Goal: Information Seeking & Learning: Learn about a topic

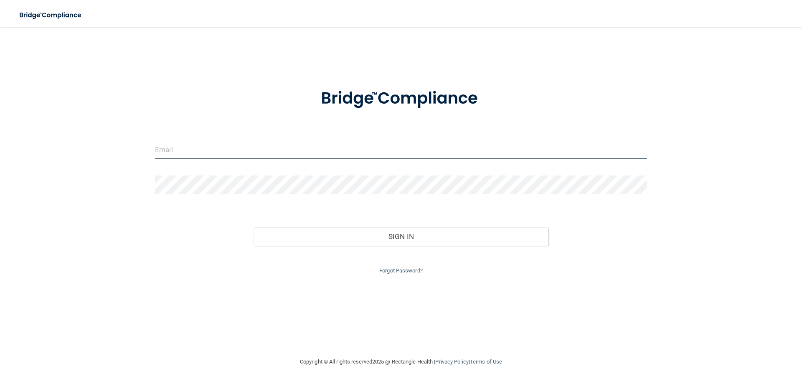
click at [303, 153] on input "email" at bounding box center [401, 149] width 492 height 19
type input "[EMAIL_ADDRESS][DOMAIN_NAME]"
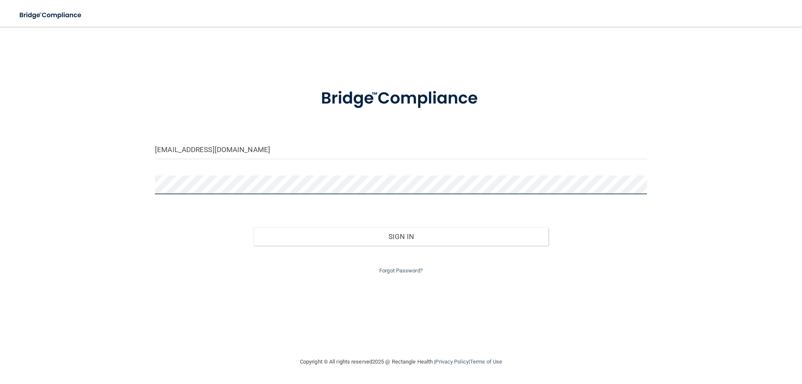
click at [253, 227] on button "Sign In" at bounding box center [400, 236] width 295 height 18
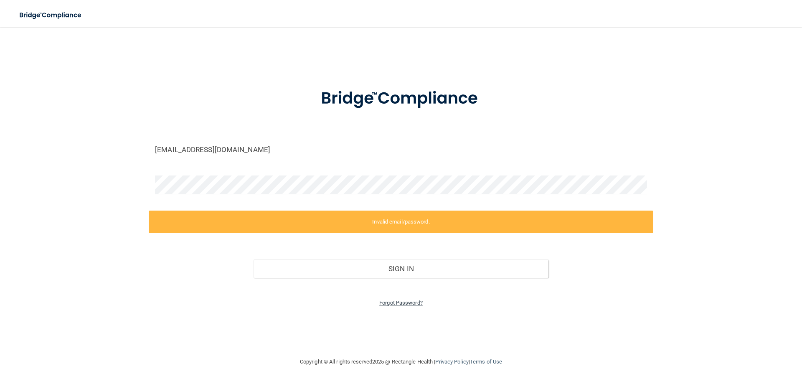
click at [406, 300] on link "Forgot Password?" at bounding box center [400, 302] width 43 height 6
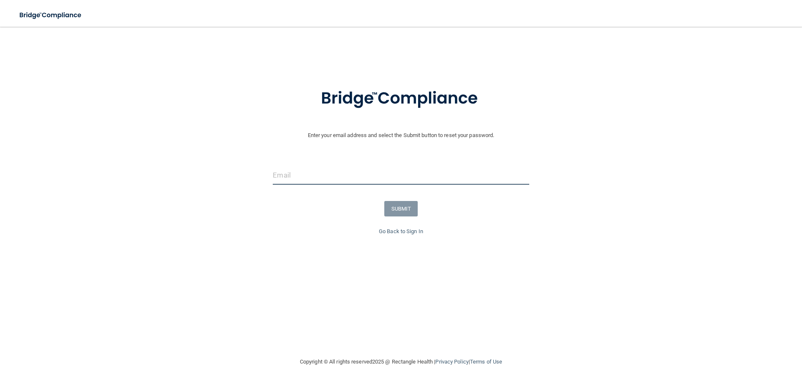
click at [342, 170] on input "email" at bounding box center [401, 175] width 256 height 19
type input "[EMAIL_ADDRESS][DOMAIN_NAME]"
click at [403, 208] on button "SUBMIT" at bounding box center [401, 208] width 34 height 15
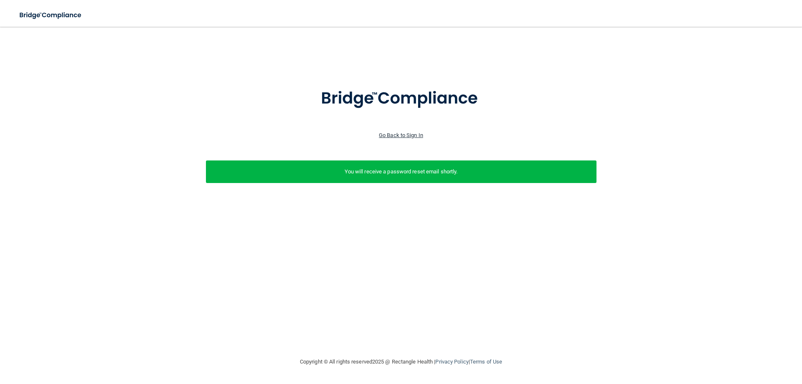
click at [400, 134] on link "Go Back to Sign In" at bounding box center [401, 135] width 44 height 6
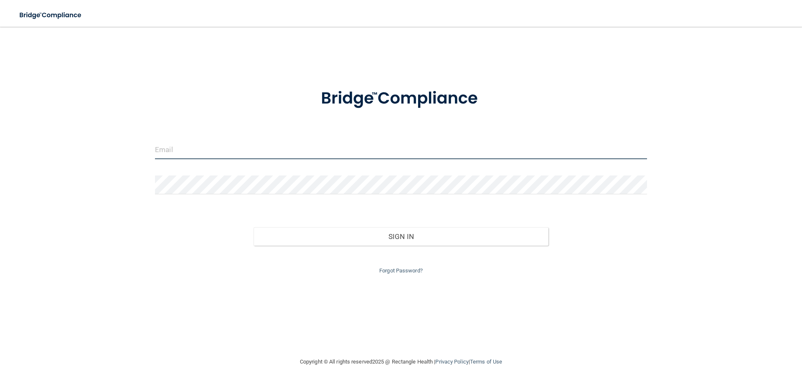
click at [248, 147] on input "email" at bounding box center [401, 149] width 492 height 19
type input "[EMAIL_ADDRESS][DOMAIN_NAME]"
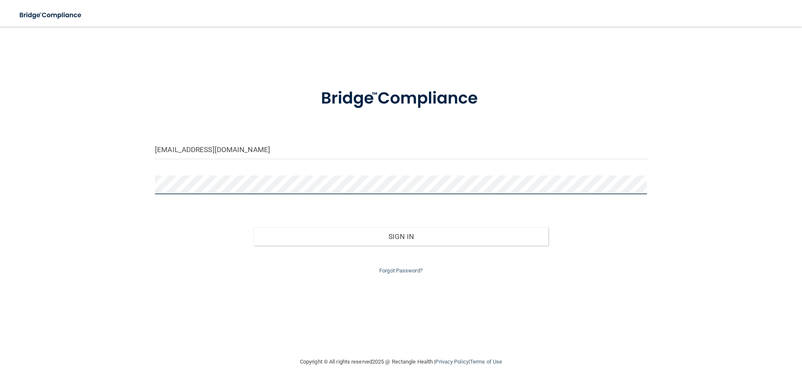
click at [253, 227] on button "Sign In" at bounding box center [400, 236] width 295 height 18
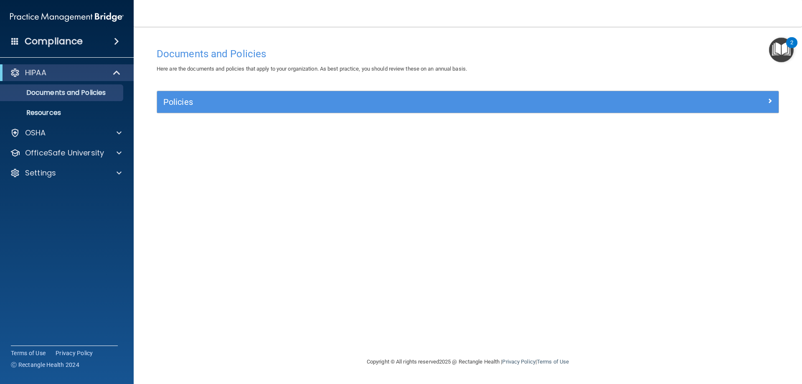
click at [424, 112] on div "Policies" at bounding box center [467, 102] width 621 height 22
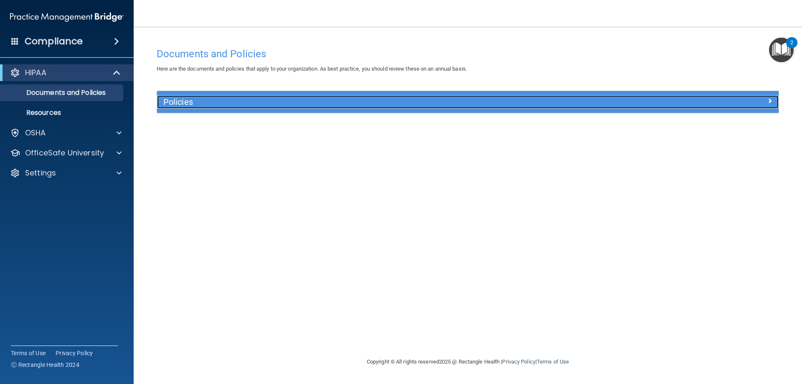
click at [557, 97] on h5 "Policies" at bounding box center [389, 101] width 453 height 9
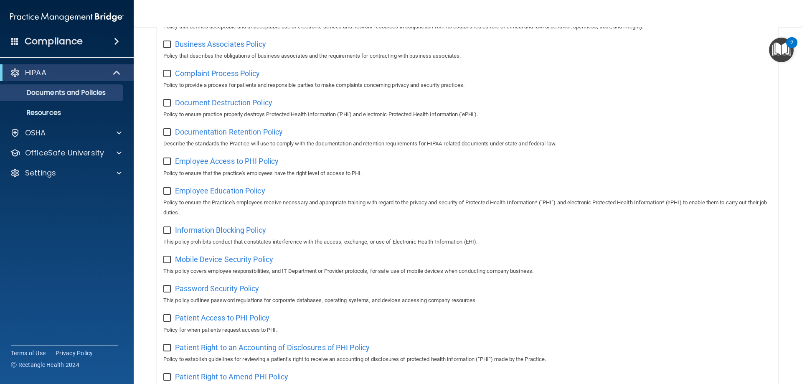
scroll to position [78, 0]
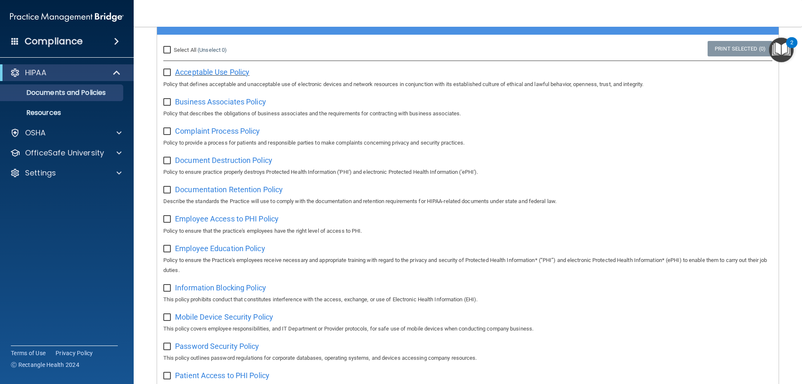
click at [222, 73] on span "Acceptable Use Policy" at bounding box center [212, 72] width 74 height 9
click at [46, 112] on p "Resources" at bounding box center [62, 113] width 114 height 8
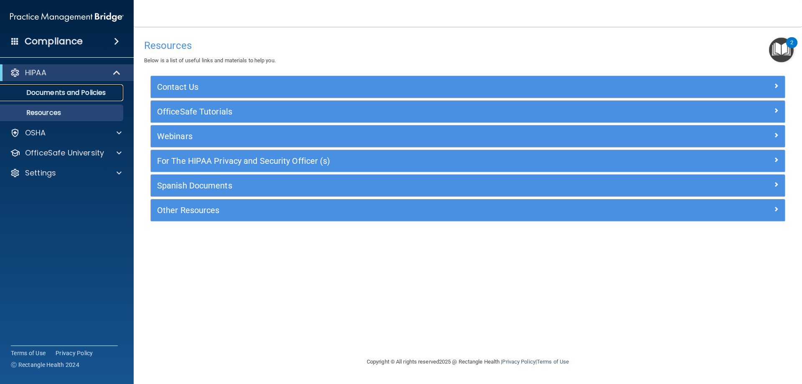
click at [87, 89] on p "Documents and Policies" at bounding box center [62, 93] width 114 height 8
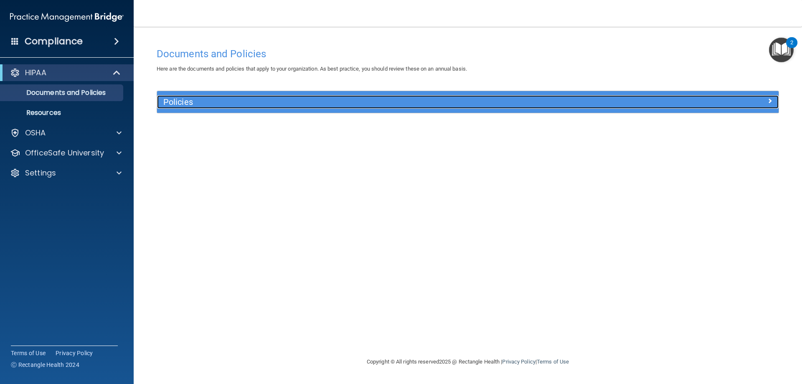
click at [497, 97] on div "Policies" at bounding box center [390, 101] width 466 height 13
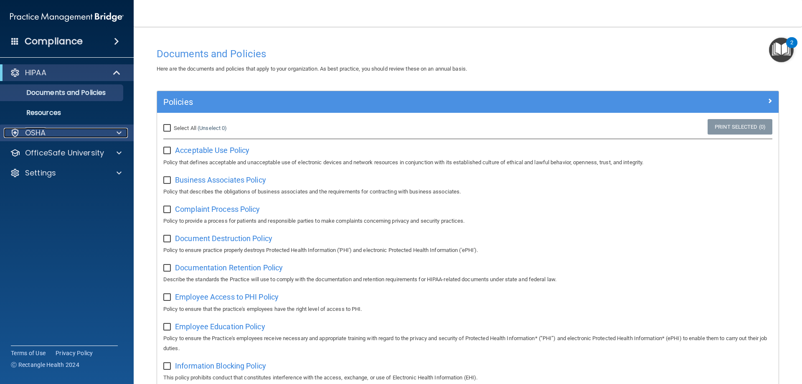
click at [63, 129] on div "OSHA" at bounding box center [56, 133] width 104 height 10
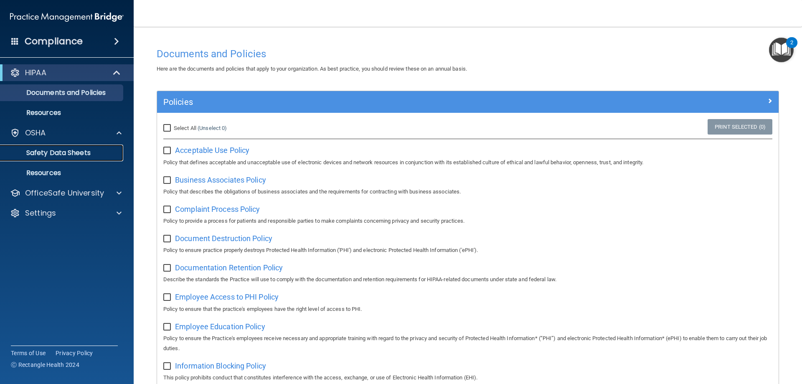
drag, startPoint x: 40, startPoint y: 152, endPoint x: 138, endPoint y: 156, distance: 98.6
click at [40, 152] on p "Safety Data Sheets" at bounding box center [62, 153] width 114 height 8
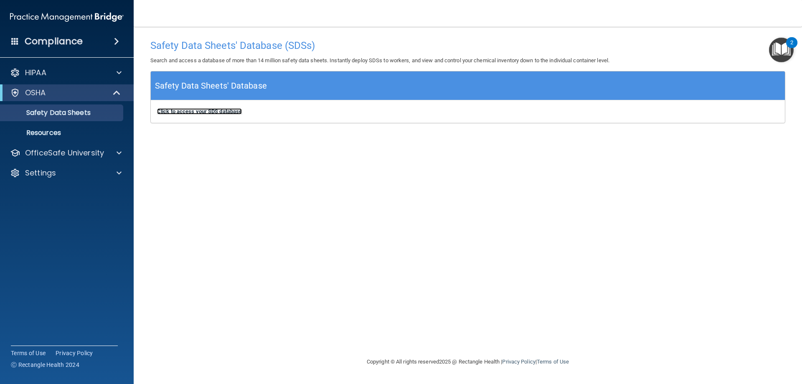
click at [224, 111] on b "Click to access your SDS database" at bounding box center [199, 111] width 85 height 6
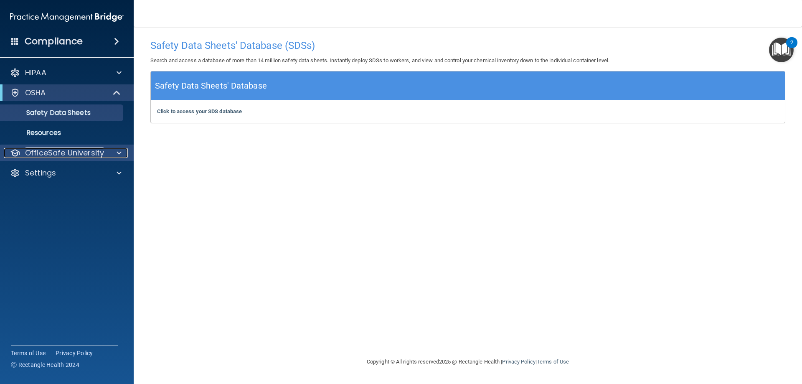
click at [84, 152] on p "OfficeSafe University" at bounding box center [64, 153] width 79 height 10
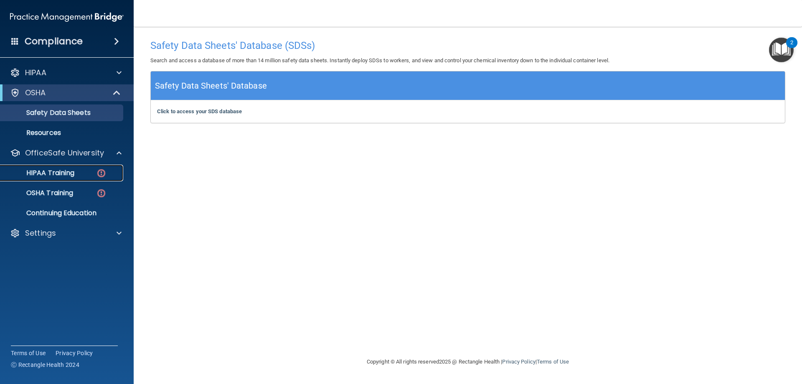
click at [33, 170] on p "HIPAA Training" at bounding box center [39, 173] width 69 height 8
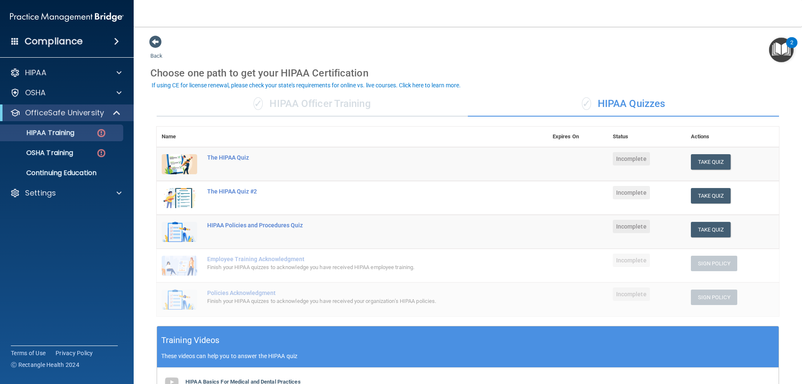
drag, startPoint x: 707, startPoint y: 158, endPoint x: 669, endPoint y: 99, distance: 69.5
click at [669, 99] on div "✓ HIPAA Quizzes" at bounding box center [623, 103] width 311 height 25
click at [704, 157] on button "Take Quiz" at bounding box center [711, 161] width 40 height 15
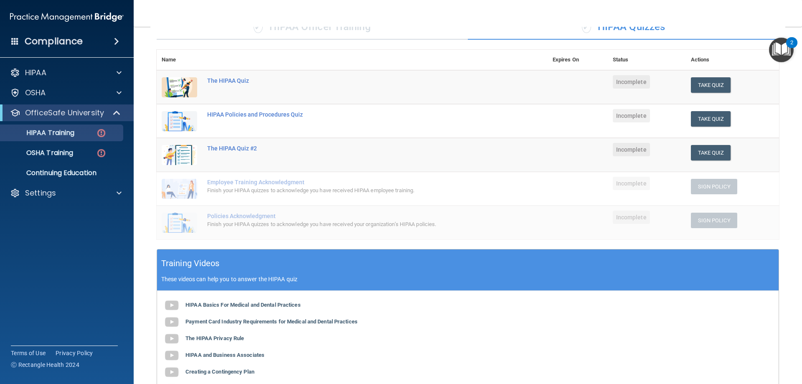
scroll to position [76, 0]
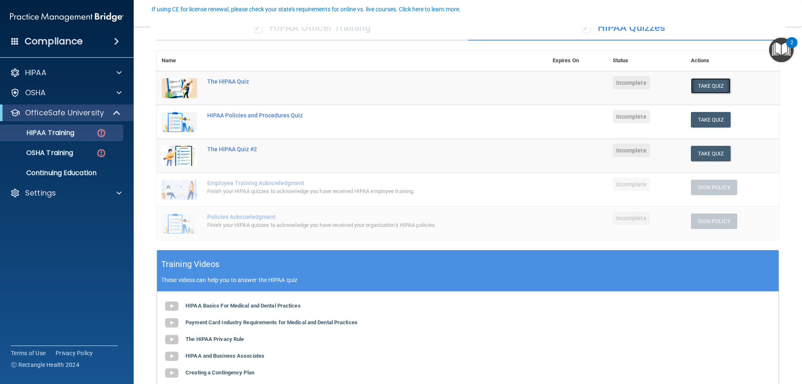
click at [710, 83] on button "Take Quiz" at bounding box center [711, 85] width 40 height 15
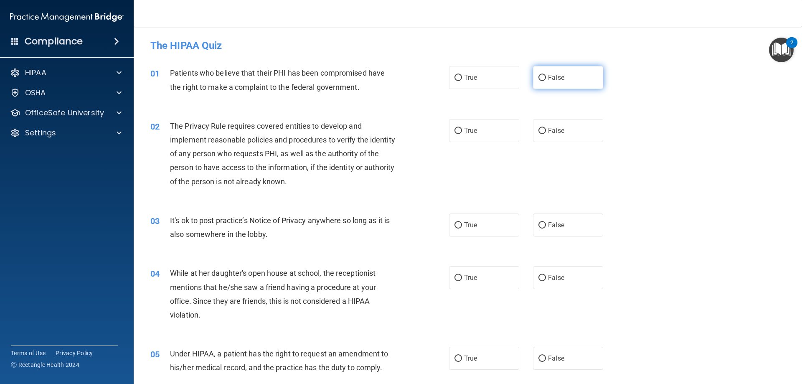
click at [569, 70] on label "False" at bounding box center [568, 77] width 70 height 23
click at [546, 75] on input "False" at bounding box center [542, 78] width 8 height 6
radio input "true"
click at [470, 133] on span "True" at bounding box center [470, 131] width 13 height 8
click at [462, 133] on input "True" at bounding box center [458, 131] width 8 height 6
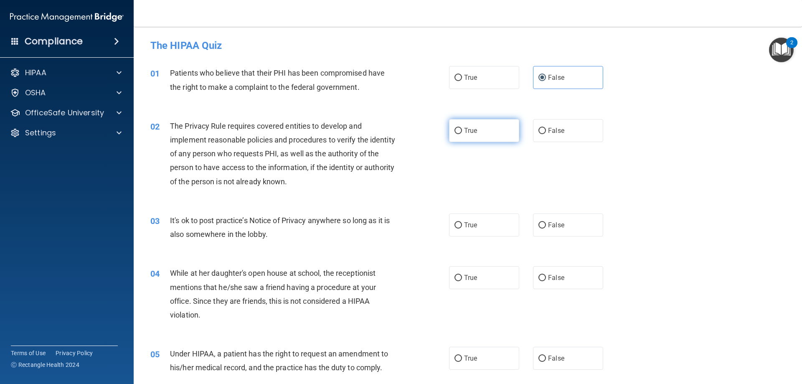
radio input "true"
drag, startPoint x: 569, startPoint y: 220, endPoint x: 559, endPoint y: 220, distance: 10.4
click at [568, 220] on label "False" at bounding box center [568, 224] width 70 height 23
click at [546, 222] on input "False" at bounding box center [542, 225] width 8 height 6
radio input "true"
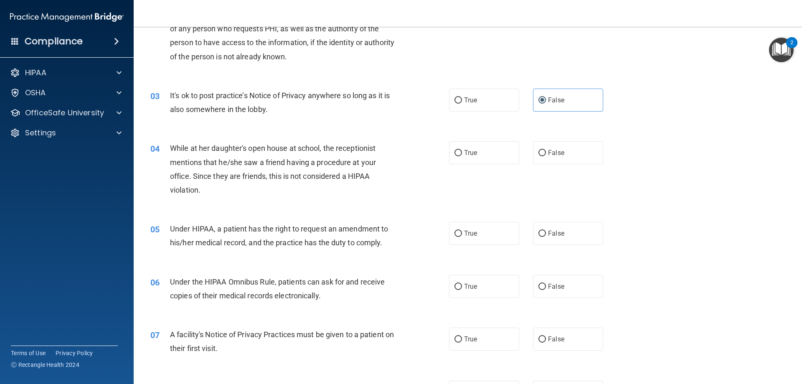
scroll to position [125, 0]
drag, startPoint x: 544, startPoint y: 152, endPoint x: 519, endPoint y: 158, distance: 25.7
click at [548, 152] on span "False" at bounding box center [556, 152] width 16 height 8
click at [544, 152] on input "False" at bounding box center [542, 152] width 8 height 6
radio input "true"
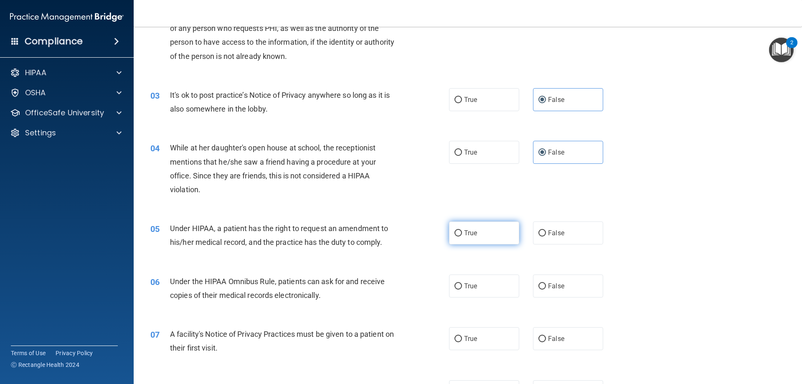
click at [489, 233] on label "True" at bounding box center [484, 232] width 70 height 23
click at [462, 233] on input "True" at bounding box center [458, 233] width 8 height 6
radio input "true"
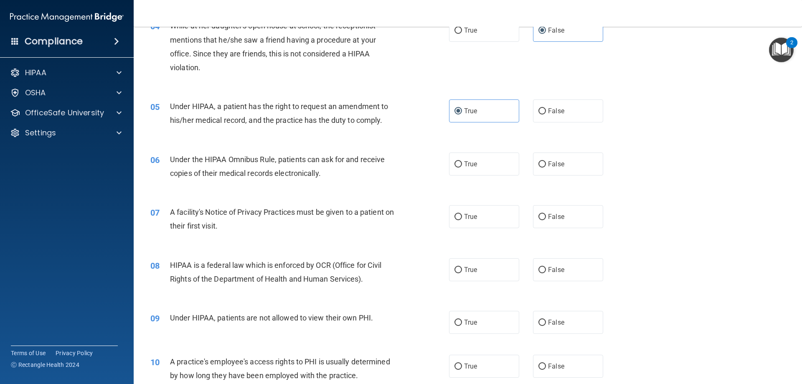
scroll to position [251, 0]
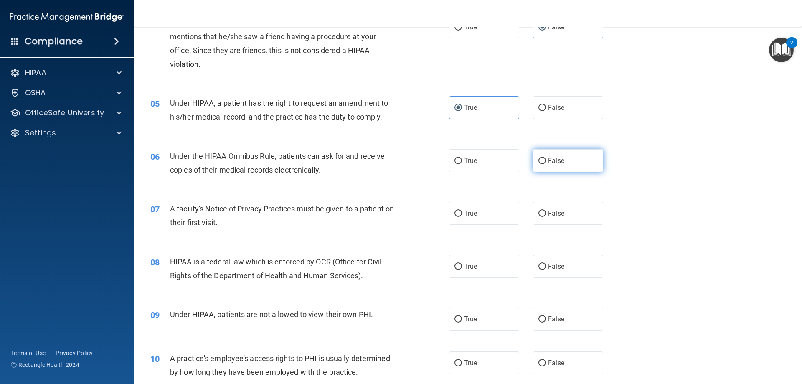
click at [560, 157] on label "False" at bounding box center [568, 160] width 70 height 23
click at [546, 158] on input "False" at bounding box center [542, 161] width 8 height 6
radio input "true"
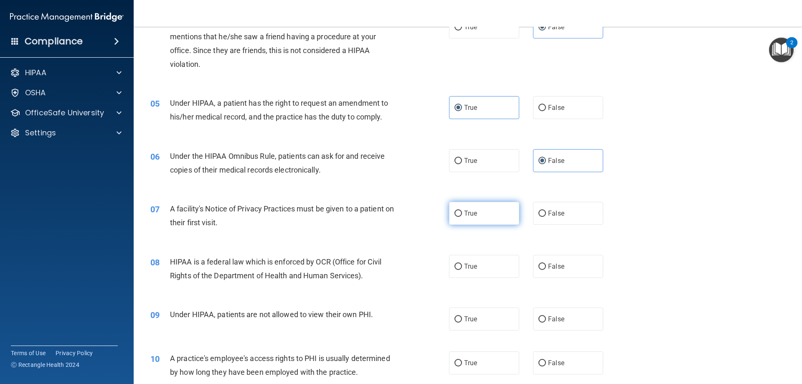
click at [490, 217] on label "True" at bounding box center [484, 213] width 70 height 23
click at [462, 217] on input "True" at bounding box center [458, 213] width 8 height 6
radio input "true"
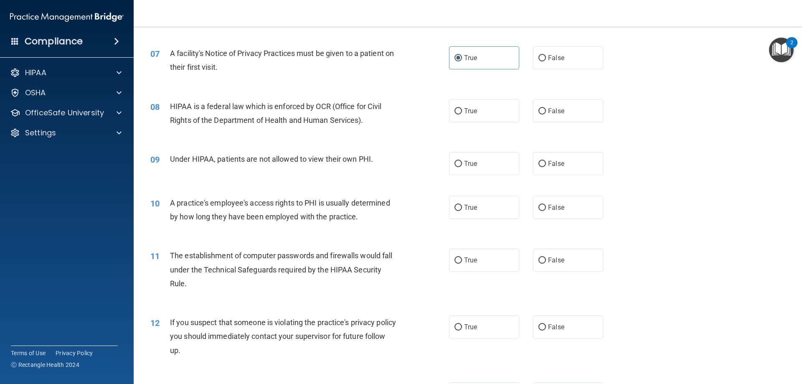
scroll to position [418, 0]
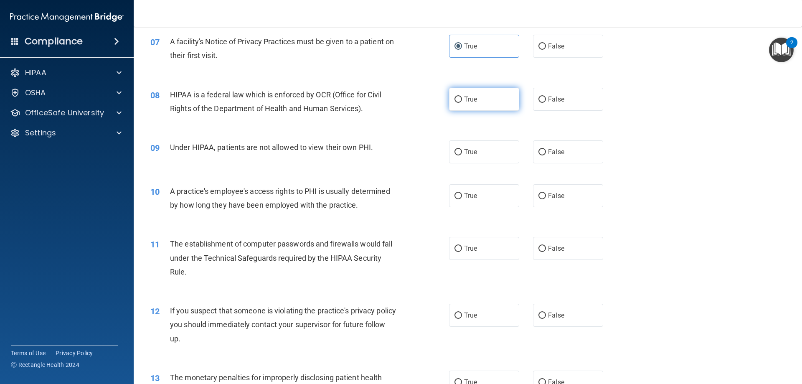
click at [493, 104] on label "True" at bounding box center [484, 99] width 70 height 23
click at [462, 103] on input "True" at bounding box center [458, 99] width 8 height 6
radio input "true"
click at [572, 157] on label "False" at bounding box center [568, 151] width 70 height 23
click at [546, 155] on input "False" at bounding box center [542, 152] width 8 height 6
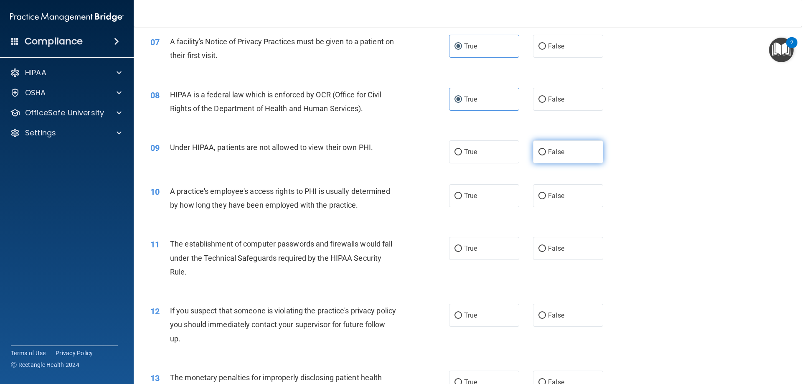
radio input "true"
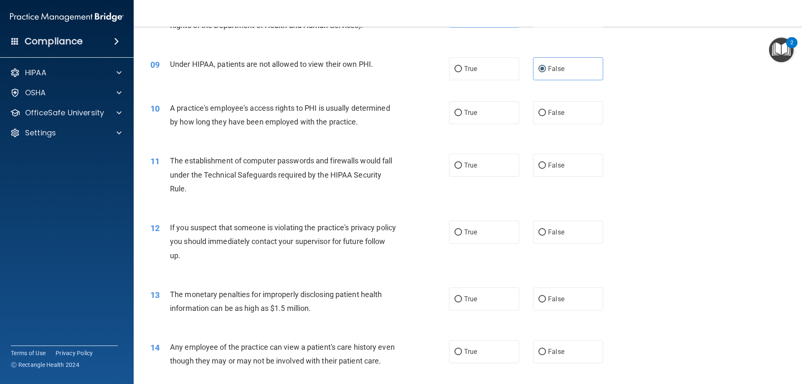
scroll to position [501, 0]
click at [542, 130] on div "10 A practice's employee's access rights to PHI is usually determined by how lo…" at bounding box center [467, 116] width 647 height 53
click at [567, 110] on label "False" at bounding box center [568, 112] width 70 height 23
click at [546, 110] on input "False" at bounding box center [542, 112] width 8 height 6
radio input "true"
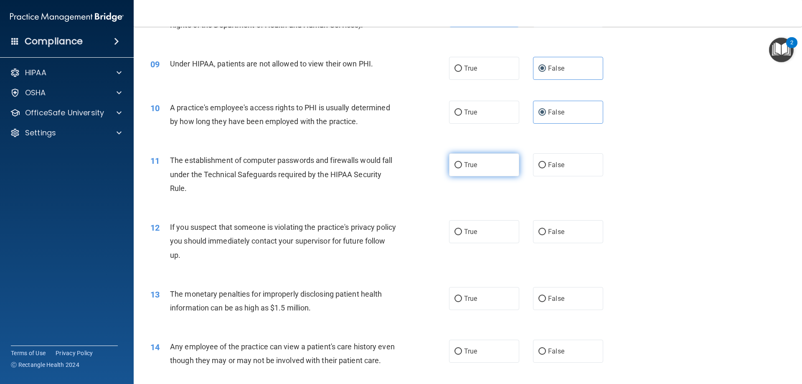
drag, startPoint x: 458, startPoint y: 166, endPoint x: 452, endPoint y: 165, distance: 6.0
click at [455, 165] on input "True" at bounding box center [458, 165] width 8 height 6
radio input "true"
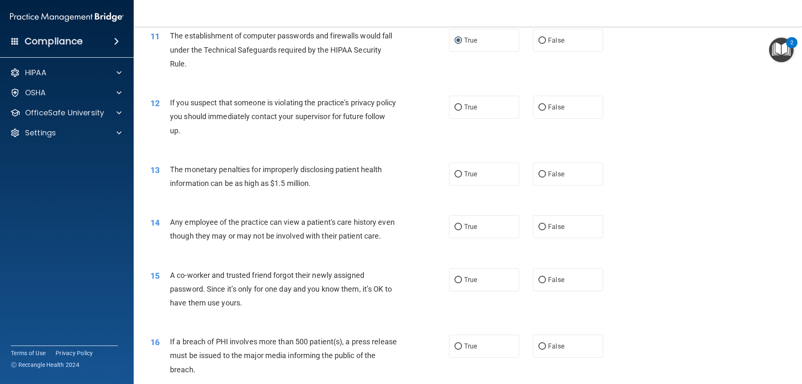
scroll to position [626, 0]
click at [479, 112] on label "True" at bounding box center [484, 106] width 70 height 23
click at [462, 110] on input "True" at bounding box center [458, 107] width 8 height 6
radio input "true"
click at [474, 178] on label "True" at bounding box center [484, 173] width 70 height 23
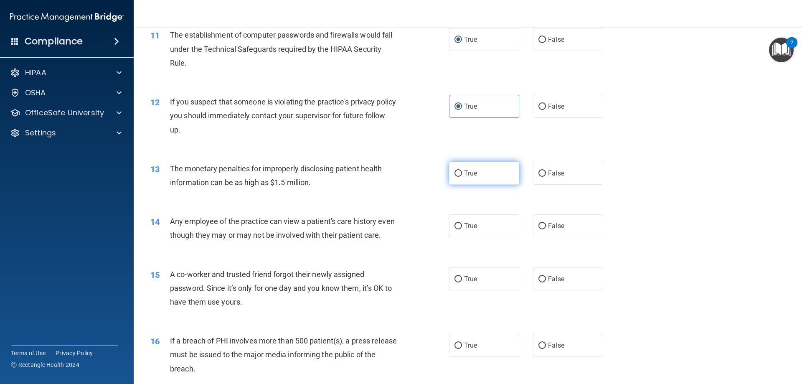
click at [462, 177] on input "True" at bounding box center [458, 173] width 8 height 6
radio input "true"
drag, startPoint x: 242, startPoint y: 242, endPoint x: 193, endPoint y: 240, distance: 48.9
click at [193, 240] on div "Any employee of the practice can view a patient's care history even though they…" at bounding box center [286, 228] width 233 height 28
click at [553, 225] on span "False" at bounding box center [556, 226] width 16 height 8
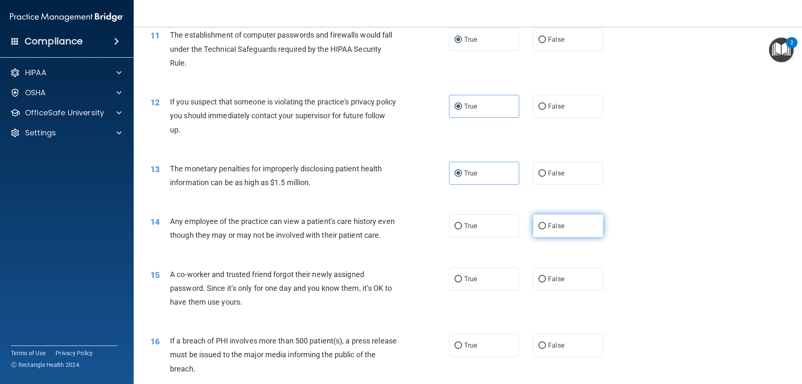
click at [546, 225] on input "False" at bounding box center [542, 226] width 8 height 6
radio input "true"
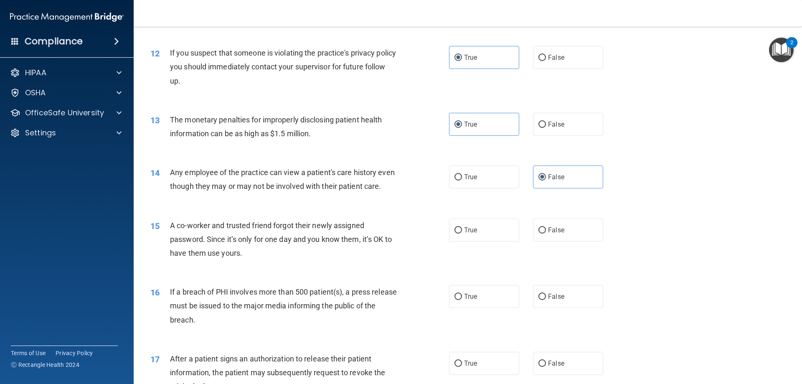
scroll to position [752, 0]
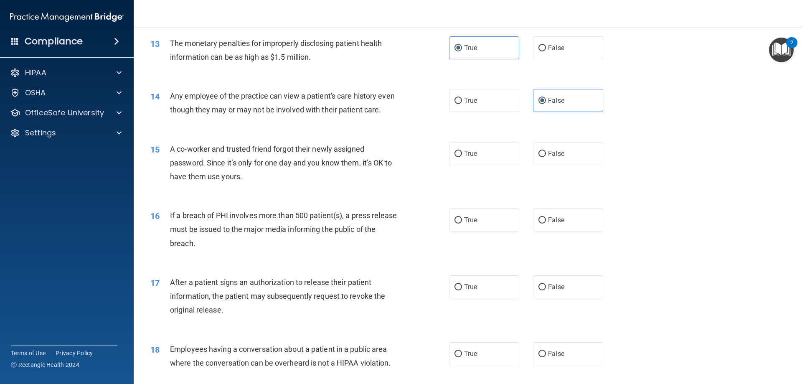
drag, startPoint x: 621, startPoint y: 174, endPoint x: 599, endPoint y: 170, distance: 22.0
click at [619, 174] on div "15 A co-worker and trusted friend forgot their newly assigned password. Since i…" at bounding box center [467, 165] width 647 height 67
click at [586, 165] on label "False" at bounding box center [568, 153] width 70 height 23
click at [546, 157] on input "False" at bounding box center [542, 154] width 8 height 6
radio input "true"
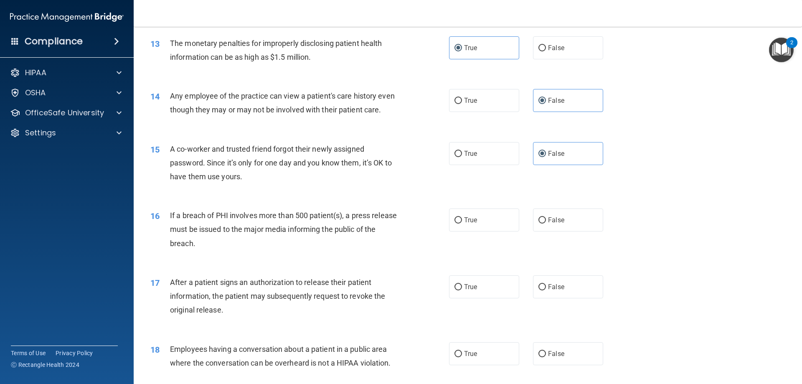
scroll to position [793, 0]
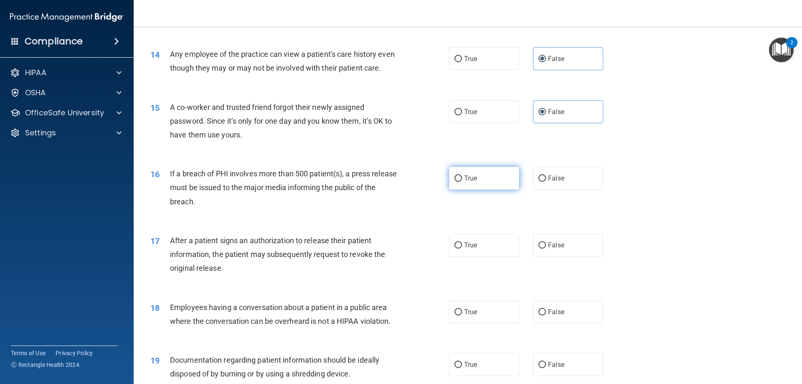
drag, startPoint x: 489, startPoint y: 190, endPoint x: 461, endPoint y: 193, distance: 28.5
click at [489, 190] on label "True" at bounding box center [484, 178] width 70 height 23
click at [462, 182] on input "True" at bounding box center [458, 178] width 8 height 6
radio input "true"
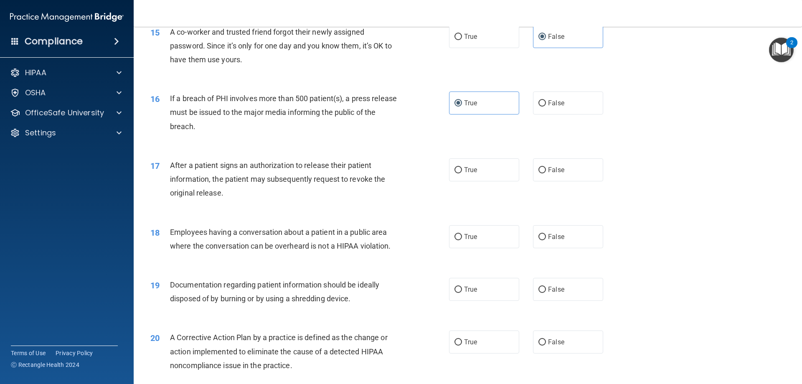
scroll to position [877, 0]
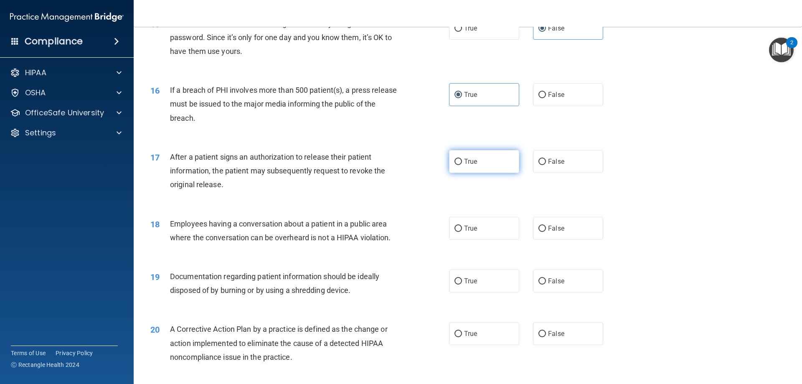
click at [486, 173] on label "True" at bounding box center [484, 161] width 70 height 23
click at [462, 165] on input "True" at bounding box center [458, 162] width 8 height 6
radio input "true"
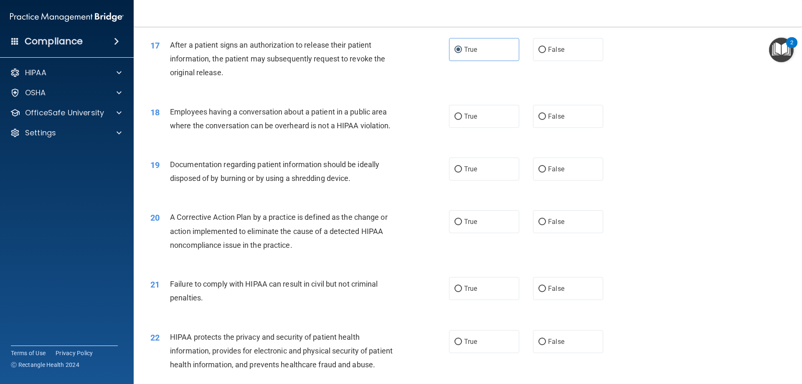
scroll to position [1002, 0]
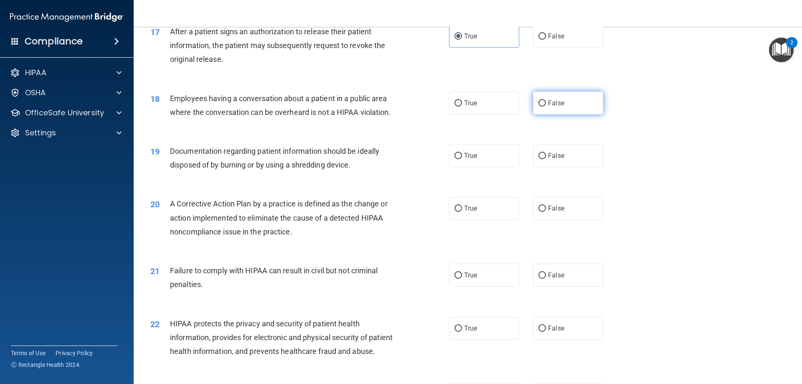
click at [558, 114] on label "False" at bounding box center [568, 102] width 70 height 23
click at [546, 106] on input "False" at bounding box center [542, 103] width 8 height 6
radio input "true"
click at [477, 167] on label "True" at bounding box center [484, 155] width 70 height 23
click at [462, 159] on input "True" at bounding box center [458, 156] width 8 height 6
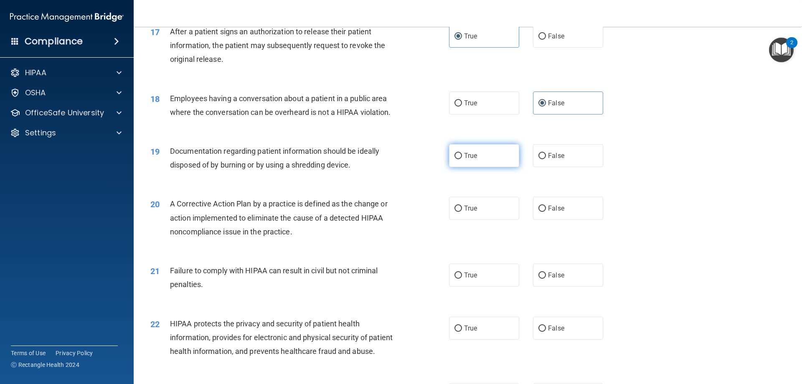
radio input "true"
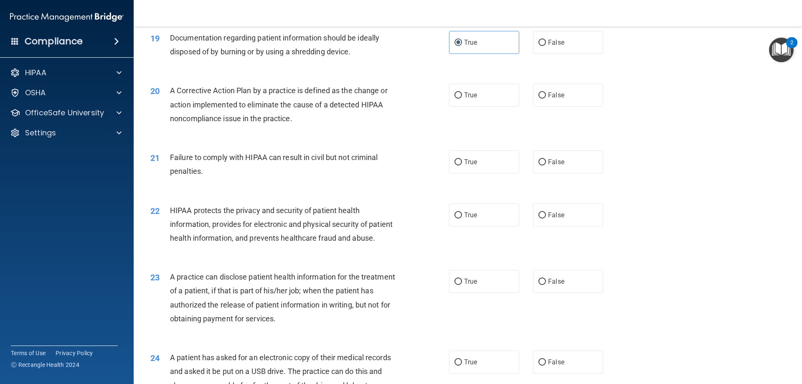
scroll to position [1127, 0]
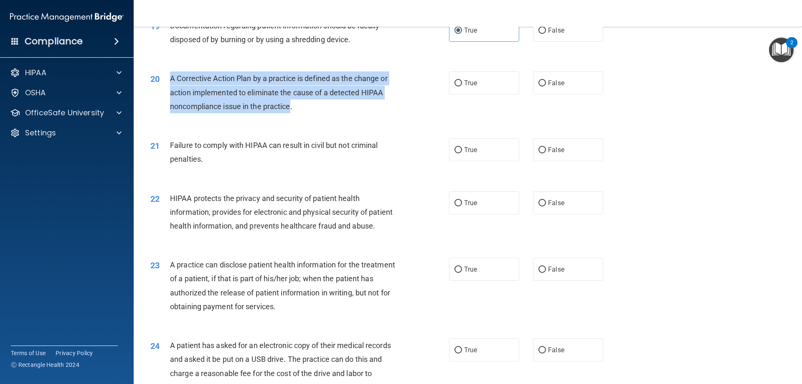
drag, startPoint x: 170, startPoint y: 91, endPoint x: 291, endPoint y: 123, distance: 124.4
click at [291, 110] on span "A Corrective Action Plan by a practice is defined as the change or action imple…" at bounding box center [279, 92] width 218 height 36
copy span "A Corrective Action Plan by a practice is defined as the change or action imple…"
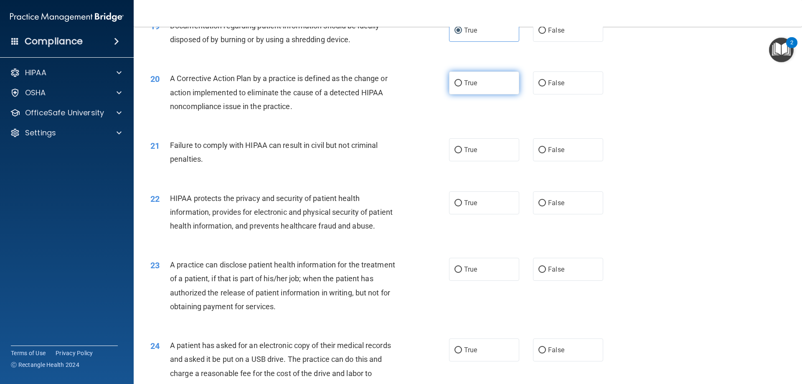
click at [478, 93] on label "True" at bounding box center [484, 82] width 70 height 23
click at [462, 86] on input "True" at bounding box center [458, 83] width 8 height 6
radio input "true"
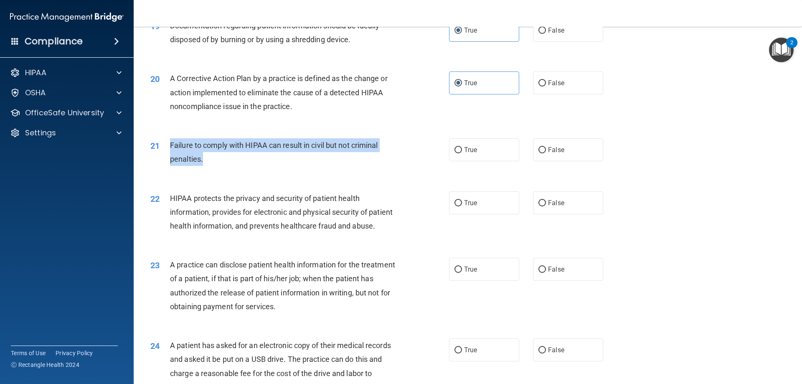
drag, startPoint x: 170, startPoint y: 159, endPoint x: 216, endPoint y: 177, distance: 49.5
click at [216, 166] on div "Failure to comply with HIPAA can result in civil but not criminal penalties." at bounding box center [286, 152] width 233 height 28
copy span "Failure to comply with HIPAA can result in civil but not criminal penalties."
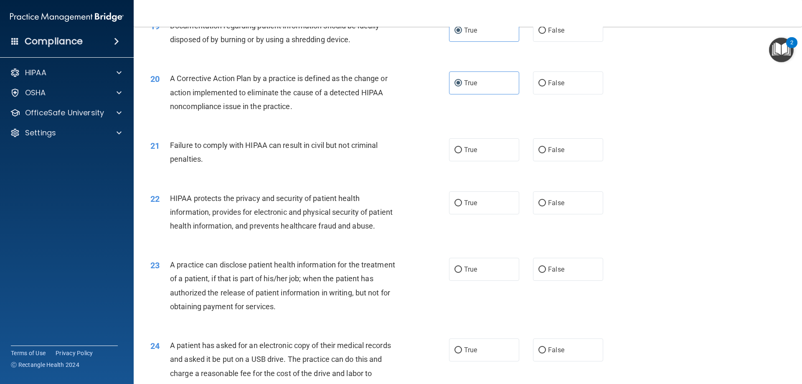
click at [552, 175] on div "21 Failure to comply with HIPAA can result in civil but not criminal penalties.…" at bounding box center [467, 154] width 647 height 53
click at [556, 154] on span "False" at bounding box center [556, 150] width 16 height 8
click at [546, 153] on input "False" at bounding box center [542, 150] width 8 height 6
radio input "true"
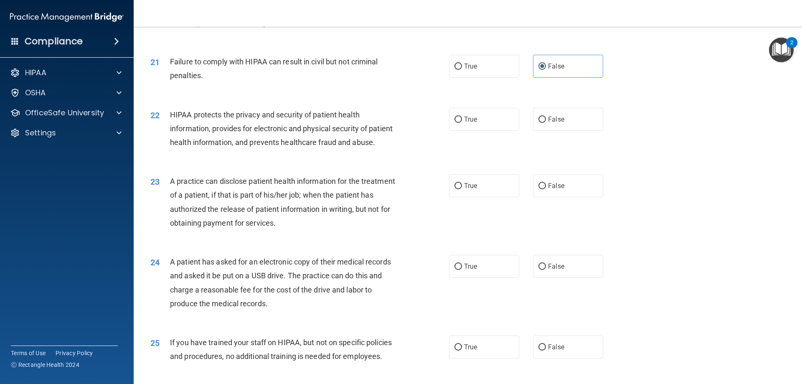
click at [310, 141] on span "HIPAA protects the privacy and security of patient health information, provides…" at bounding box center [281, 128] width 223 height 36
drag, startPoint x: 508, startPoint y: 139, endPoint x: 282, endPoint y: 162, distance: 227.1
click at [507, 131] on label "True" at bounding box center [484, 119] width 70 height 23
click at [462, 123] on input "True" at bounding box center [458, 120] width 8 height 6
radio input "true"
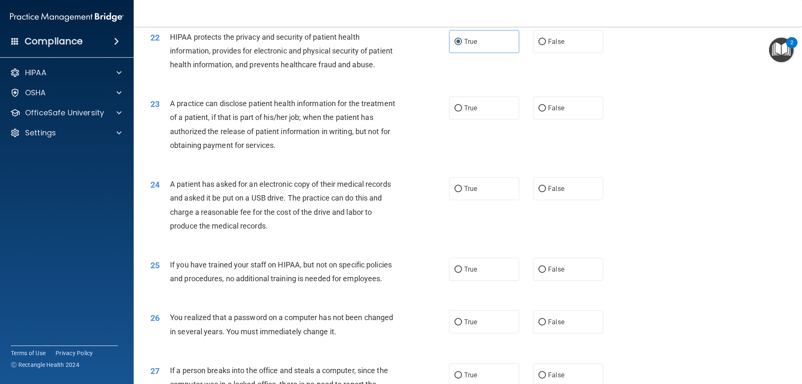
scroll to position [1294, 0]
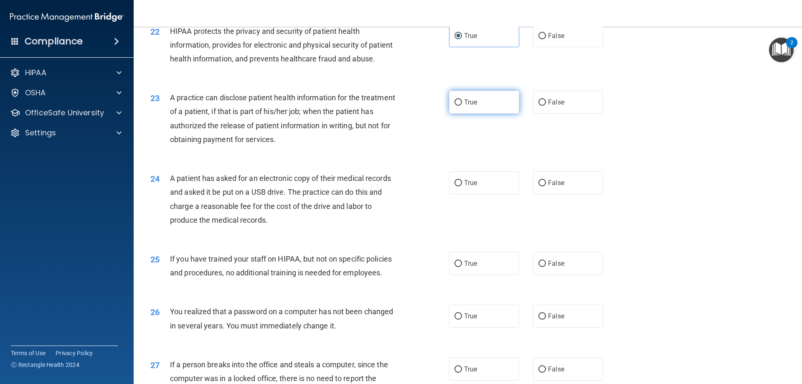
click at [464, 106] on span "True" at bounding box center [470, 102] width 13 height 8
click at [462, 106] on input "True" at bounding box center [458, 102] width 8 height 6
radio input "true"
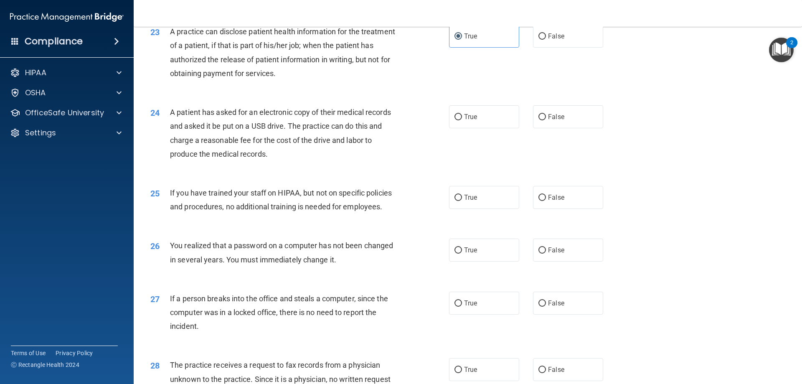
scroll to position [1378, 0]
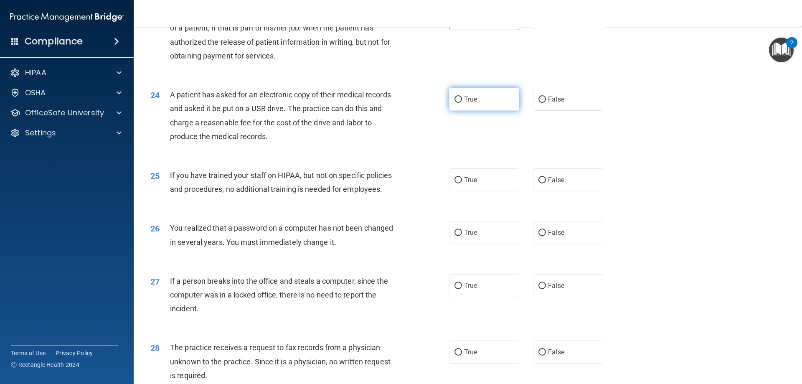
drag, startPoint x: 518, startPoint y: 134, endPoint x: 511, endPoint y: 134, distance: 7.1
click at [518, 111] on div "True False" at bounding box center [533, 99] width 168 height 23
click at [505, 111] on label "True" at bounding box center [484, 99] width 70 height 23
click at [462, 103] on input "True" at bounding box center [458, 99] width 8 height 6
radio input "true"
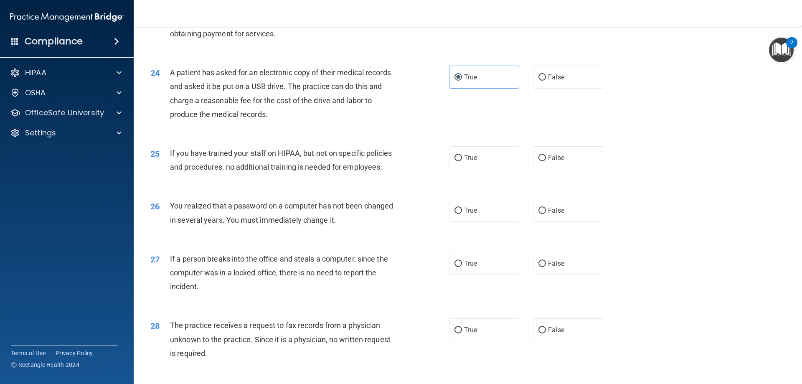
scroll to position [1420, 0]
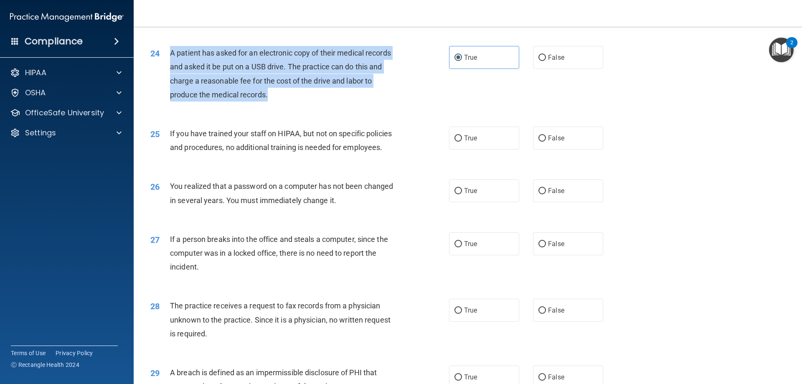
drag, startPoint x: 171, startPoint y: 79, endPoint x: 270, endPoint y: 119, distance: 107.2
click at [271, 101] on div "A patient has asked for an electronic copy of their medical records and asked i…" at bounding box center [286, 74] width 233 height 56
copy span "A patient has asked for an electronic copy of their medical records and asked i…"
click at [403, 106] on div "24 A patient has asked for an electronic copy of their medical records and aske…" at bounding box center [300, 76] width 324 height 60
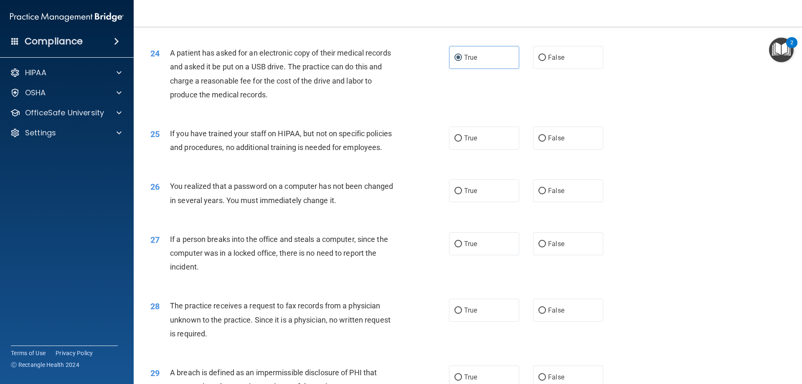
click at [271, 154] on div "If you have trained your staff on HIPAA, but not on specific policies and proce…" at bounding box center [286, 141] width 233 height 28
click at [586, 149] on label "False" at bounding box center [568, 138] width 70 height 23
click at [546, 142] on input "False" at bounding box center [542, 138] width 8 height 6
radio input "true"
click at [489, 202] on label "True" at bounding box center [484, 190] width 70 height 23
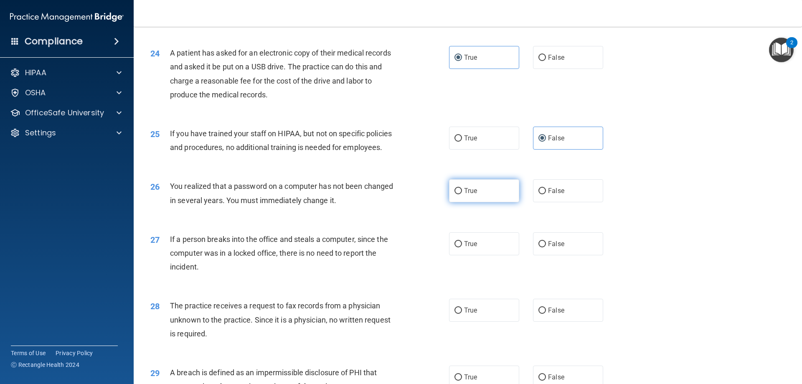
click at [462, 194] on input "True" at bounding box center [458, 191] width 8 height 6
radio input "true"
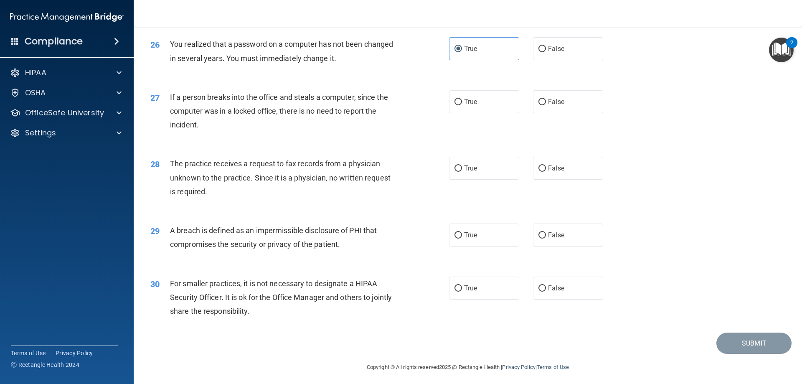
scroll to position [1587, 0]
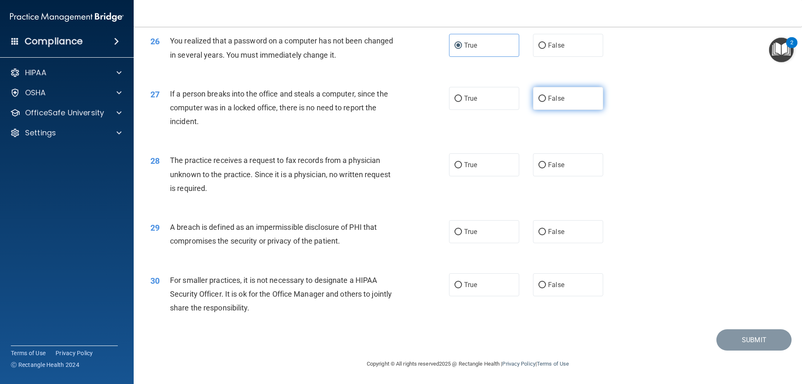
click at [562, 96] on label "False" at bounding box center [568, 98] width 70 height 23
click at [546, 96] on input "False" at bounding box center [542, 99] width 8 height 6
radio input "true"
click at [583, 176] on label "False" at bounding box center [568, 164] width 70 height 23
click at [546, 168] on input "False" at bounding box center [542, 165] width 8 height 6
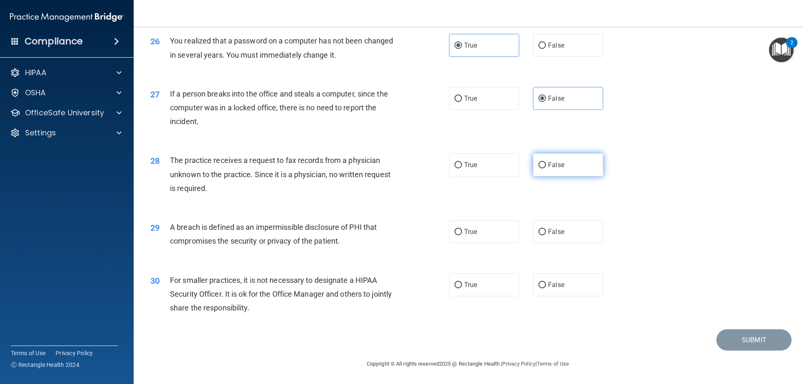
radio input "true"
click at [486, 238] on label "True" at bounding box center [484, 231] width 70 height 23
click at [462, 235] on input "True" at bounding box center [458, 232] width 8 height 6
radio input "true"
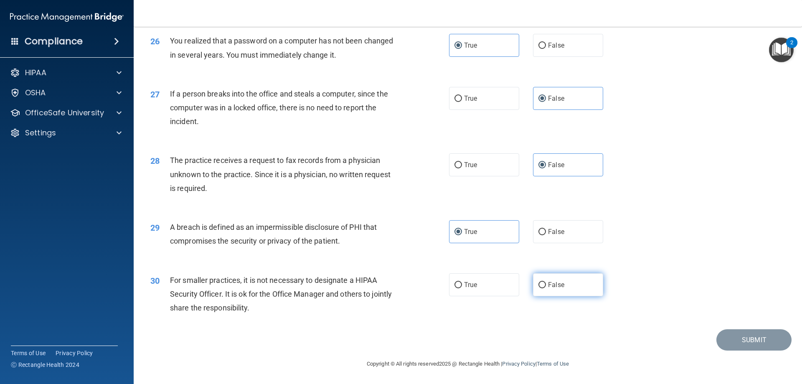
click at [578, 295] on label "False" at bounding box center [568, 284] width 70 height 23
click at [546, 288] on input "False" at bounding box center [542, 285] width 8 height 6
radio input "true"
drag, startPoint x: 740, startPoint y: 347, endPoint x: 645, endPoint y: 328, distance: 97.1
click at [738, 347] on button "Submit" at bounding box center [753, 339] width 75 height 21
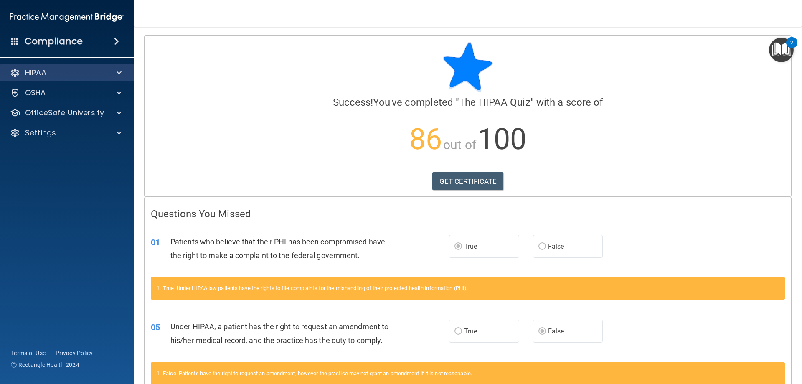
click at [79, 67] on div "HIPAA" at bounding box center [67, 72] width 134 height 17
click at [114, 76] on div at bounding box center [117, 73] width 21 height 10
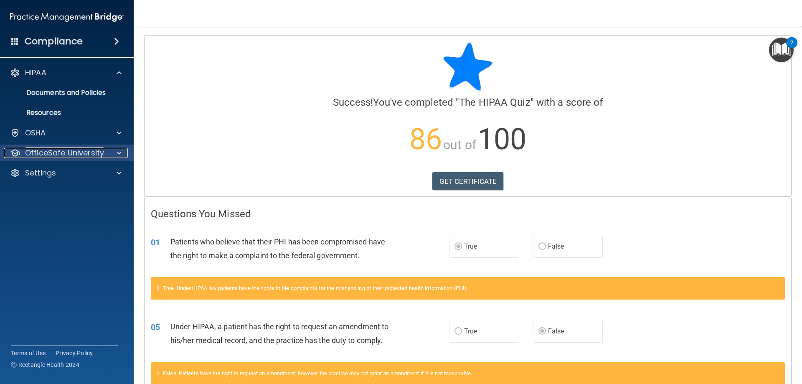
click at [119, 157] on span at bounding box center [119, 153] width 5 height 10
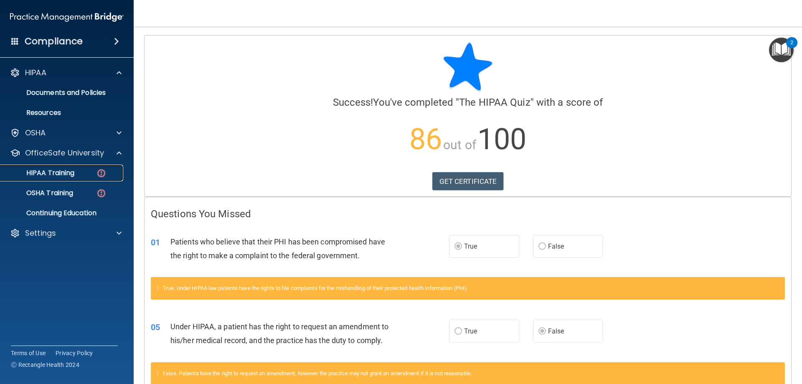
click at [59, 177] on p "HIPAA Training" at bounding box center [39, 173] width 69 height 8
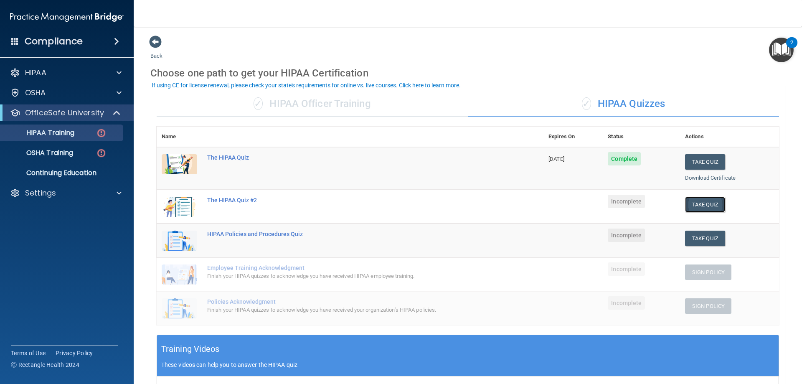
click at [700, 201] on button "Take Quiz" at bounding box center [705, 204] width 40 height 15
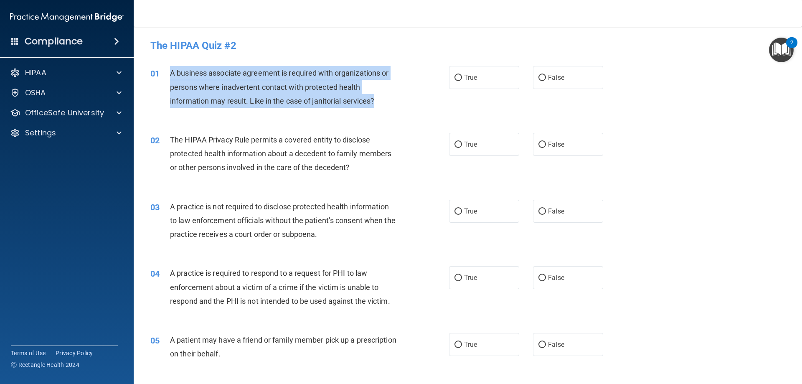
drag, startPoint x: 168, startPoint y: 72, endPoint x: 375, endPoint y: 100, distance: 209.0
click at [376, 99] on div "01 A business associate agreement is required with organizations or persons whe…" at bounding box center [300, 89] width 324 height 46
copy div "A business associate agreement is required with organizations or persons where …"
click at [385, 106] on div "A business associate agreement is required with organizations or persons where …" at bounding box center [286, 87] width 233 height 42
click at [329, 90] on span "A business associate agreement is required with organizations or persons where …" at bounding box center [279, 86] width 218 height 36
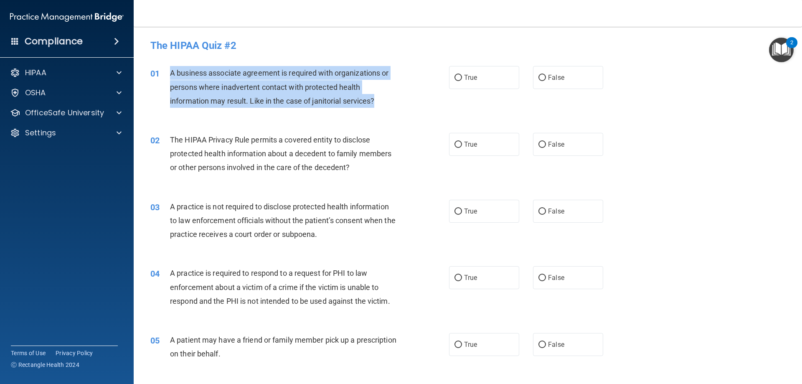
click at [223, 68] on span "A business associate agreement is required with organizations or persons where …" at bounding box center [279, 86] width 218 height 36
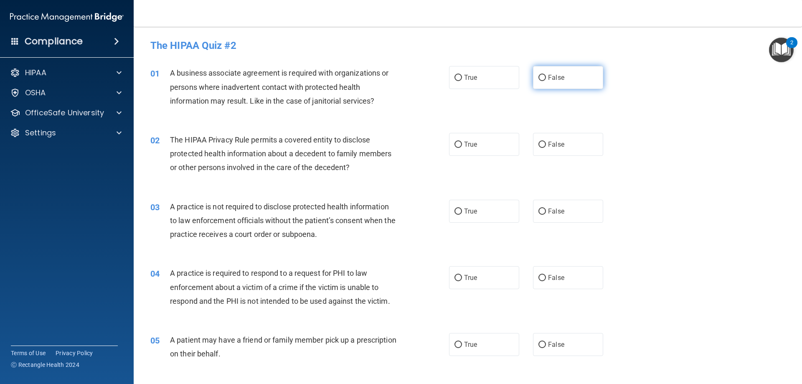
click at [545, 81] on label "False" at bounding box center [568, 77] width 70 height 23
click at [545, 81] on input "False" at bounding box center [542, 78] width 8 height 6
radio input "true"
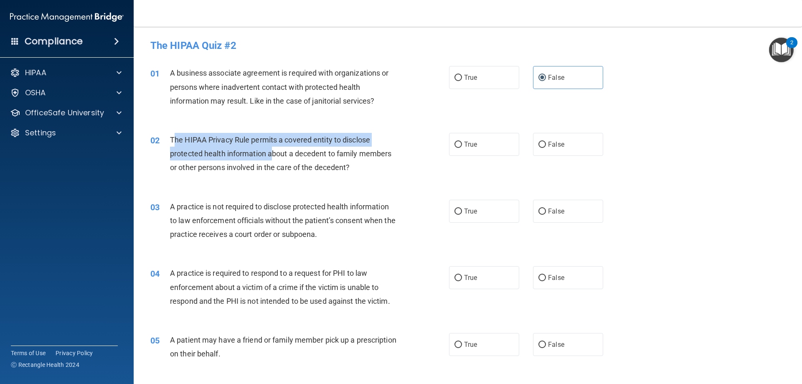
drag, startPoint x: 172, startPoint y: 139, endPoint x: 272, endPoint y: 147, distance: 100.1
click at [272, 147] on div "The HIPAA Privacy Rule permits a covered entity to disclose protected health in…" at bounding box center [286, 154] width 233 height 42
drag, startPoint x: 268, startPoint y: 153, endPoint x: 238, endPoint y: 147, distance: 30.3
click at [266, 153] on span "The HIPAA Privacy Rule permits a covered entity to disclose protected health in…" at bounding box center [280, 153] width 221 height 36
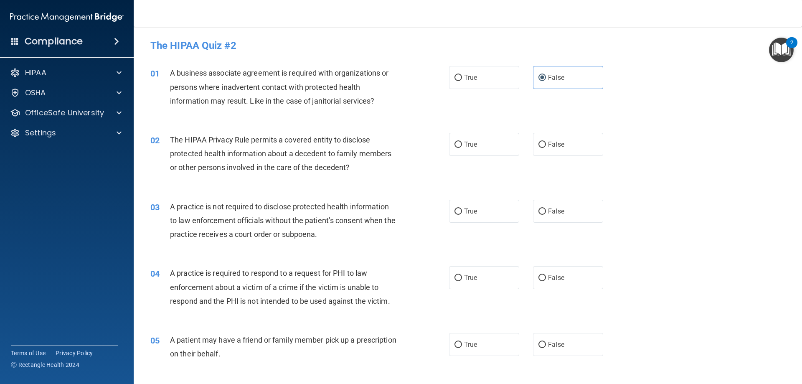
click at [162, 139] on div "02" at bounding box center [157, 140] width 26 height 15
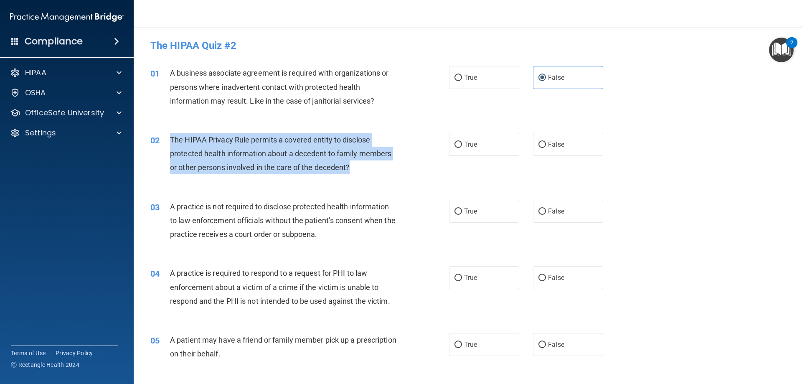
drag, startPoint x: 171, startPoint y: 138, endPoint x: 354, endPoint y: 166, distance: 185.0
click at [354, 166] on div "The HIPAA Privacy Rule permits a covered entity to disclose protected health in…" at bounding box center [286, 154] width 233 height 42
copy span "The HIPAA Privacy Rule permits a covered entity to disclose protected health in…"
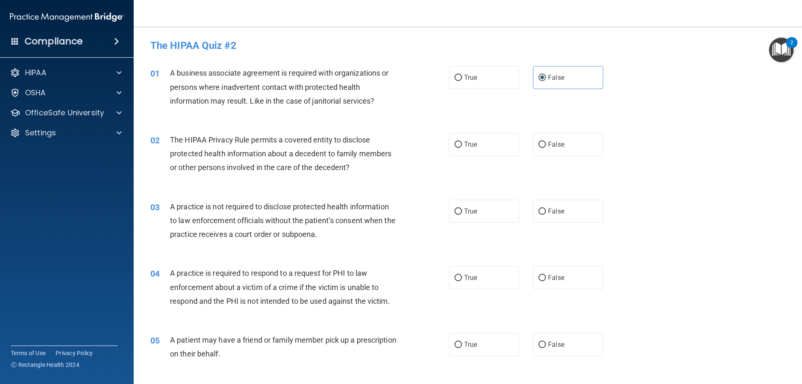
click at [294, 179] on div "02 The HIPAA Privacy Rule permits a covered entity to disclose protected health…" at bounding box center [467, 155] width 647 height 67
click at [474, 140] on span "True" at bounding box center [470, 144] width 13 height 8
click at [462, 142] on input "True" at bounding box center [458, 145] width 8 height 6
radio input "true"
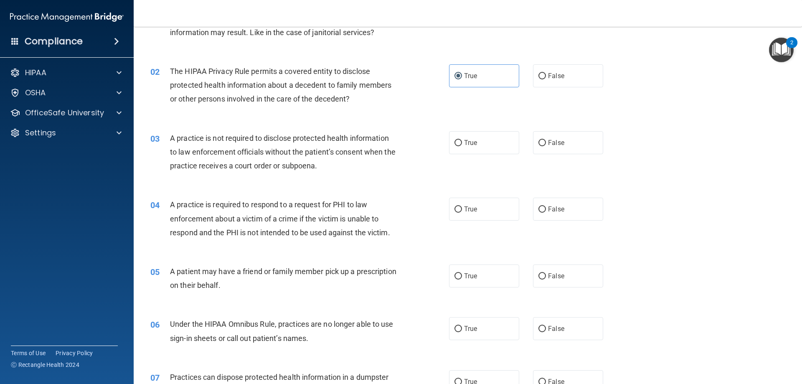
scroll to position [84, 0]
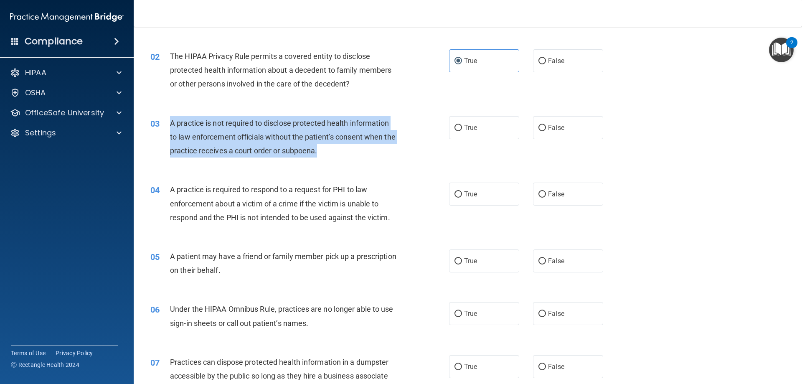
drag, startPoint x: 170, startPoint y: 122, endPoint x: 333, endPoint y: 152, distance: 166.4
click at [333, 152] on div "A practice is not required to disclose protected health information to law enfo…" at bounding box center [286, 137] width 233 height 42
copy span "A practice is not required to disclose protected health information to law enfo…"
click at [405, 127] on div "03 A practice is not required to disclose protected health information to law e…" at bounding box center [300, 139] width 324 height 46
click at [355, 128] on div "A practice is not required to disclose protected health information to law enfo…" at bounding box center [286, 137] width 233 height 42
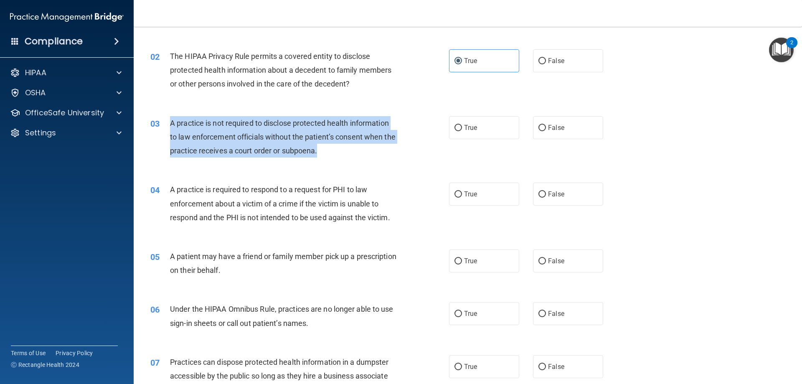
click at [299, 131] on div "A practice is not required to disclose protected health information to law enfo…" at bounding box center [286, 137] width 233 height 42
click at [302, 142] on div "A practice is not required to disclose protected health information to law enfo…" at bounding box center [286, 137] width 233 height 42
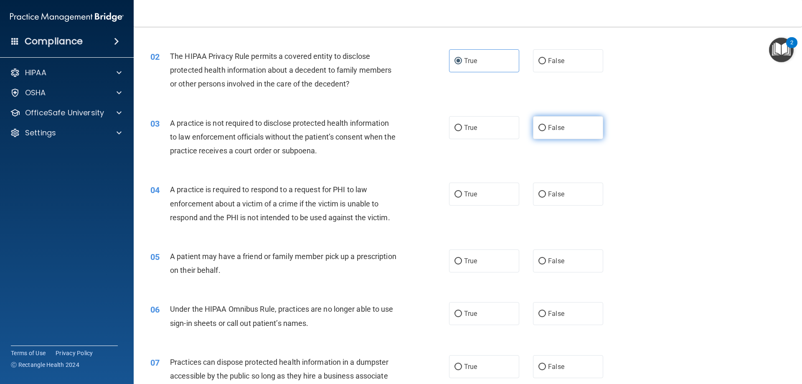
click at [584, 128] on label "False" at bounding box center [568, 127] width 70 height 23
click at [546, 128] on input "False" at bounding box center [542, 128] width 8 height 6
radio input "true"
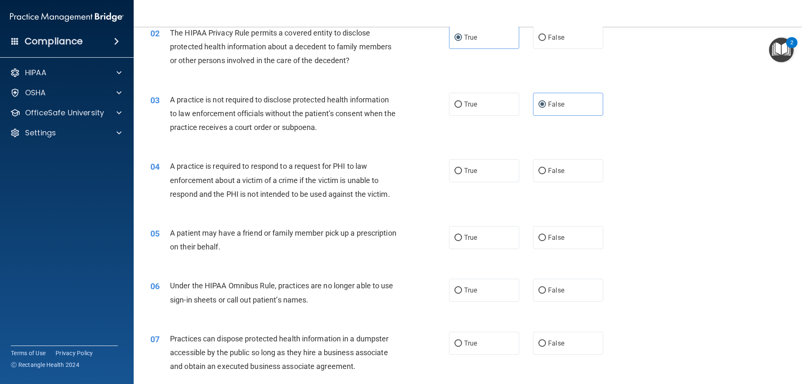
scroll to position [125, 0]
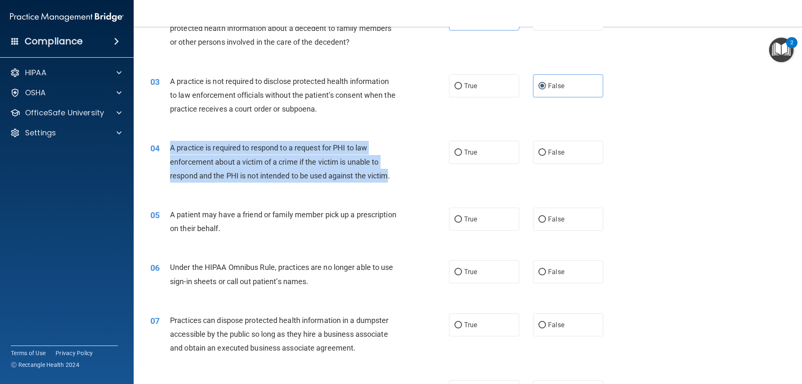
drag, startPoint x: 170, startPoint y: 148, endPoint x: 388, endPoint y: 177, distance: 220.8
click at [388, 177] on span "A practice is required to respond to a request for PHI to law enforcement about…" at bounding box center [280, 161] width 220 height 36
copy span "A practice is required to respond to a request for PHI to law enforcement about…"
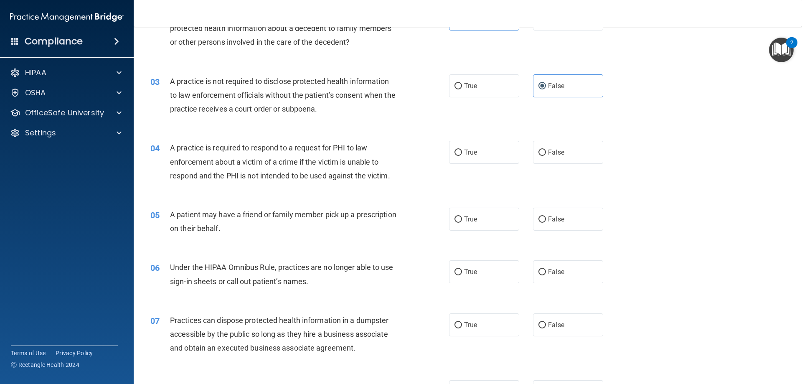
click at [362, 199] on div "05 A patient may have a friend or family member pick up a prescription on their…" at bounding box center [467, 223] width 647 height 53
click at [593, 155] on label "False" at bounding box center [568, 152] width 70 height 23
click at [546, 155] on input "False" at bounding box center [542, 152] width 8 height 6
radio input "true"
drag, startPoint x: 473, startPoint y: 217, endPoint x: 428, endPoint y: 226, distance: 46.5
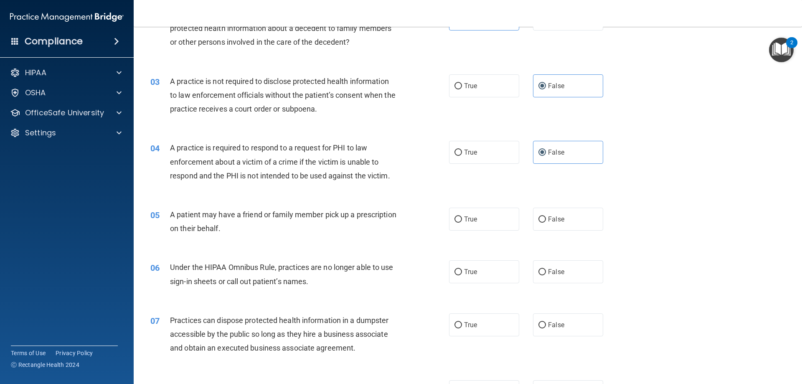
click at [474, 216] on span "True" at bounding box center [470, 219] width 13 height 8
click at [462, 216] on input "True" at bounding box center [458, 219] width 8 height 6
radio input "true"
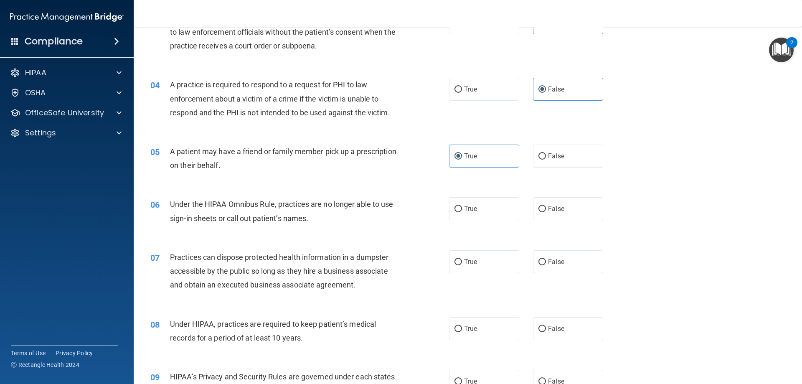
scroll to position [209, 0]
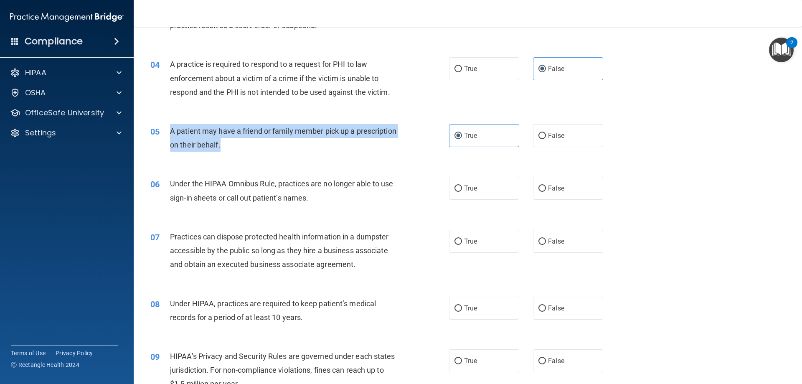
drag, startPoint x: 171, startPoint y: 130, endPoint x: 269, endPoint y: 144, distance: 99.5
click at [269, 144] on div "A patient may have a friend or family member pick up a prescription on their be…" at bounding box center [286, 138] width 233 height 28
copy span "A patient may have a friend or family member pick up a prescription on their be…"
click at [282, 133] on span "A patient may have a friend or family member pick up a prescription on their be…" at bounding box center [283, 138] width 226 height 23
click at [293, 154] on div "05 A patient may have a friend or family member pick up a prescription on their…" at bounding box center [300, 140] width 324 height 32
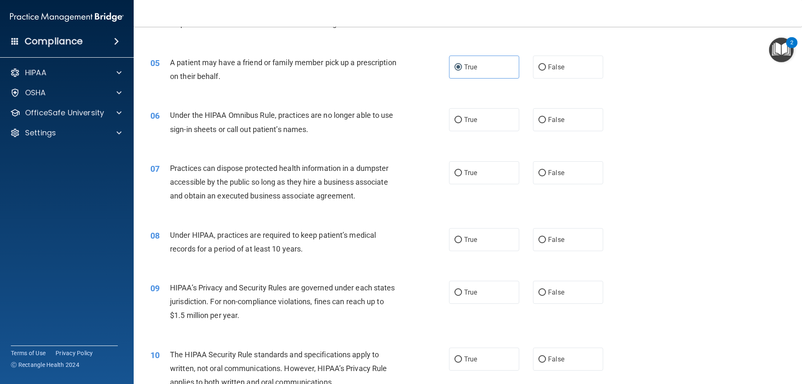
scroll to position [292, 0]
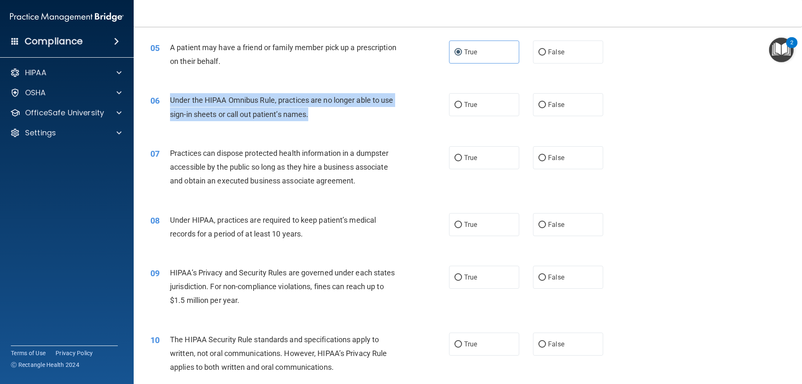
drag, startPoint x: 170, startPoint y: 99, endPoint x: 327, endPoint y: 111, distance: 156.7
click at [327, 111] on div "Under the HIPAA Omnibus Rule, practices are no longer able to use sign-in sheet…" at bounding box center [286, 107] width 233 height 28
copy span "Under the HIPAA Omnibus Rule, practices are no longer able to use sign-in sheet…"
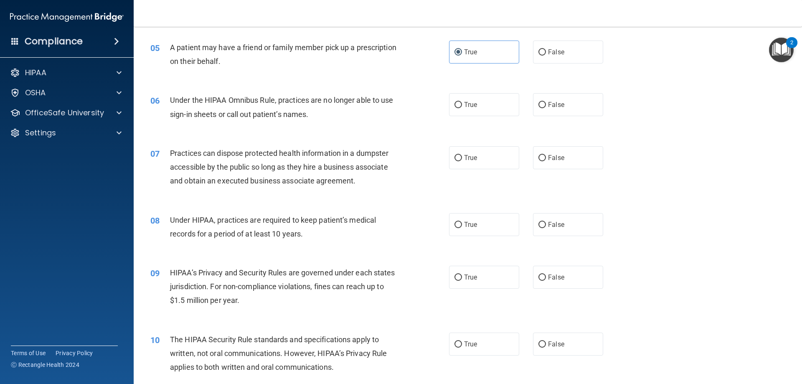
click at [367, 152] on span "Practices can dispose protected health information in a dumpster accessible by …" at bounding box center [279, 167] width 218 height 36
click at [553, 107] on span "False" at bounding box center [556, 105] width 16 height 8
click at [546, 107] on input "False" at bounding box center [542, 105] width 8 height 6
radio input "true"
click at [554, 157] on span "False" at bounding box center [556, 158] width 16 height 8
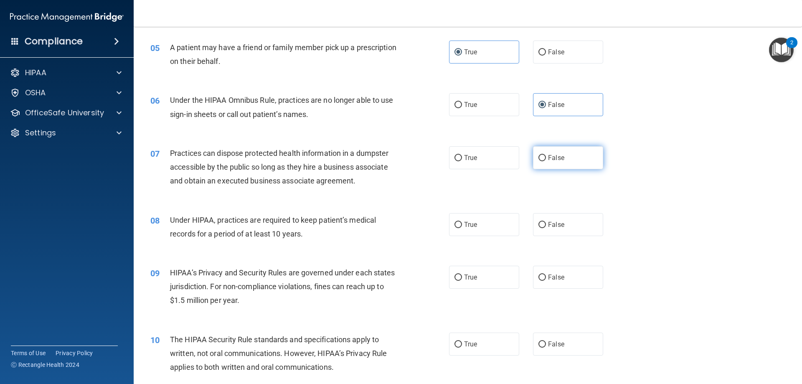
click at [546, 157] on input "False" at bounding box center [542, 158] width 8 height 6
radio input "true"
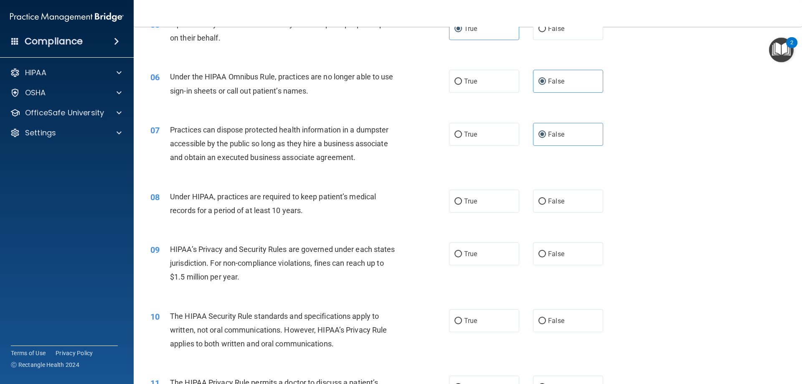
scroll to position [334, 0]
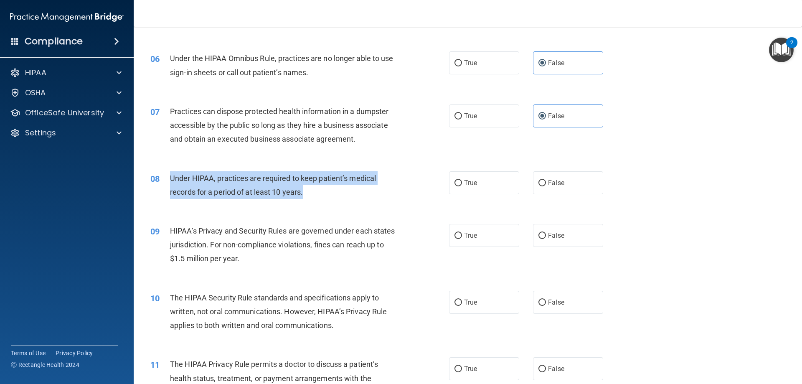
drag, startPoint x: 169, startPoint y: 177, endPoint x: 304, endPoint y: 191, distance: 135.6
click at [304, 191] on div "08 Under HIPAA, practices are required to keep patient’s medical records for a …" at bounding box center [300, 187] width 324 height 32
copy div "Under HIPAA, practices are required to keep patient’s medical records for a per…"
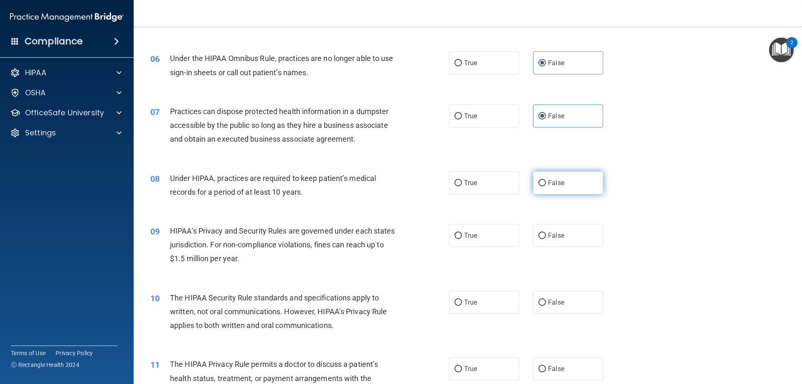
click at [556, 179] on span "False" at bounding box center [556, 183] width 16 height 8
click at [546, 180] on input "False" at bounding box center [542, 183] width 8 height 6
radio input "true"
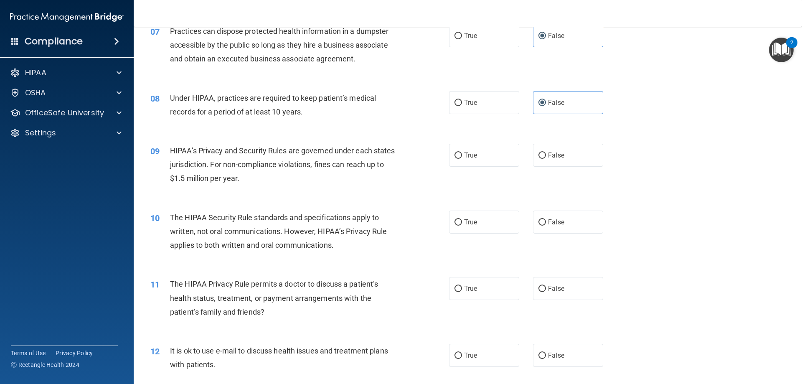
scroll to position [418, 0]
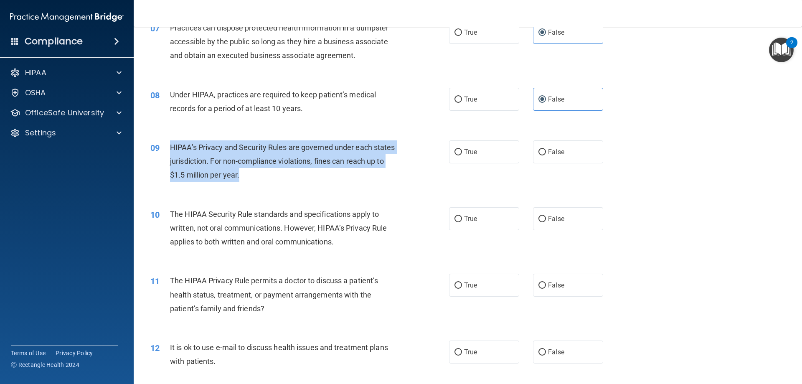
drag, startPoint x: 170, startPoint y: 147, endPoint x: 261, endPoint y: 176, distance: 96.0
click at [261, 176] on div "HIPAA’s Privacy and Security Rules are governed under each states jurisdiction.…" at bounding box center [286, 161] width 233 height 42
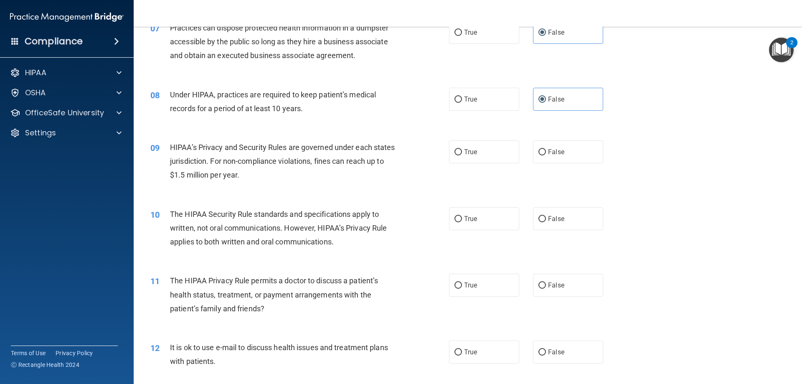
drag, startPoint x: 395, startPoint y: 188, endPoint x: 445, endPoint y: 175, distance: 50.9
click at [398, 185] on div "09 HIPAA’s Privacy and Security Rules are governed under each states jurisdicti…" at bounding box center [467, 163] width 647 height 67
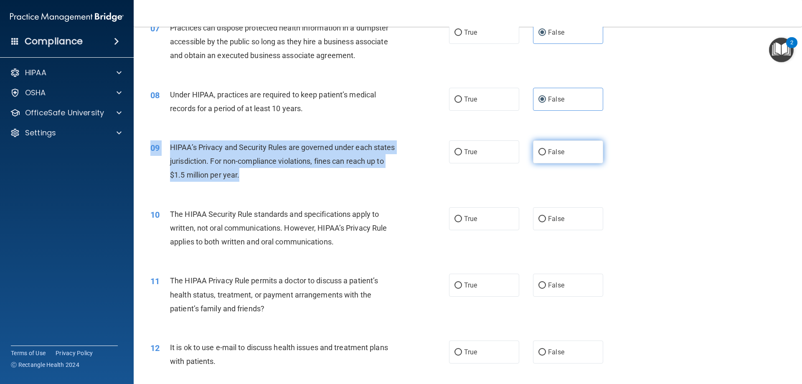
click at [586, 153] on label "False" at bounding box center [568, 151] width 70 height 23
click at [546, 153] on input "False" at bounding box center [542, 152] width 8 height 6
radio input "true"
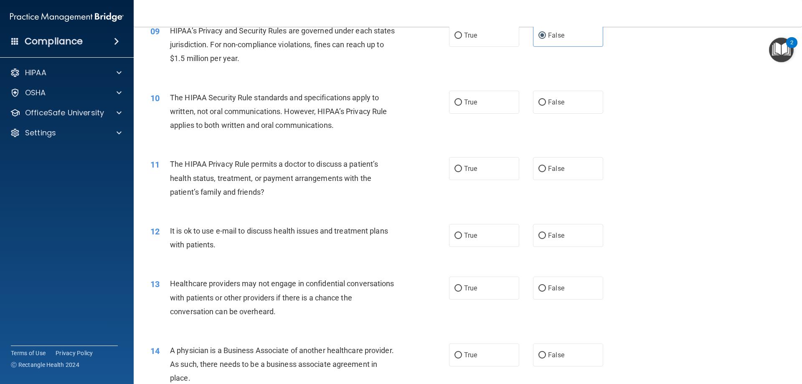
scroll to position [543, 0]
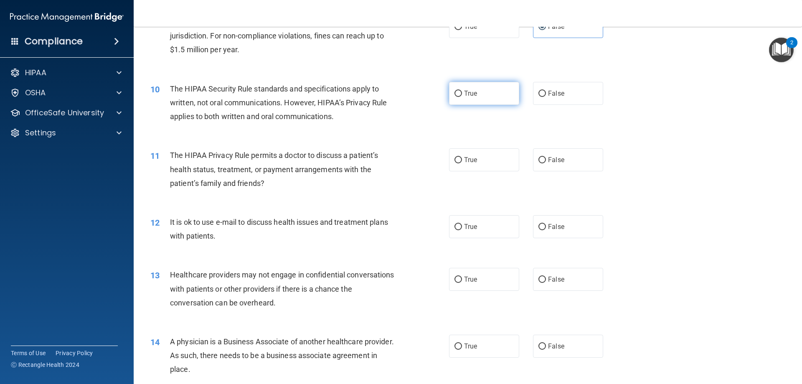
drag, startPoint x: 488, startPoint y: 97, endPoint x: 463, endPoint y: 99, distance: 25.1
click at [484, 98] on label "True" at bounding box center [484, 93] width 70 height 23
click at [462, 97] on input "True" at bounding box center [458, 94] width 8 height 6
radio input "true"
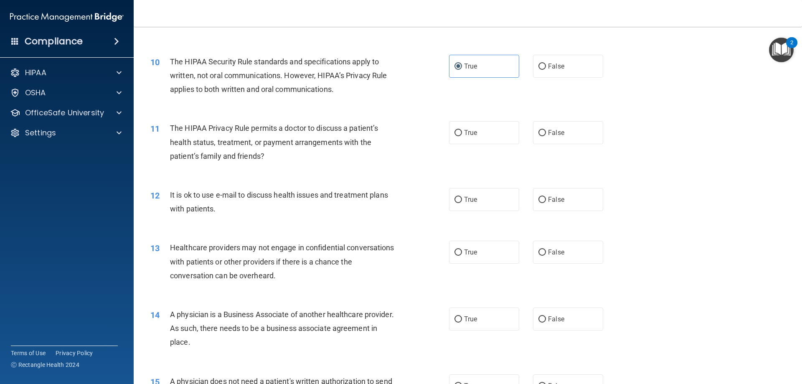
scroll to position [585, 0]
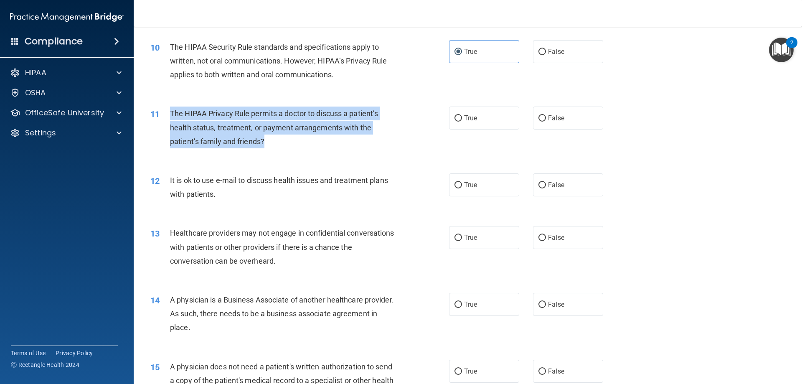
drag, startPoint x: 171, startPoint y: 114, endPoint x: 263, endPoint y: 141, distance: 96.0
click at [263, 141] on span "The HIPAA Privacy Rule permits a doctor to discuss a patient’s health status, t…" at bounding box center [274, 127] width 208 height 36
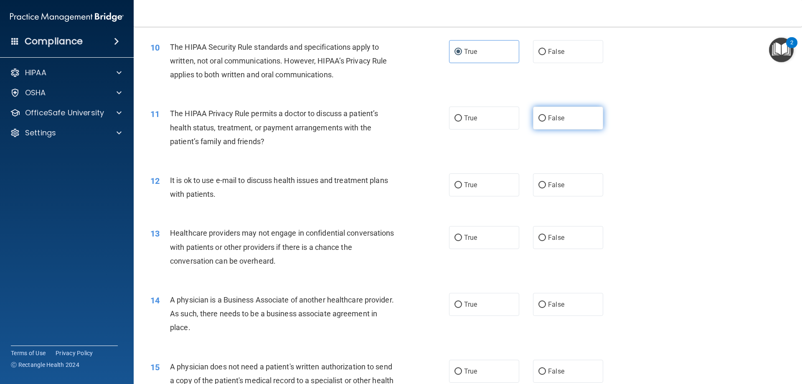
click at [559, 119] on span "False" at bounding box center [556, 118] width 16 height 8
click at [546, 119] on input "False" at bounding box center [542, 118] width 8 height 6
radio input "true"
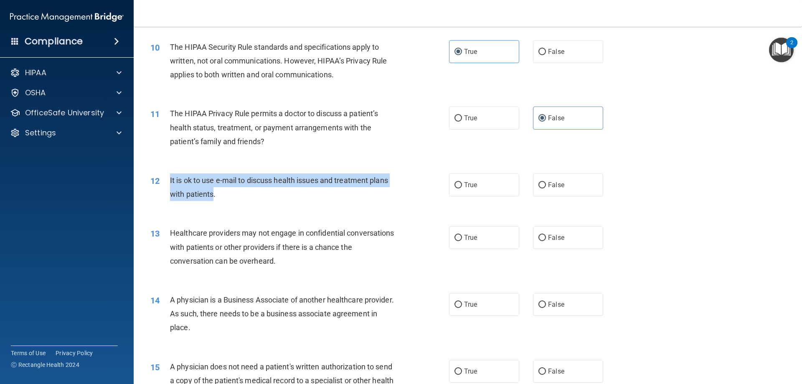
drag, startPoint x: 172, startPoint y: 182, endPoint x: 214, endPoint y: 193, distance: 44.1
click at [214, 193] on span "It is ok to use e-mail to discuss health issues and treatment plans with patien…" at bounding box center [279, 187] width 218 height 23
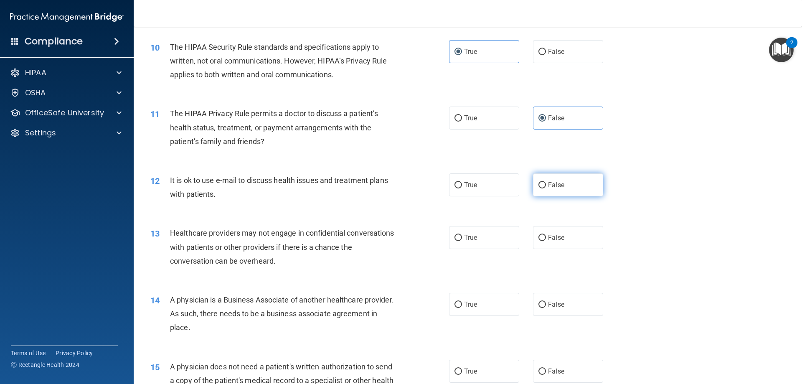
click at [562, 185] on label "False" at bounding box center [568, 184] width 70 height 23
click at [546, 185] on input "False" at bounding box center [542, 185] width 8 height 6
radio input "true"
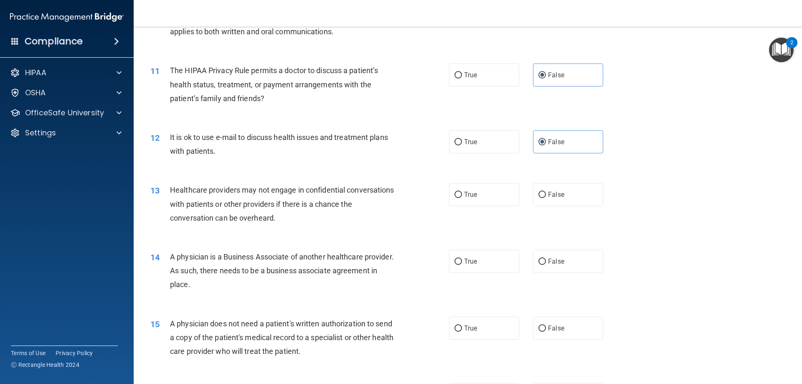
scroll to position [668, 0]
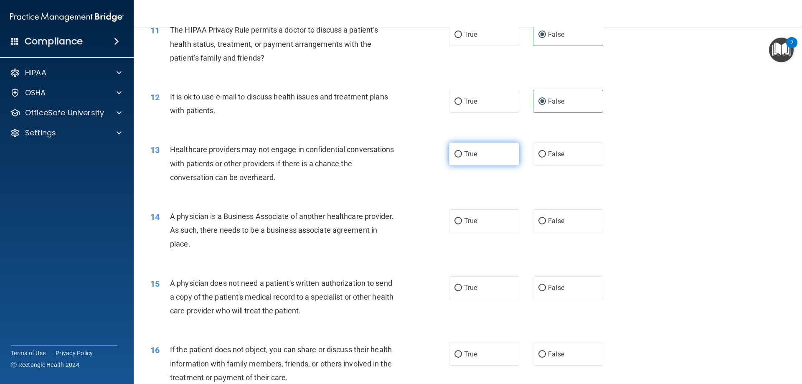
click at [507, 155] on label "True" at bounding box center [484, 153] width 70 height 23
click at [462, 155] on input "True" at bounding box center [458, 154] width 8 height 6
radio input "true"
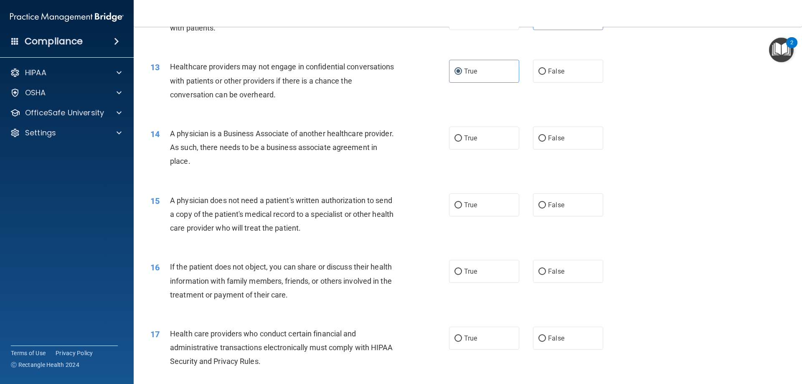
scroll to position [752, 0]
drag, startPoint x: 171, startPoint y: 132, endPoint x: 240, endPoint y: 155, distance: 72.9
click at [240, 155] on div "A physician is a Business Associate of another healthcare provider. As such, th…" at bounding box center [286, 147] width 233 height 42
click at [563, 139] on label "False" at bounding box center [568, 137] width 70 height 23
click at [546, 139] on input "False" at bounding box center [542, 137] width 8 height 6
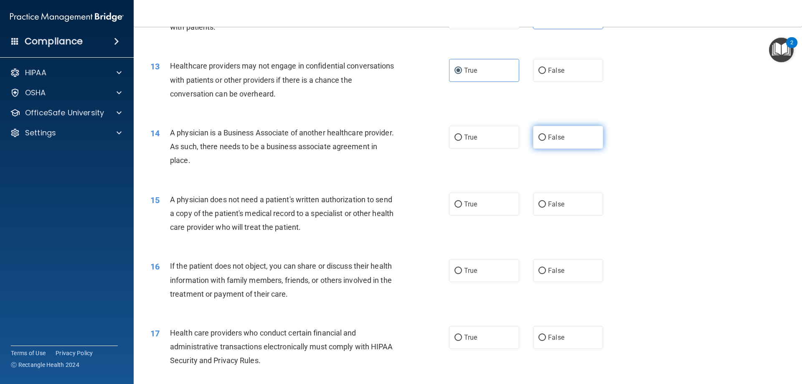
radio input "true"
drag, startPoint x: 541, startPoint y: 211, endPoint x: 536, endPoint y: 211, distance: 5.4
click at [542, 211] on label "False" at bounding box center [568, 204] width 70 height 23
click at [542, 208] on input "False" at bounding box center [542, 204] width 8 height 6
radio input "true"
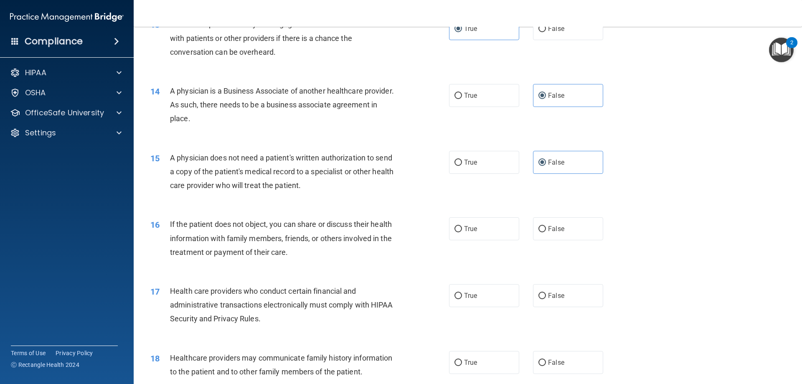
scroll to position [835, 0]
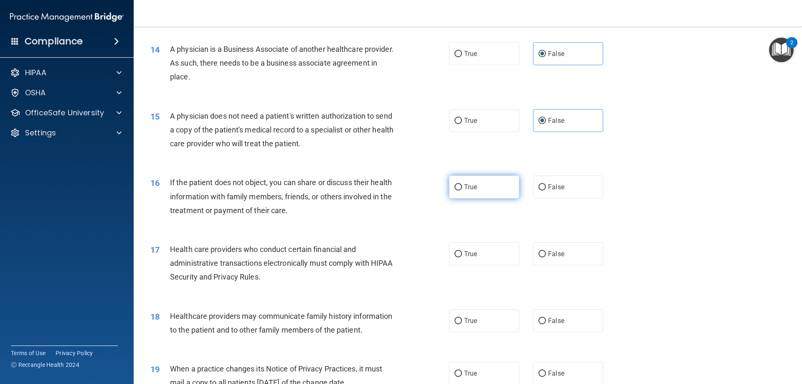
click at [495, 187] on label "True" at bounding box center [484, 186] width 70 height 23
click at [462, 187] on input "True" at bounding box center [458, 187] width 8 height 6
radio input "true"
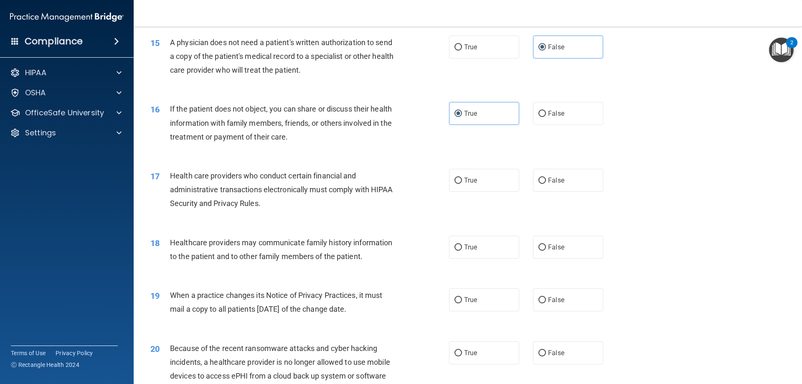
scroll to position [919, 0]
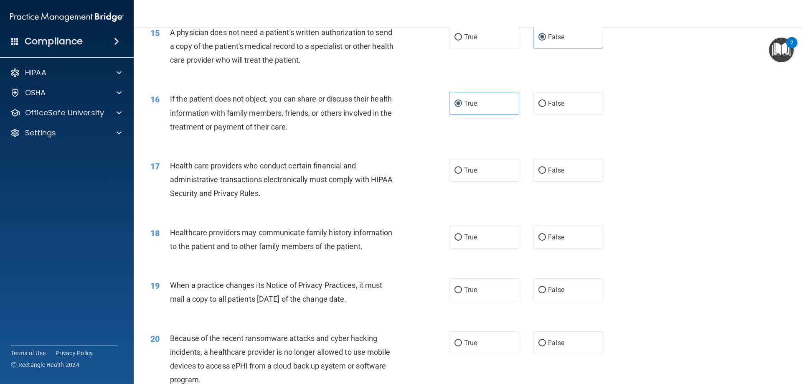
drag, startPoint x: 482, startPoint y: 166, endPoint x: 438, endPoint y: 189, distance: 50.4
click at [483, 165] on label "True" at bounding box center [484, 170] width 70 height 23
click at [462, 167] on input "True" at bounding box center [458, 170] width 8 height 6
radio input "true"
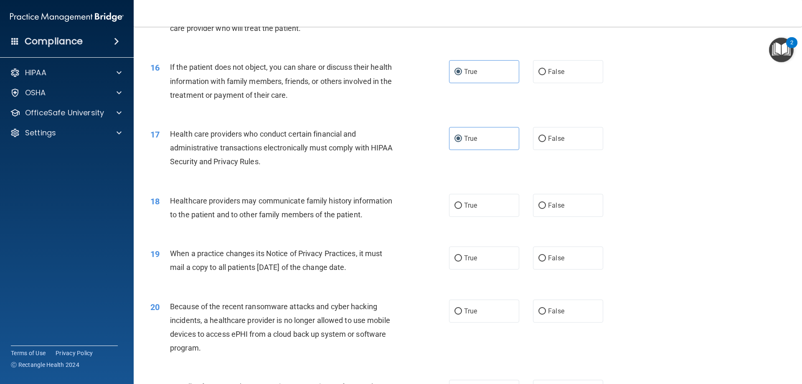
scroll to position [1044, 0]
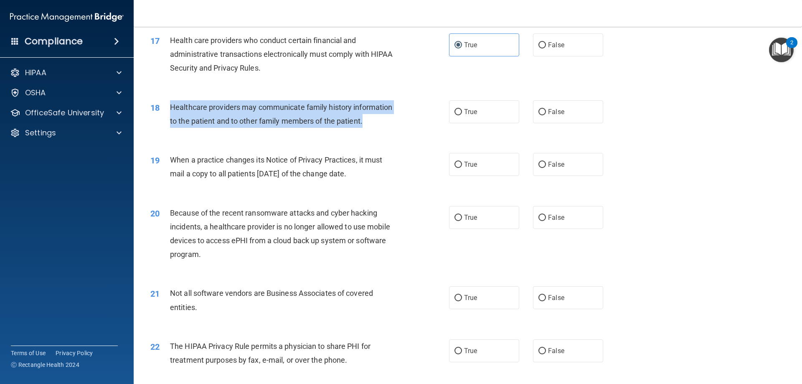
drag, startPoint x: 177, startPoint y: 106, endPoint x: 334, endPoint y: 119, distance: 157.9
click at [365, 122] on div "Healthcare providers may communicate family history information to the patient …" at bounding box center [286, 114] width 233 height 28
drag, startPoint x: 390, startPoint y: 139, endPoint x: 435, endPoint y: 133, distance: 44.8
click at [391, 139] on div "18 Healthcare providers may communicate family history information to the patie…" at bounding box center [467, 116] width 647 height 53
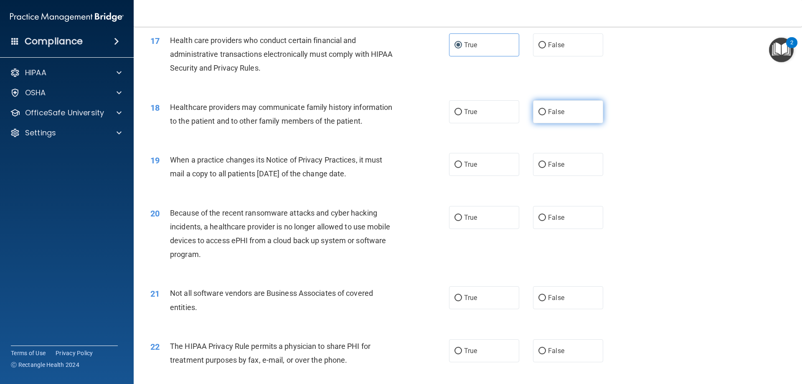
click at [547, 116] on label "False" at bounding box center [568, 111] width 70 height 23
click at [546, 115] on input "False" at bounding box center [542, 112] width 8 height 6
radio input "true"
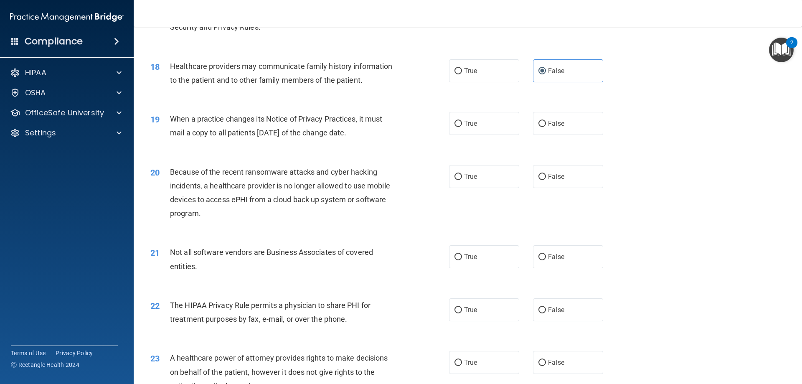
scroll to position [1086, 0]
drag, startPoint x: 170, startPoint y: 118, endPoint x: 378, endPoint y: 136, distance: 208.8
click at [378, 136] on div "When a practice changes its Notice of Privacy Practices, it must mail a copy to…" at bounding box center [286, 125] width 233 height 28
drag, startPoint x: 569, startPoint y: 122, endPoint x: 492, endPoint y: 155, distance: 83.5
click at [569, 122] on label "False" at bounding box center [568, 122] width 70 height 23
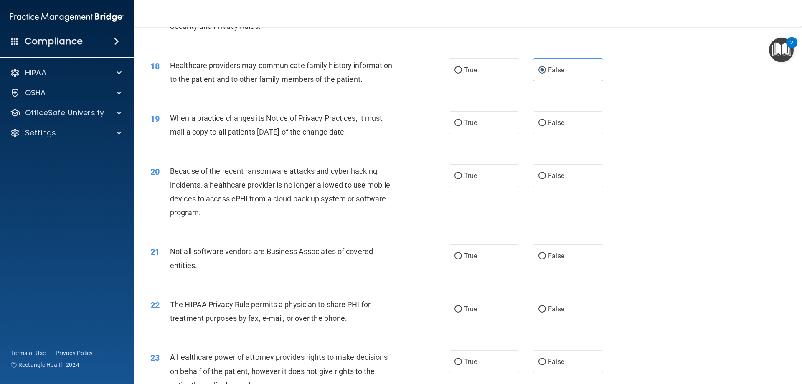
click at [546, 122] on input "False" at bounding box center [542, 123] width 8 height 6
radio input "true"
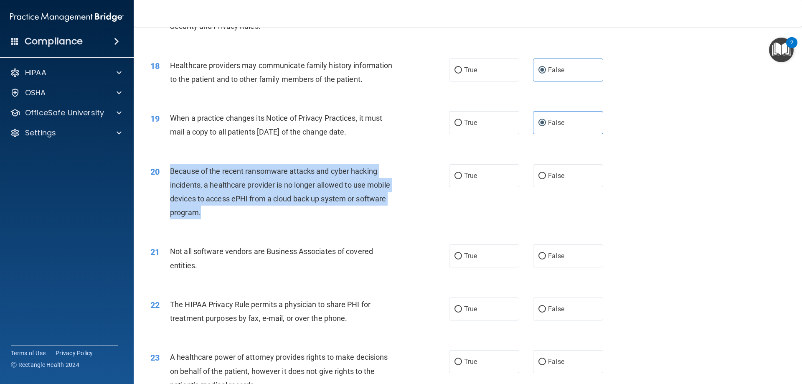
drag, startPoint x: 170, startPoint y: 172, endPoint x: 202, endPoint y: 215, distance: 53.9
click at [202, 215] on div "Because of the recent ransomware attacks and cyber hacking incidents, a healthc…" at bounding box center [286, 192] width 233 height 56
click at [432, 206] on div "20 Because of the recent ransomware attacks and cyber hacking incidents, a heal…" at bounding box center [300, 194] width 324 height 60
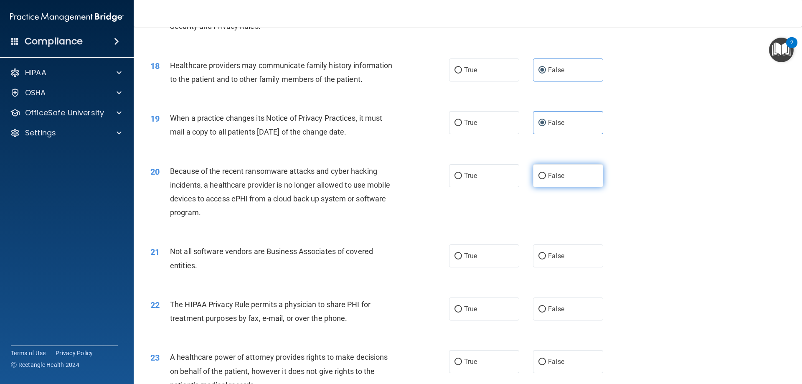
click at [558, 177] on span "False" at bounding box center [556, 176] width 16 height 8
click at [546, 177] on input "False" at bounding box center [542, 176] width 8 height 6
radio input "true"
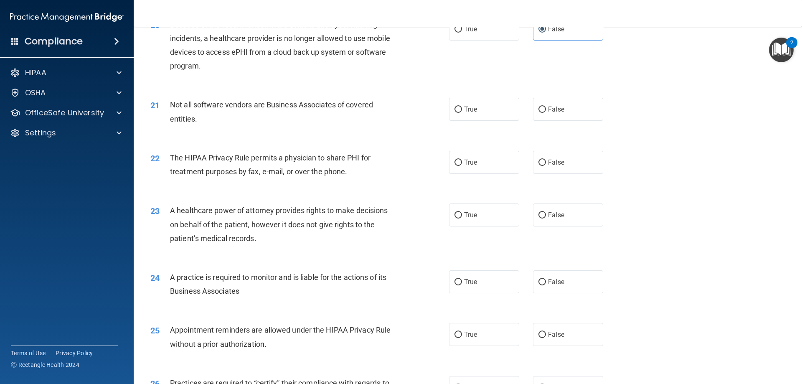
scroll to position [1253, 0]
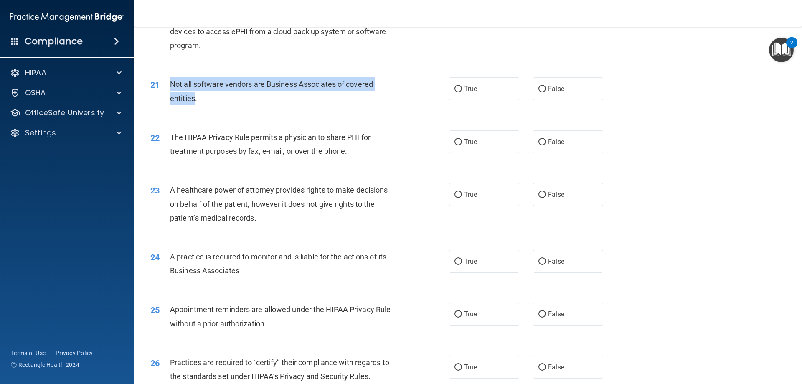
drag, startPoint x: 170, startPoint y: 86, endPoint x: 194, endPoint y: 94, distance: 25.0
click at [194, 94] on span "Not all software vendors are Business Associates of covered entities." at bounding box center [271, 91] width 203 height 23
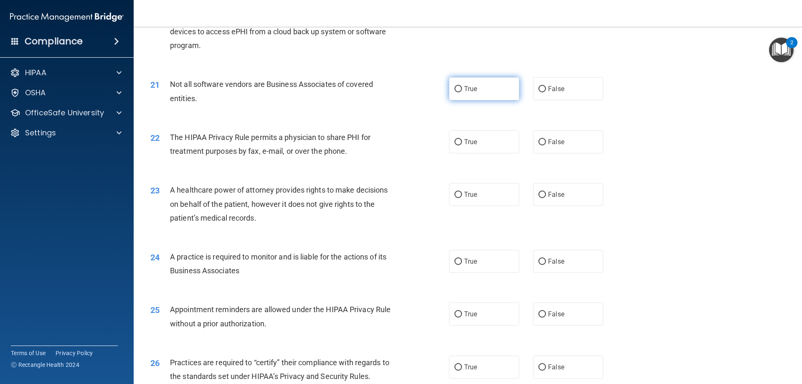
click at [471, 89] on span "True" at bounding box center [470, 89] width 13 height 8
click at [462, 89] on input "True" at bounding box center [458, 89] width 8 height 6
radio input "true"
drag, startPoint x: 469, startPoint y: 146, endPoint x: 448, endPoint y: 151, distance: 20.8
click at [466, 146] on label "True" at bounding box center [484, 141] width 70 height 23
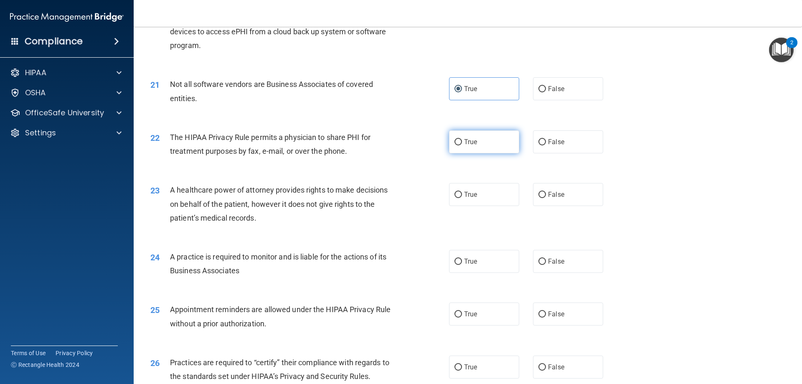
click at [462, 145] on input "True" at bounding box center [458, 142] width 8 height 6
radio input "true"
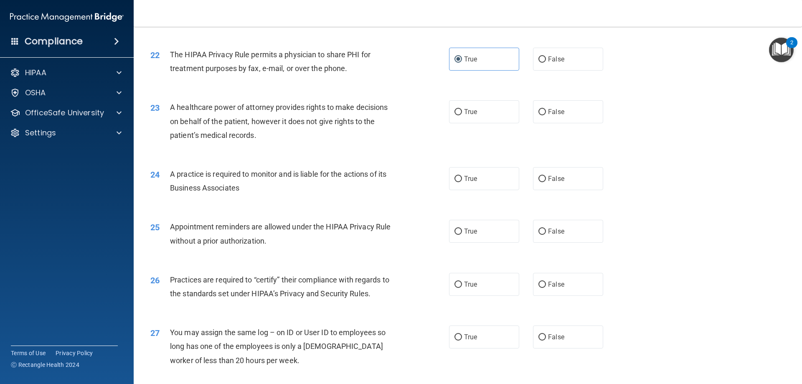
scroll to position [1336, 0]
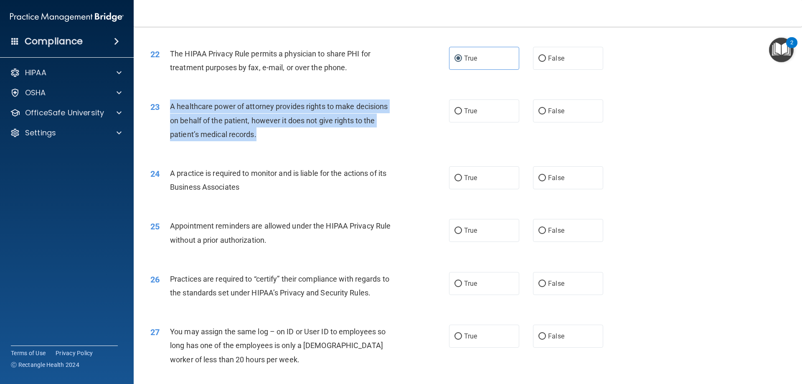
drag, startPoint x: 170, startPoint y: 106, endPoint x: 256, endPoint y: 136, distance: 91.1
click at [256, 136] on span "A healthcare power of attorney provides rights to make decisions on behalf of t…" at bounding box center [279, 120] width 218 height 36
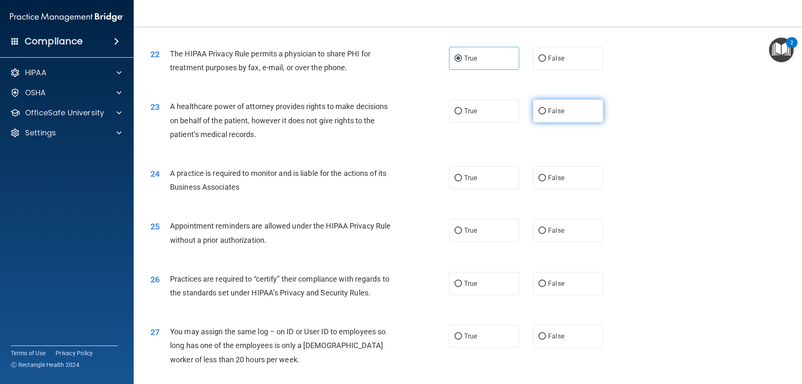
click at [573, 114] on label "False" at bounding box center [568, 110] width 70 height 23
click at [546, 114] on input "False" at bounding box center [542, 111] width 8 height 6
radio input "true"
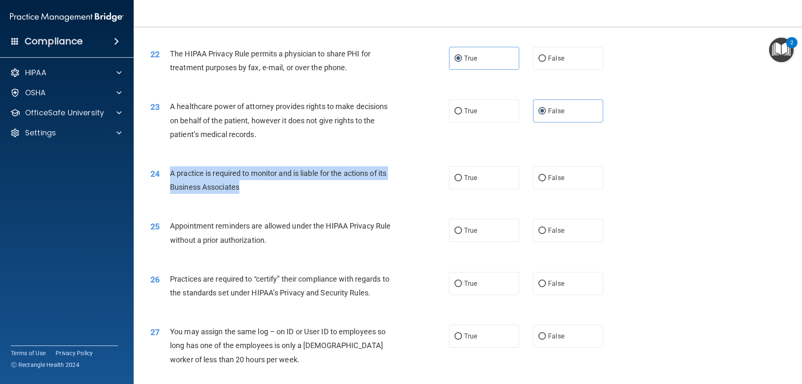
drag, startPoint x: 171, startPoint y: 172, endPoint x: 247, endPoint y: 187, distance: 77.4
click at [247, 187] on div "A practice is required to monitor and is liable for the actions of its Business…" at bounding box center [286, 180] width 233 height 28
drag, startPoint x: 317, startPoint y: 198, endPoint x: 330, endPoint y: 197, distance: 13.4
click at [317, 198] on div "24 A practice is required to monitor and is liable for the actions of its Busin…" at bounding box center [300, 182] width 324 height 32
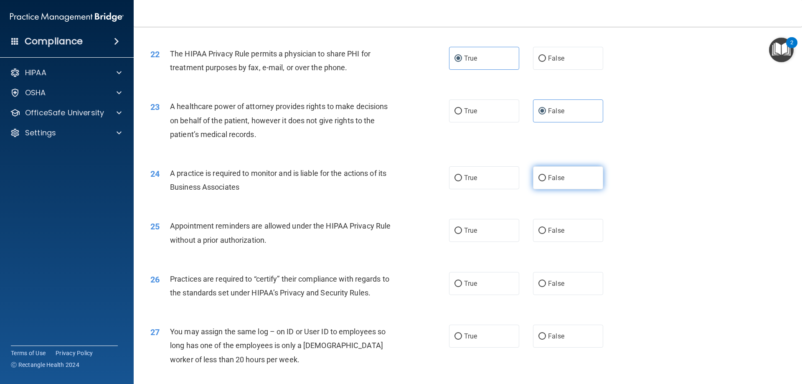
click at [585, 175] on label "False" at bounding box center [568, 177] width 70 height 23
click at [546, 175] on input "False" at bounding box center [542, 178] width 8 height 6
radio input "true"
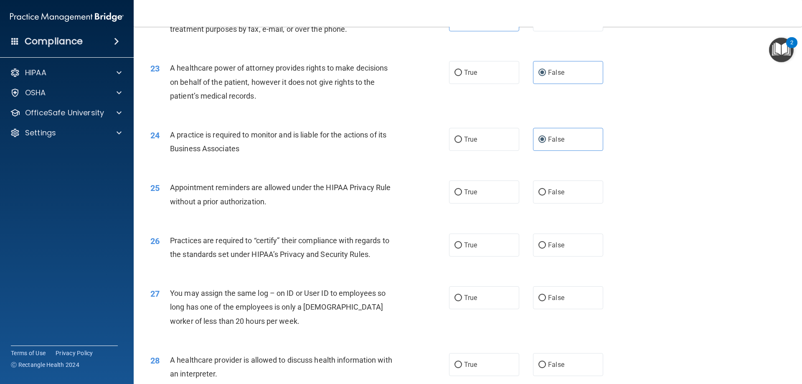
scroll to position [1420, 0]
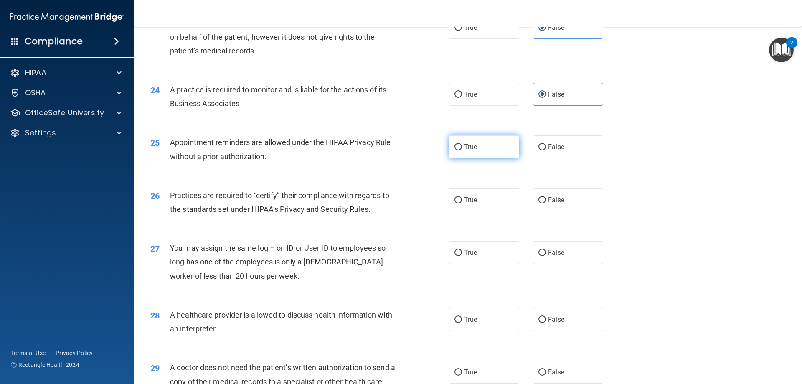
click at [464, 157] on label "True" at bounding box center [484, 146] width 70 height 23
click at [462, 150] on input "True" at bounding box center [458, 147] width 8 height 6
radio input "true"
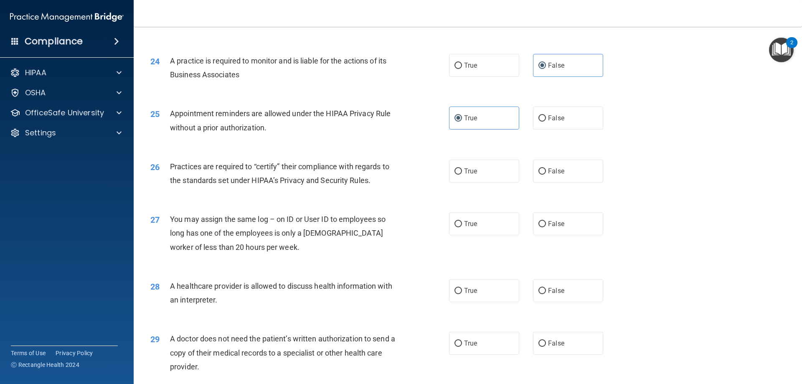
scroll to position [1503, 0]
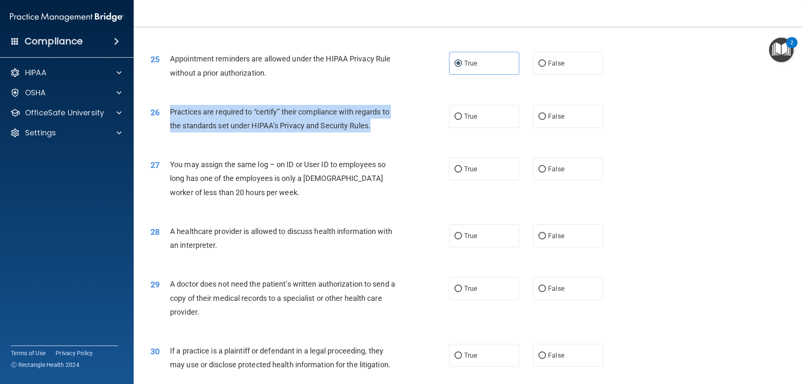
drag, startPoint x: 171, startPoint y: 111, endPoint x: 370, endPoint y: 124, distance: 199.6
click at [370, 124] on span "Practices are required to “certify” their compliance with regards to the standa…" at bounding box center [279, 118] width 219 height 23
click at [420, 119] on div "26 Practices are required to “certify” their compliance with regards to the sta…" at bounding box center [300, 121] width 324 height 32
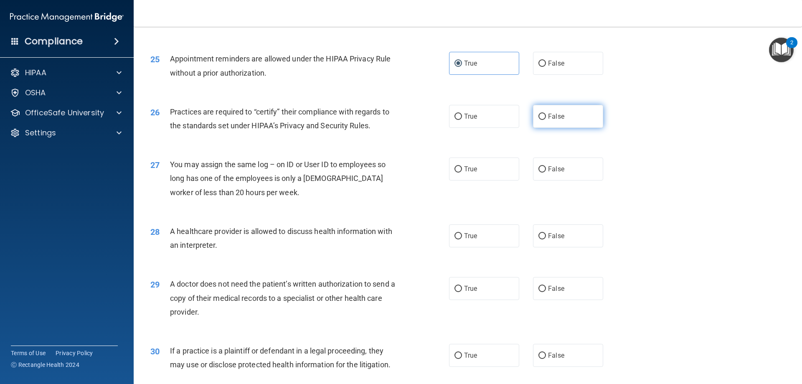
drag, startPoint x: 575, startPoint y: 113, endPoint x: 501, endPoint y: 151, distance: 83.3
click at [575, 112] on label "False" at bounding box center [568, 116] width 70 height 23
click at [546, 114] on input "False" at bounding box center [542, 117] width 8 height 6
radio input "true"
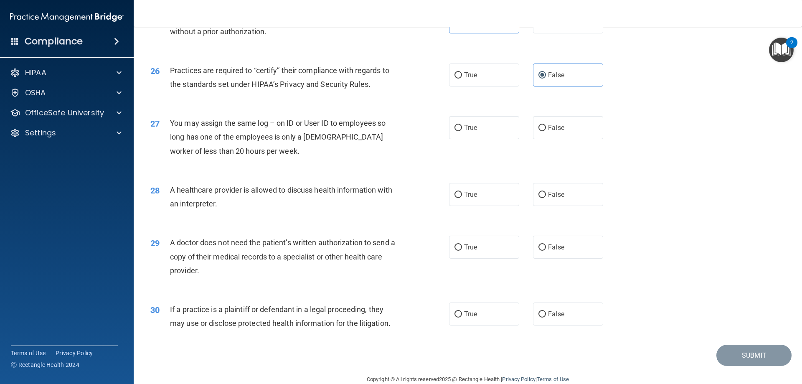
scroll to position [1545, 0]
click at [549, 131] on span "False" at bounding box center [556, 127] width 16 height 8
click at [546, 131] on input "False" at bounding box center [542, 127] width 8 height 6
radio input "true"
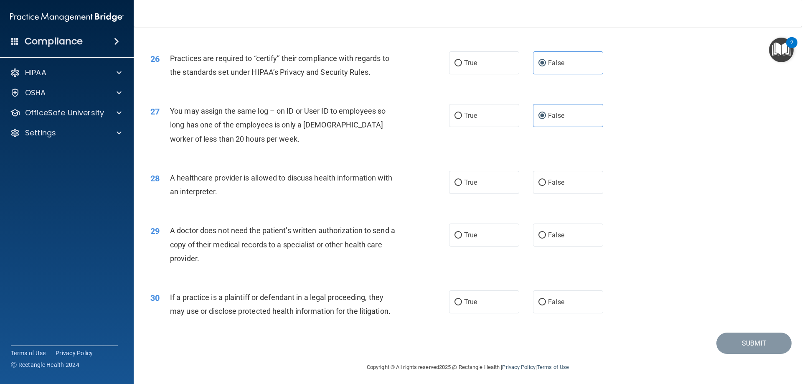
scroll to position [1560, 0]
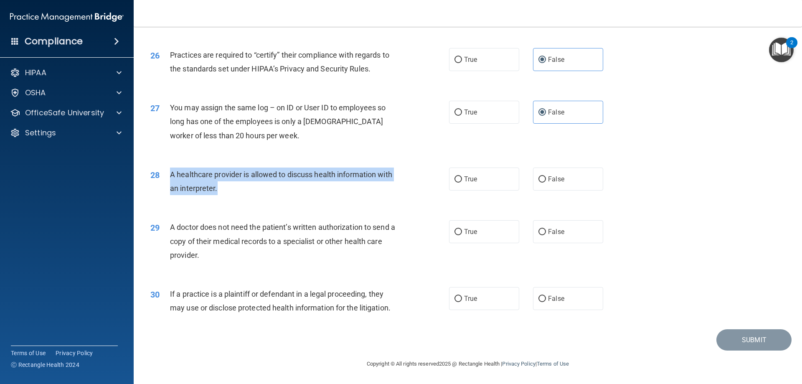
drag, startPoint x: 170, startPoint y: 174, endPoint x: 221, endPoint y: 187, distance: 52.6
click at [221, 187] on div "A healthcare provider is allowed to discuss health information with an interpre…" at bounding box center [286, 181] width 233 height 28
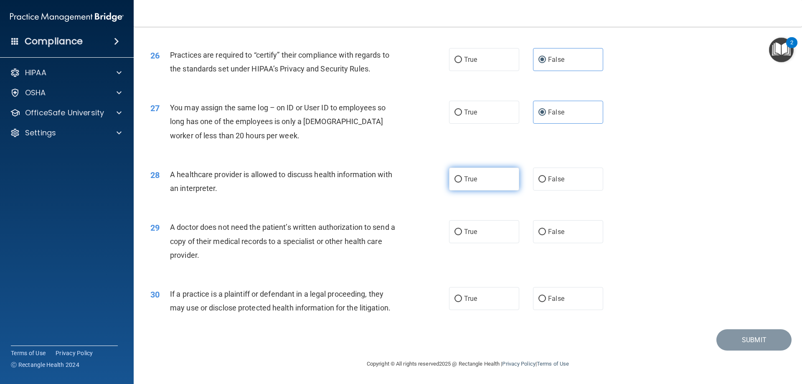
click at [476, 180] on label "True" at bounding box center [484, 178] width 70 height 23
click at [462, 180] on input "True" at bounding box center [458, 179] width 8 height 6
radio input "true"
click at [568, 235] on label "False" at bounding box center [568, 231] width 70 height 23
click at [546, 235] on input "False" at bounding box center [542, 232] width 8 height 6
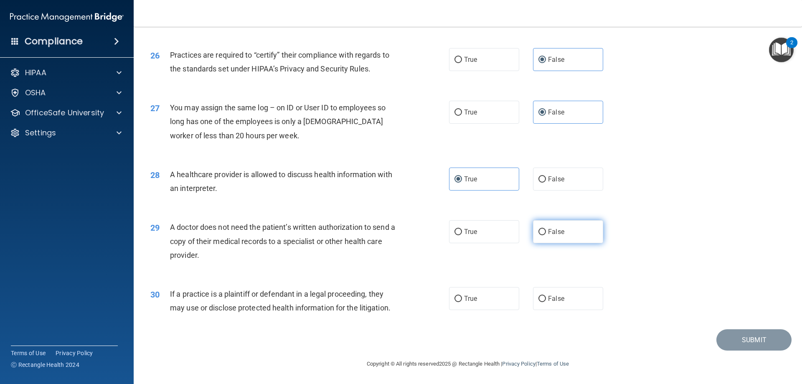
radio input "true"
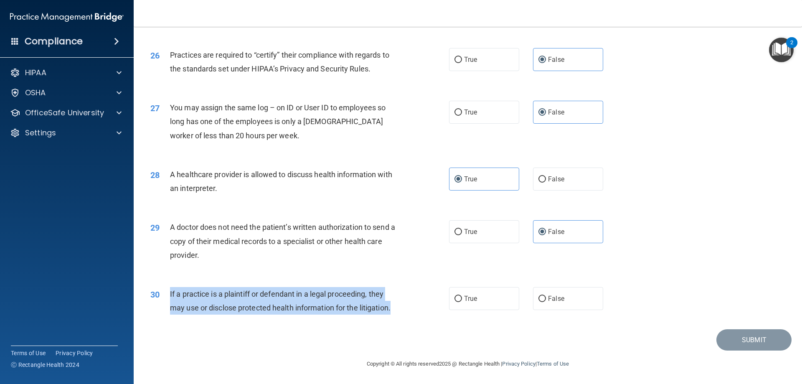
drag, startPoint x: 170, startPoint y: 293, endPoint x: 408, endPoint y: 310, distance: 238.6
click at [408, 310] on div "30 If a practice is a plaintiff or defendant in a legal proceeding, they may us…" at bounding box center [300, 303] width 324 height 32
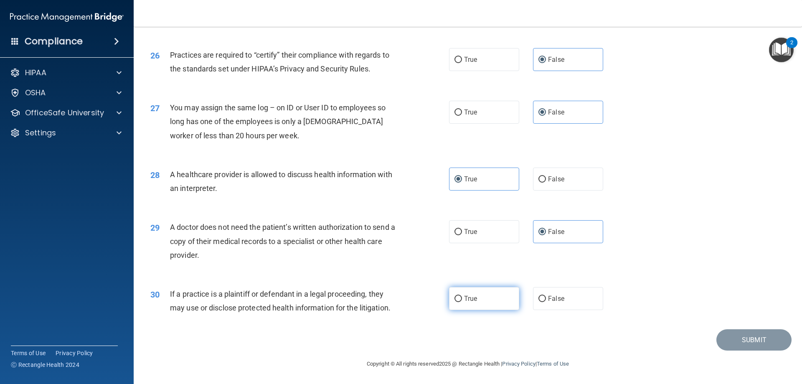
click at [468, 296] on span "True" at bounding box center [470, 298] width 13 height 8
click at [462, 296] on input "True" at bounding box center [458, 299] width 8 height 6
radio input "true"
click at [383, 228] on span "A doctor does not need the patient’s written authorization to send a copy of th…" at bounding box center [282, 241] width 225 height 36
drag, startPoint x: 735, startPoint y: 330, endPoint x: 727, endPoint y: 320, distance: 12.5
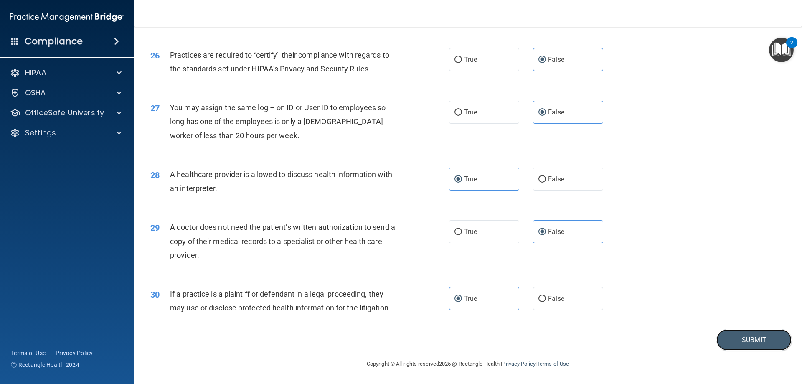
click at [733, 331] on button "Submit" at bounding box center [753, 339] width 75 height 21
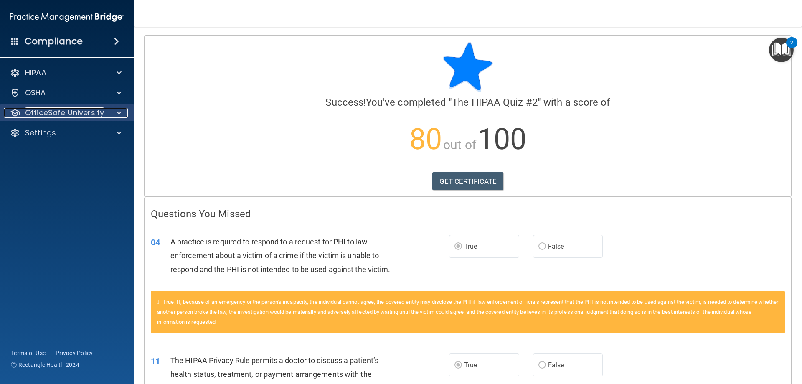
click at [118, 113] on span at bounding box center [119, 113] width 5 height 10
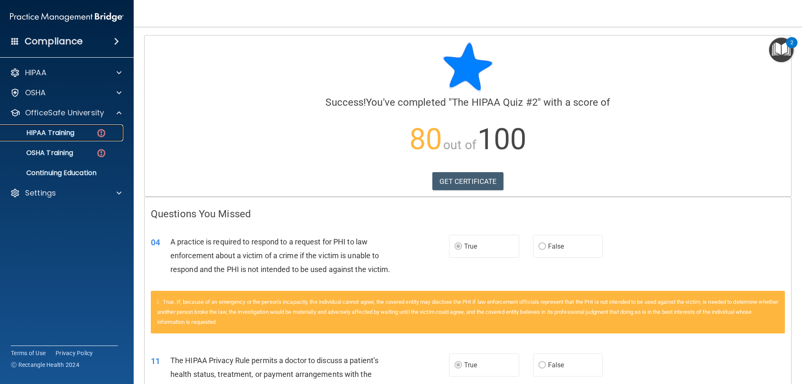
click at [62, 132] on p "HIPAA Training" at bounding box center [39, 133] width 69 height 8
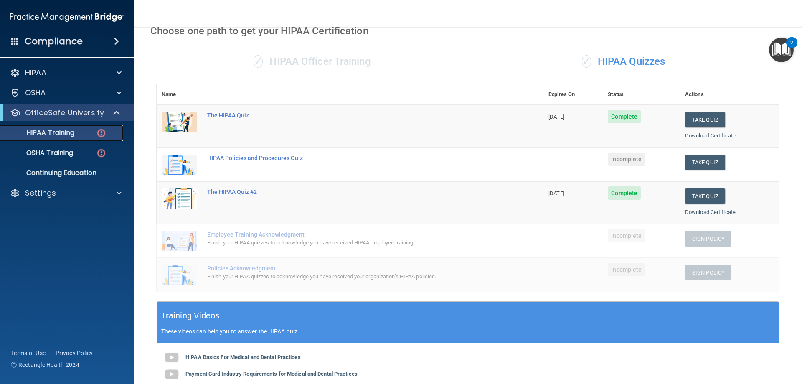
scroll to position [42, 0]
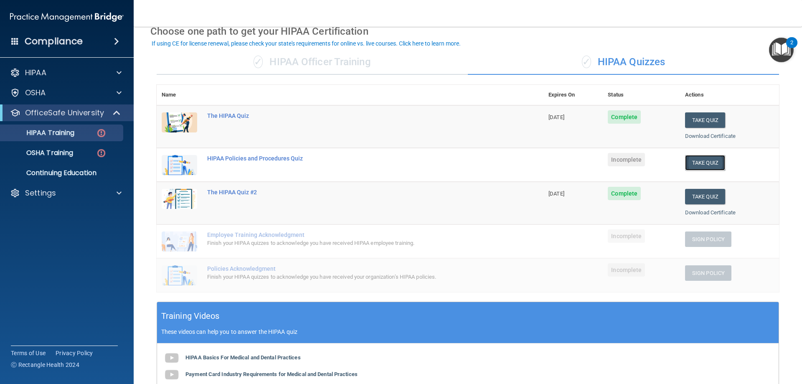
click at [695, 166] on button "Take Quiz" at bounding box center [705, 162] width 40 height 15
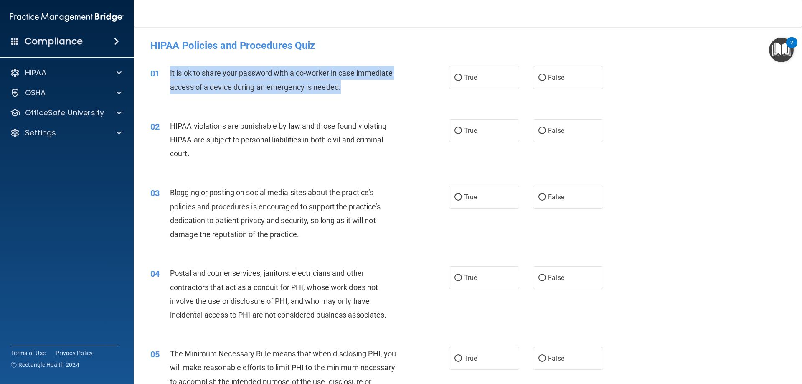
drag, startPoint x: 170, startPoint y: 73, endPoint x: 347, endPoint y: 86, distance: 177.9
click at [347, 86] on div "It is ok to share your password with a co-worker in case immediate access of a …" at bounding box center [286, 80] width 233 height 28
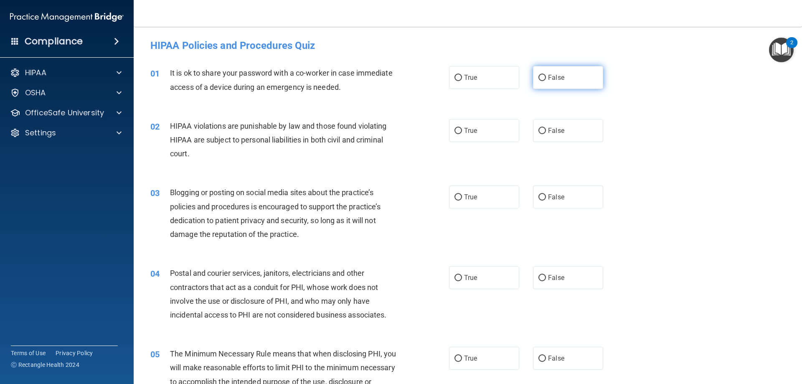
click at [568, 85] on label "False" at bounding box center [568, 77] width 70 height 23
click at [546, 81] on input "False" at bounding box center [542, 78] width 8 height 6
radio input "true"
click at [451, 134] on label "True" at bounding box center [484, 130] width 70 height 23
click at [454, 134] on input "True" at bounding box center [458, 131] width 8 height 6
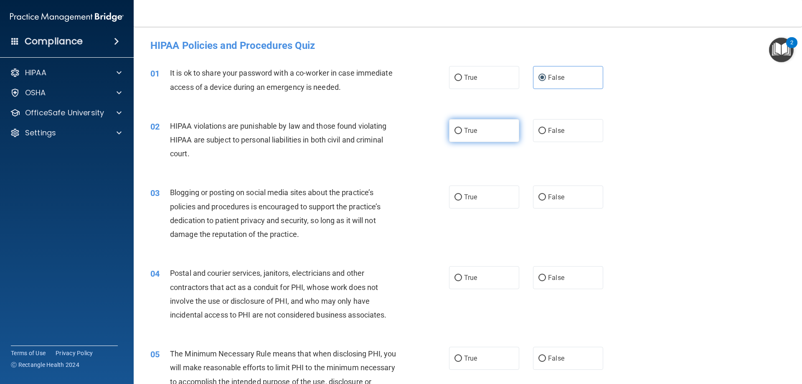
radio input "true"
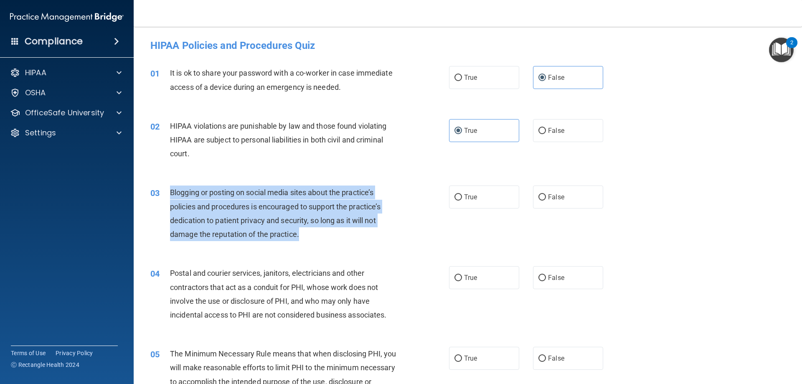
drag, startPoint x: 172, startPoint y: 191, endPoint x: 303, endPoint y: 233, distance: 138.3
click at [303, 233] on div "Blogging or posting on social media sites about the practice’s policies and pro…" at bounding box center [286, 213] width 233 height 56
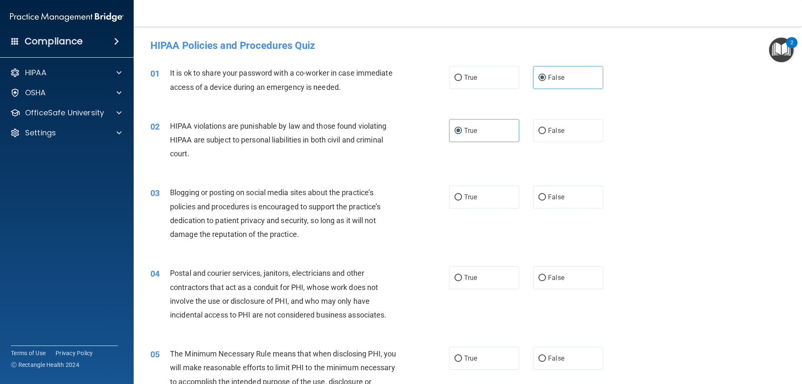
click at [581, 210] on div "03 Blogging or posting on social media sites about the practice’s policies and …" at bounding box center [467, 215] width 647 height 81
click at [570, 203] on label "False" at bounding box center [568, 196] width 70 height 23
click at [546, 200] on input "False" at bounding box center [542, 197] width 8 height 6
radio input "true"
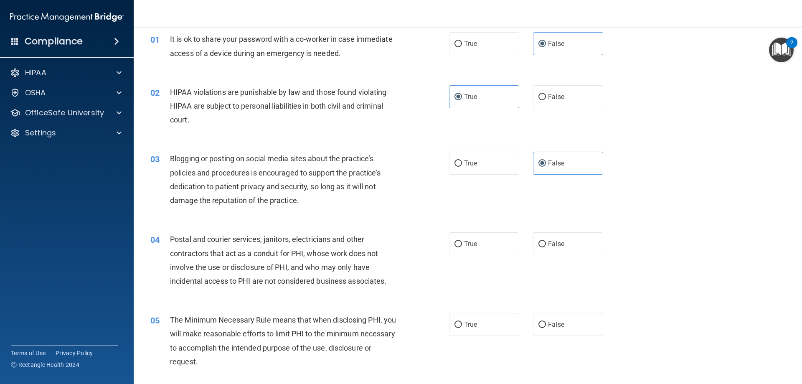
scroll to position [84, 0]
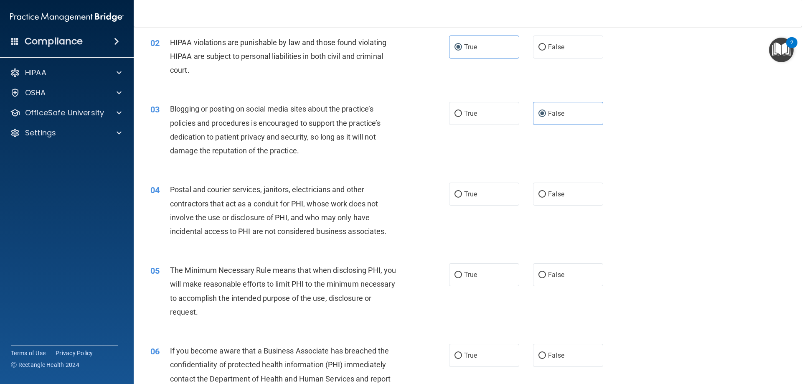
drag, startPoint x: 483, startPoint y: 195, endPoint x: 309, endPoint y: 213, distance: 175.1
click at [482, 195] on label "True" at bounding box center [484, 193] width 70 height 23
click at [462, 195] on input "True" at bounding box center [458, 194] width 8 height 6
radio input "true"
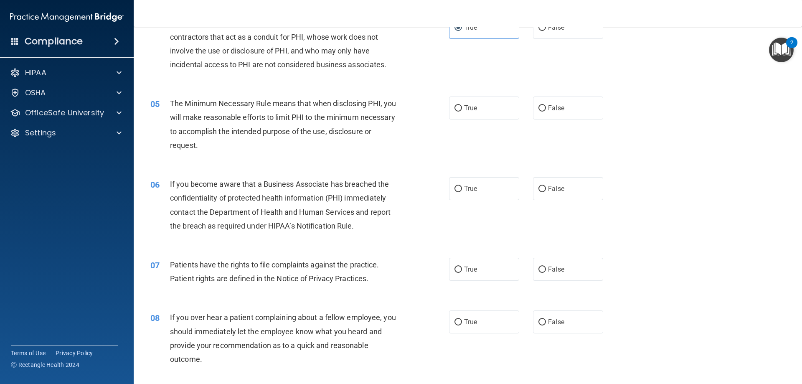
scroll to position [251, 0]
click at [472, 111] on span "True" at bounding box center [470, 108] width 13 height 8
click at [462, 111] on input "True" at bounding box center [458, 108] width 8 height 6
radio input "true"
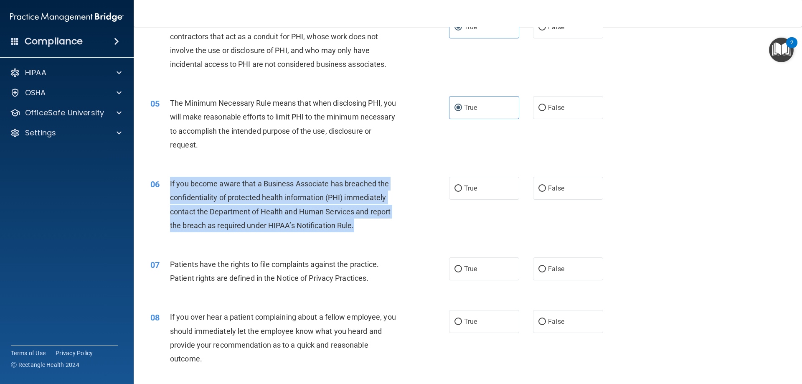
drag, startPoint x: 168, startPoint y: 182, endPoint x: 343, endPoint y: 222, distance: 179.4
click at [355, 225] on div "06 If you become aware that a Business Associate has breached the confidentiali…" at bounding box center [300, 207] width 324 height 60
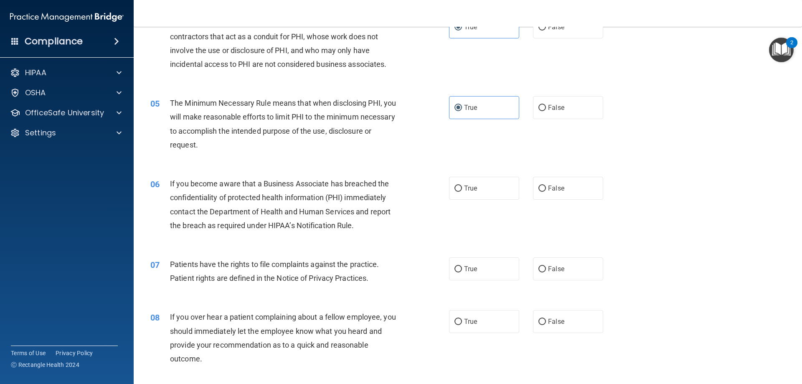
click at [425, 143] on div "05 The Minimum Necessary Rule means that when disclosing PHI, you will make rea…" at bounding box center [300, 126] width 324 height 60
click at [602, 193] on div "True False" at bounding box center [533, 188] width 168 height 23
click at [583, 203] on div "06 If you become aware that a Business Associate has breached the confidentiali…" at bounding box center [467, 206] width 647 height 81
click at [583, 191] on label "False" at bounding box center [568, 188] width 70 height 23
click at [546, 191] on input "False" at bounding box center [542, 188] width 8 height 6
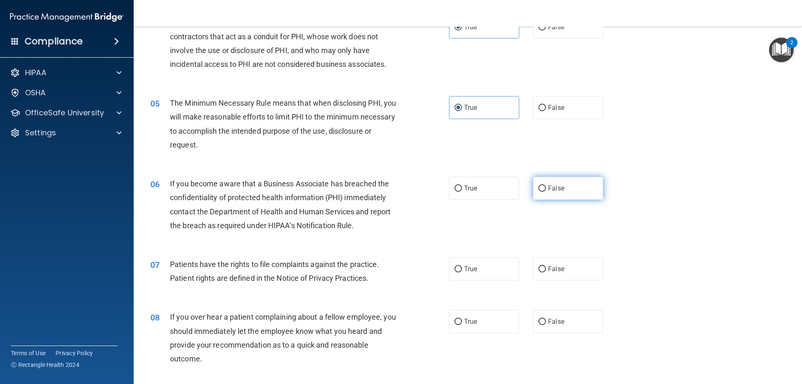
radio input "true"
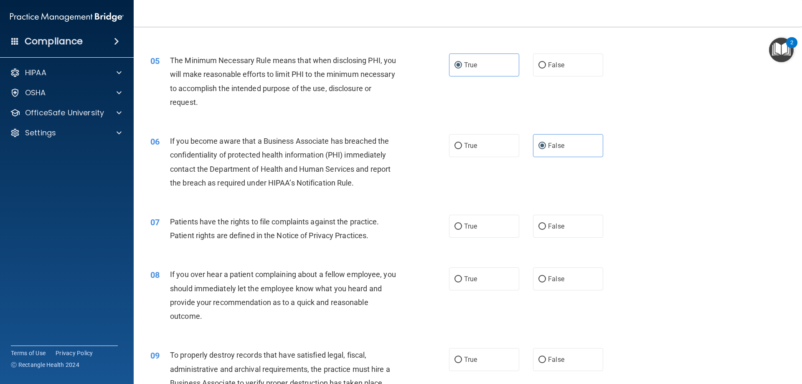
scroll to position [334, 0]
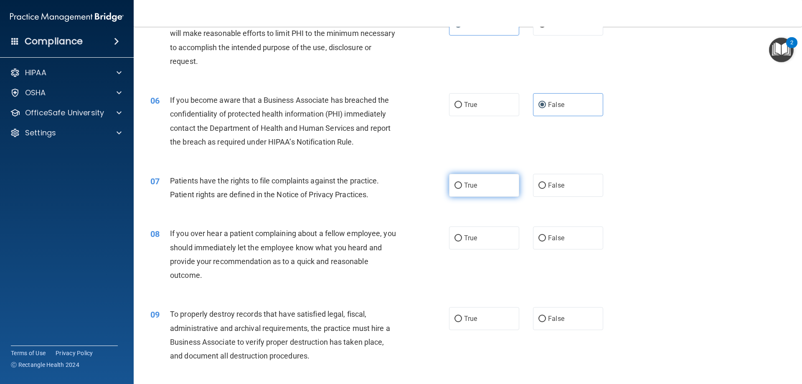
click at [484, 187] on label "True" at bounding box center [484, 185] width 70 height 23
click at [462, 187] on input "True" at bounding box center [458, 185] width 8 height 6
radio input "true"
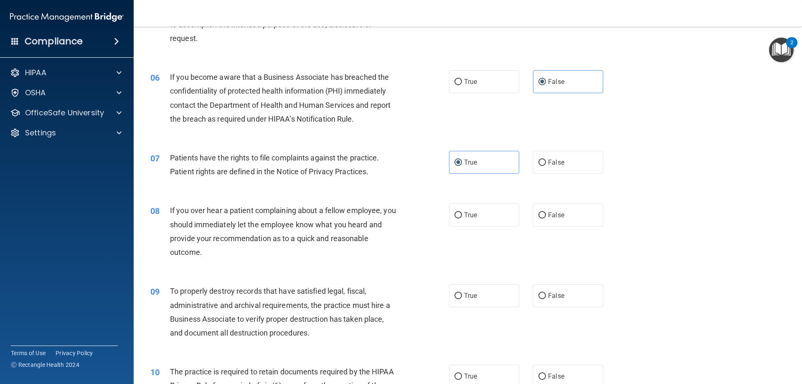
scroll to position [376, 0]
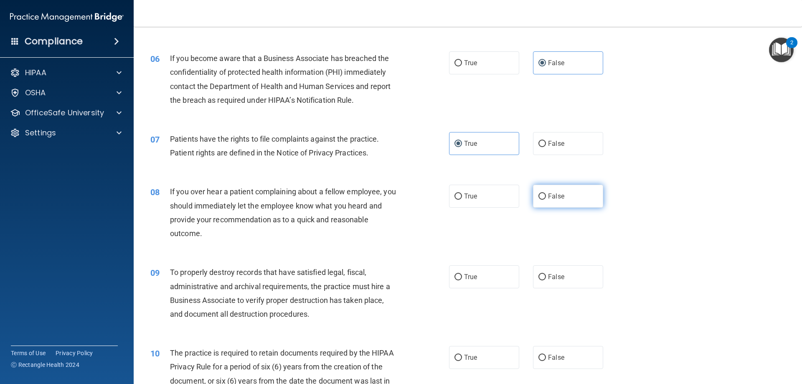
click at [570, 208] on label "False" at bounding box center [568, 196] width 70 height 23
click at [546, 200] on input "False" at bounding box center [542, 196] width 8 height 6
radio input "true"
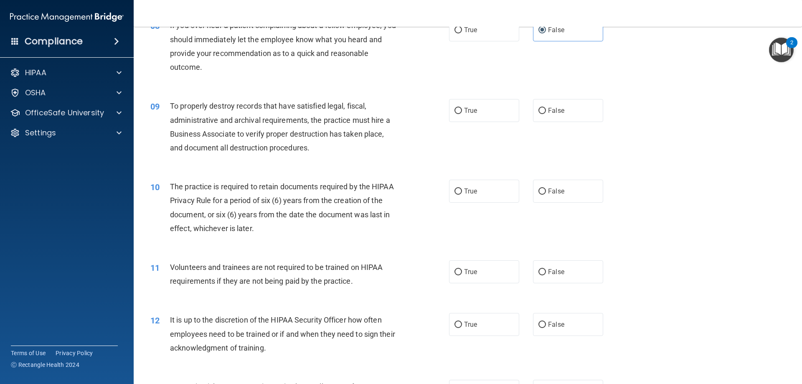
scroll to position [543, 0]
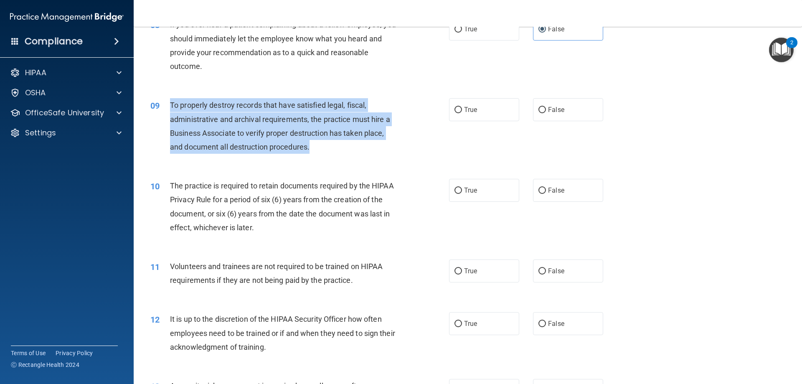
drag, startPoint x: 170, startPoint y: 104, endPoint x: 333, endPoint y: 145, distance: 168.6
click at [333, 145] on div "To properly destroy records that have satisfied legal, fiscal, administrative a…" at bounding box center [286, 126] width 233 height 56
drag, startPoint x: 404, startPoint y: 134, endPoint x: 500, endPoint y: 128, distance: 96.7
click at [405, 133] on div "09 To properly destroy records that have satisfied legal, fiscal, administrativ…" at bounding box center [300, 128] width 324 height 60
click at [563, 111] on label "False" at bounding box center [568, 109] width 70 height 23
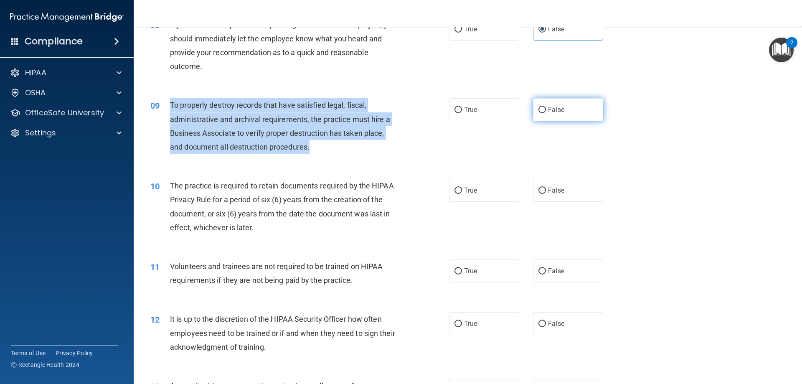
click at [546, 111] on input "False" at bounding box center [542, 110] width 8 height 6
radio input "true"
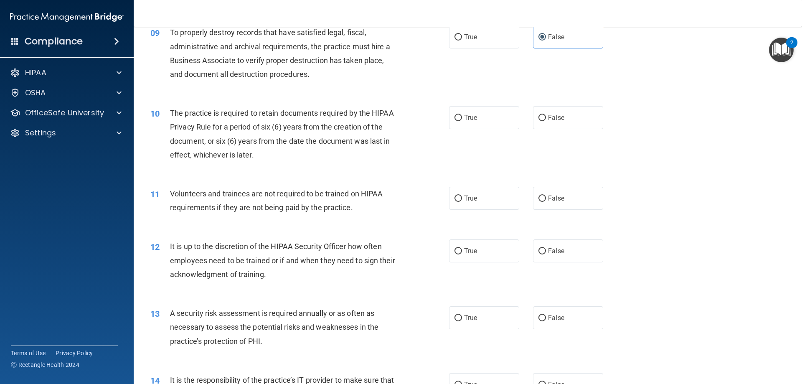
scroll to position [626, 0]
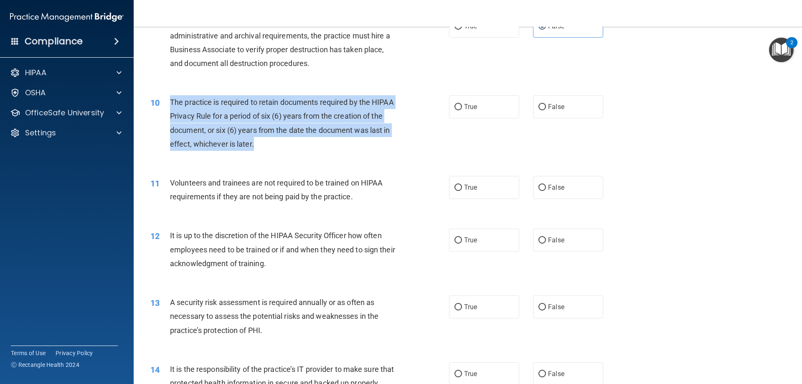
drag, startPoint x: 170, startPoint y: 102, endPoint x: 256, endPoint y: 147, distance: 96.9
click at [256, 147] on div "The practice is required to retain documents required by the HIPAA Privacy Rule…" at bounding box center [286, 123] width 233 height 56
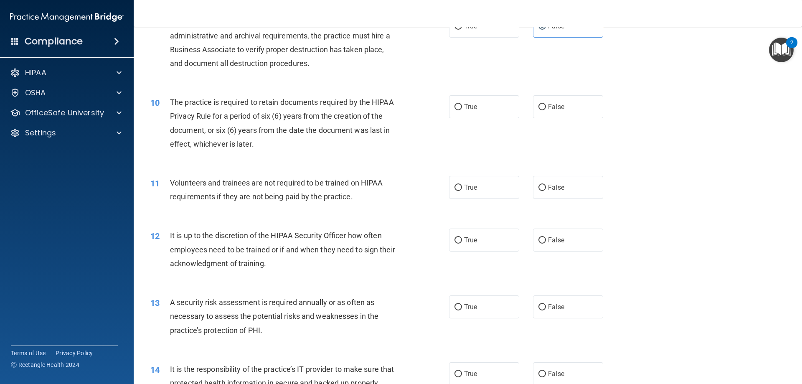
drag, startPoint x: 375, startPoint y: 160, endPoint x: 444, endPoint y: 137, distance: 73.2
click at [375, 159] on div "10 The practice is required to retain documents required by the HIPAA Privacy R…" at bounding box center [467, 125] width 647 height 81
click at [479, 111] on label "True" at bounding box center [484, 106] width 70 height 23
click at [462, 110] on input "True" at bounding box center [458, 107] width 8 height 6
radio input "true"
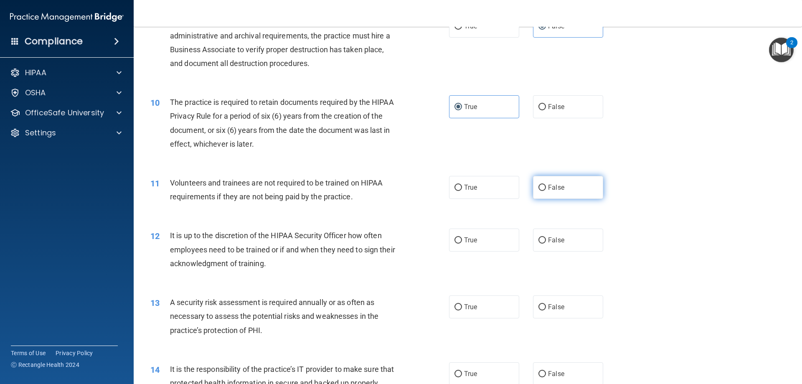
click at [539, 197] on label "False" at bounding box center [568, 187] width 70 height 23
click at [539, 191] on input "False" at bounding box center [542, 188] width 8 height 6
radio input "true"
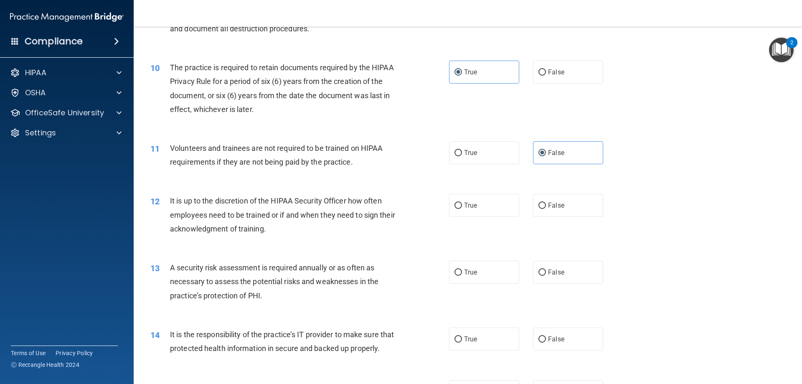
scroll to position [710, 0]
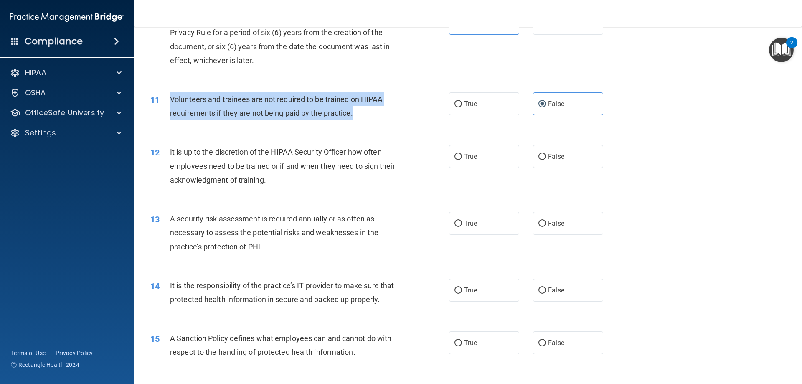
drag, startPoint x: 170, startPoint y: 98, endPoint x: 363, endPoint y: 111, distance: 193.4
click at [363, 111] on div "Volunteers and trainees are not required to be trained on HIPAA requirements if…" at bounding box center [286, 106] width 233 height 28
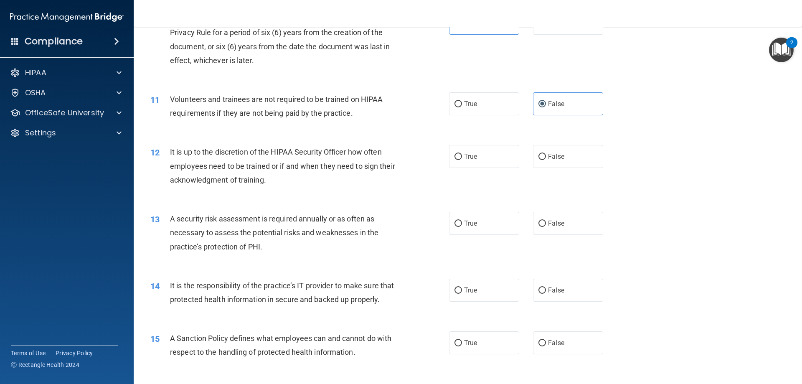
drag, startPoint x: 393, startPoint y: 126, endPoint x: 373, endPoint y: 130, distance: 20.2
click at [393, 125] on div "11 Volunteers and trainees are not required to be trained on HIPAA requirements…" at bounding box center [467, 108] width 647 height 53
click at [548, 158] on span "False" at bounding box center [556, 156] width 16 height 8
click at [546, 158] on input "False" at bounding box center [542, 157] width 8 height 6
radio input "true"
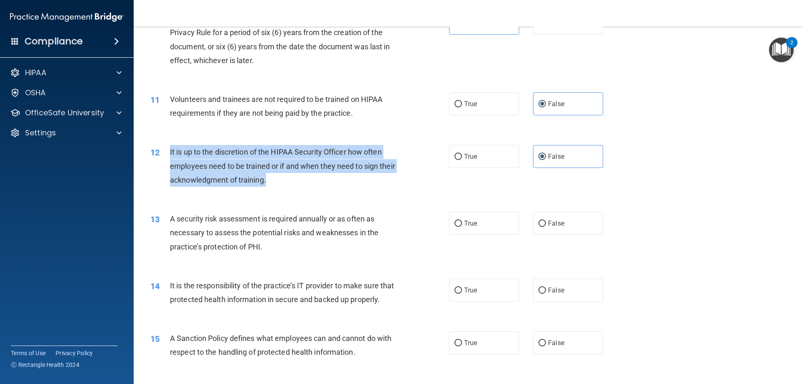
drag, startPoint x: 170, startPoint y: 151, endPoint x: 328, endPoint y: 180, distance: 161.4
click at [333, 182] on div "It is up to the discretion of the HIPAA Security Officer how often employees ne…" at bounding box center [286, 166] width 233 height 42
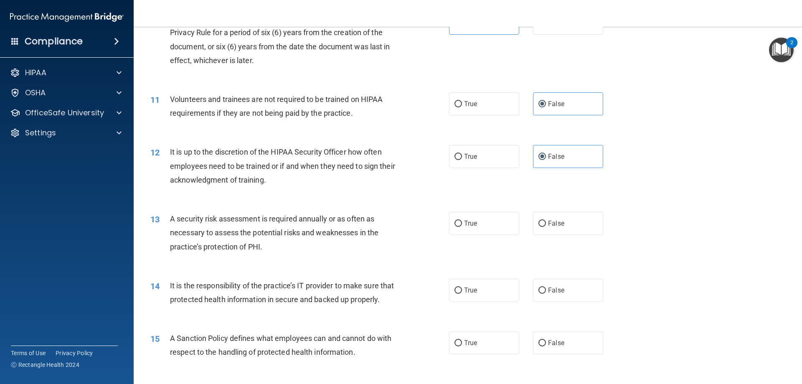
click at [403, 123] on div "11 Volunteers and trainees are not required to be trained on HIPAA requirements…" at bounding box center [300, 108] width 324 height 32
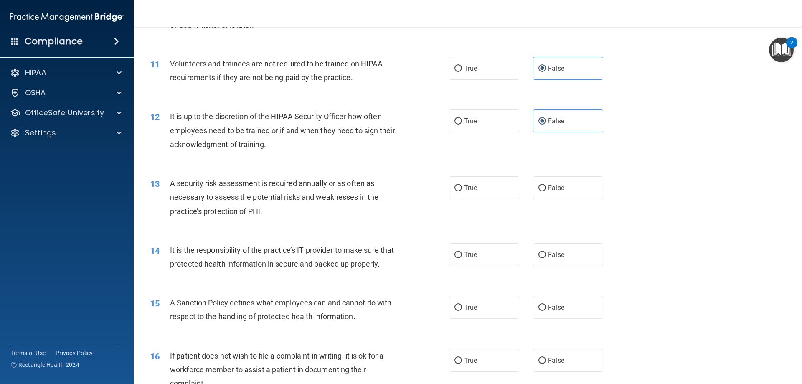
scroll to position [877, 0]
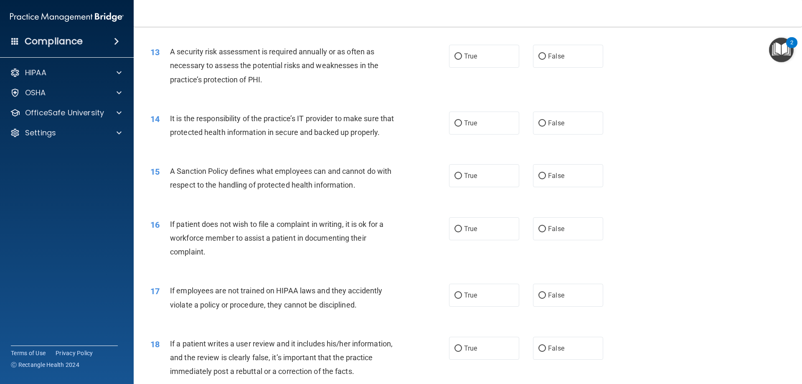
drag, startPoint x: 483, startPoint y: 58, endPoint x: 394, endPoint y: 87, distance: 93.6
click at [483, 57] on label "True" at bounding box center [484, 56] width 70 height 23
click at [462, 57] on input "True" at bounding box center [458, 56] width 8 height 6
radio input "true"
click at [480, 122] on label "True" at bounding box center [484, 122] width 70 height 23
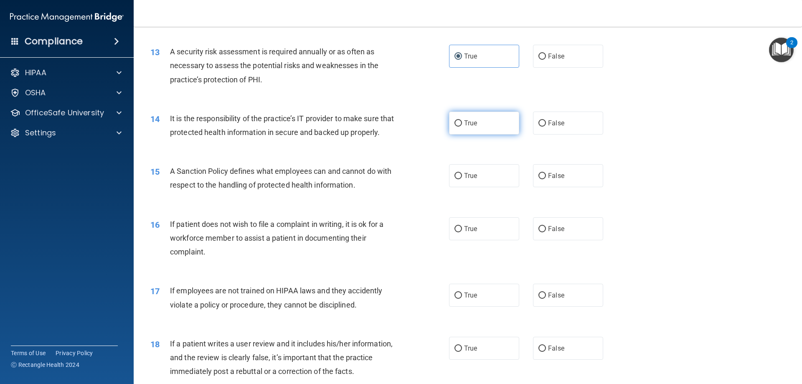
click at [462, 122] on input "True" at bounding box center [458, 123] width 8 height 6
radio input "true"
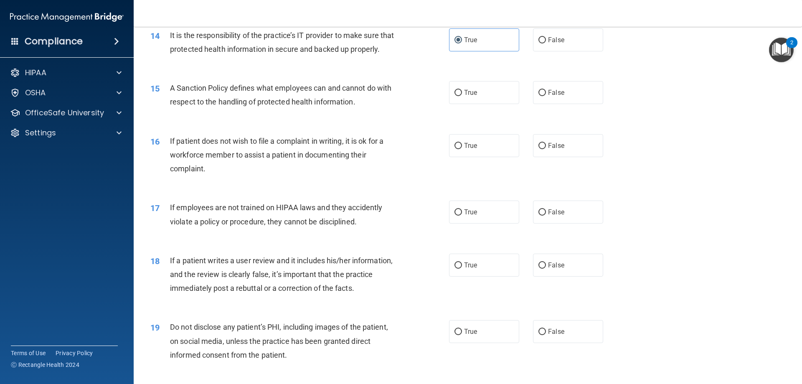
scroll to position [960, 0]
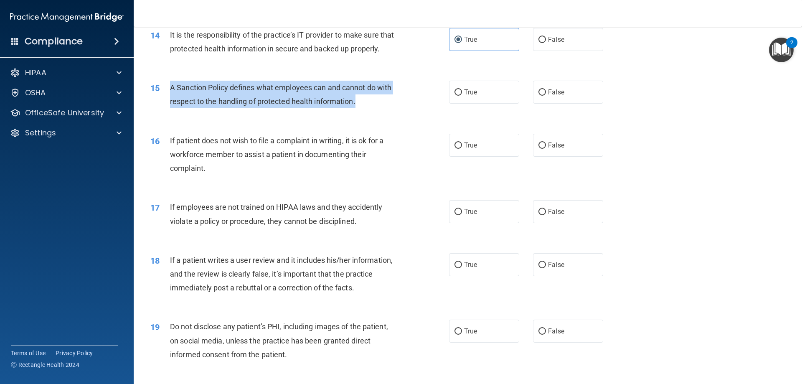
drag, startPoint x: 171, startPoint y: 100, endPoint x: 398, endPoint y: 118, distance: 227.5
click at [398, 108] on div "A Sanction Policy defines what employees can and cannot do with respect to the …" at bounding box center [286, 95] width 233 height 28
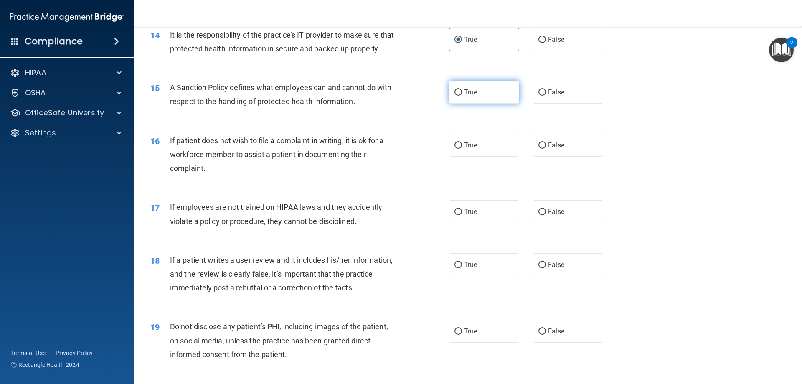
drag, startPoint x: 469, startPoint y: 109, endPoint x: 462, endPoint y: 110, distance: 7.3
click at [469, 96] on span "True" at bounding box center [470, 92] width 13 height 8
click at [462, 96] on input "True" at bounding box center [458, 92] width 8 height 6
radio input "true"
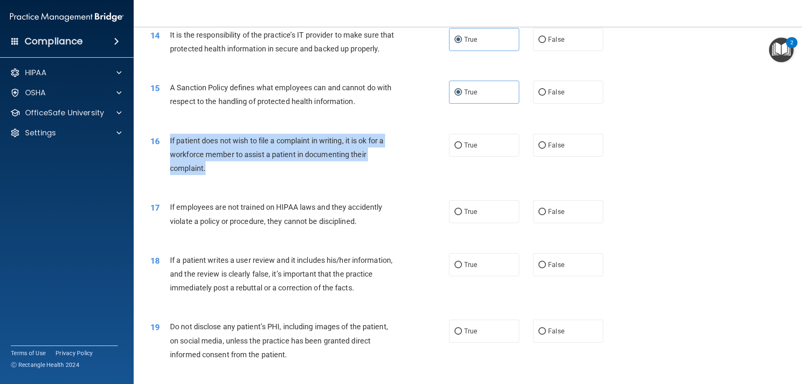
drag, startPoint x: 170, startPoint y: 153, endPoint x: 226, endPoint y: 179, distance: 61.7
click at [226, 175] on div "If patient does not wish to file a complaint in writing, it is ok for a workfor…" at bounding box center [286, 155] width 233 height 42
click at [475, 157] on label "True" at bounding box center [484, 145] width 70 height 23
click at [462, 149] on input "True" at bounding box center [458, 145] width 8 height 6
radio input "true"
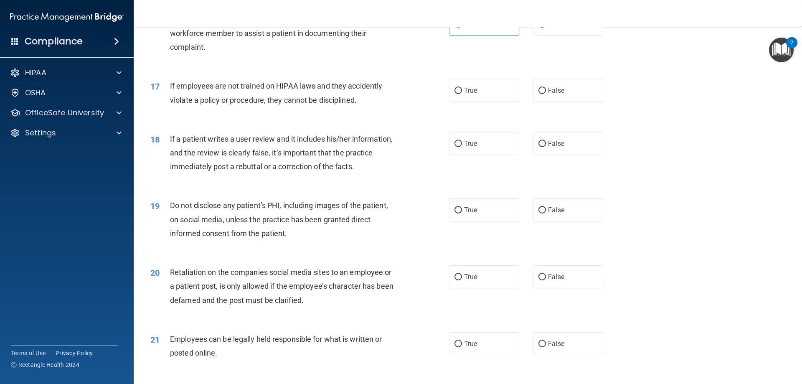
scroll to position [1086, 0]
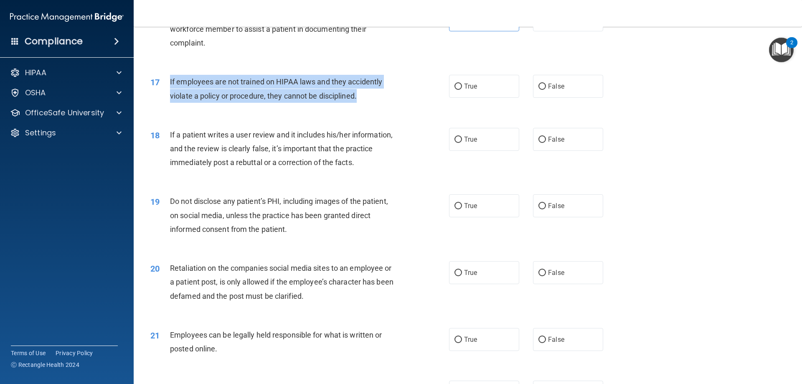
drag, startPoint x: 170, startPoint y: 95, endPoint x: 358, endPoint y: 111, distance: 189.0
click at [360, 102] on div "If employees are not trained on HIPAA laws and they accidently violate a policy…" at bounding box center [286, 89] width 233 height 28
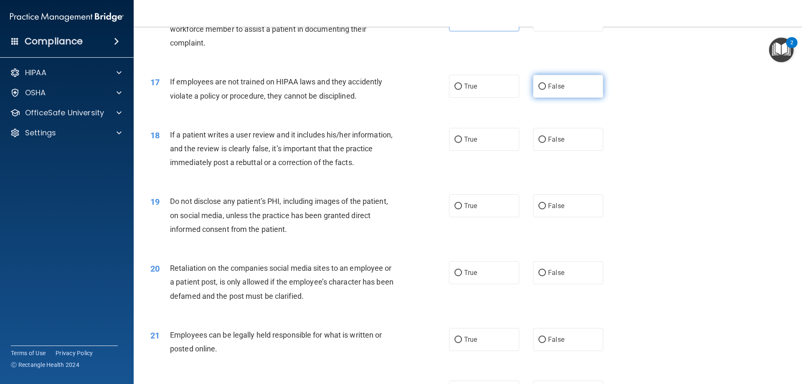
click at [578, 97] on label "False" at bounding box center [568, 86] width 70 height 23
click at [546, 90] on input "False" at bounding box center [542, 87] width 8 height 6
radio input "true"
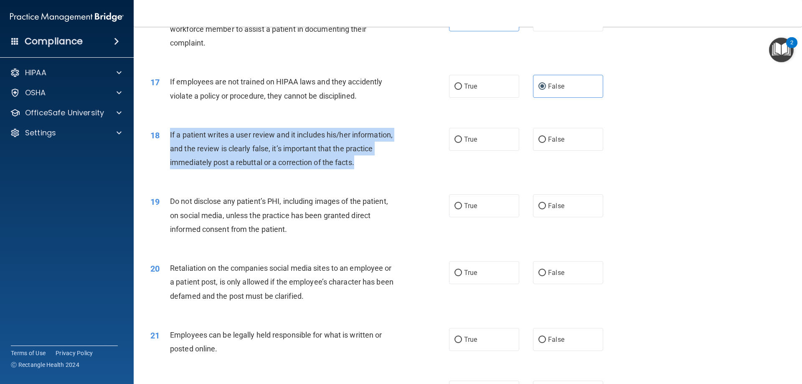
drag, startPoint x: 170, startPoint y: 147, endPoint x: 360, endPoint y: 171, distance: 191.5
click at [360, 170] on div "If a patient writes a user review and it includes his/her information, and the …" at bounding box center [286, 149] width 233 height 42
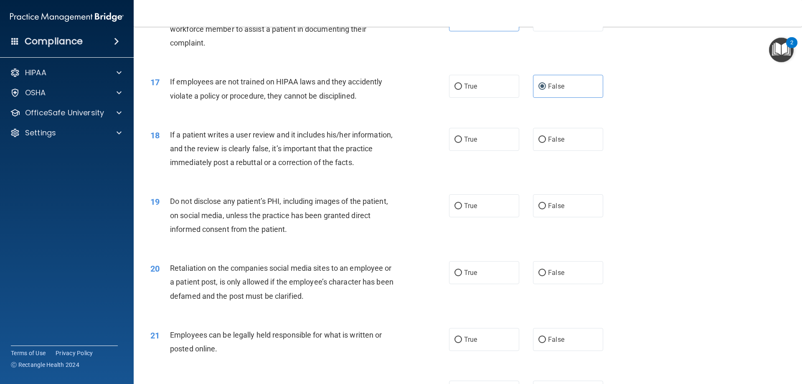
click at [375, 117] on div "17 If employees are not trained on HIPAA laws and they accidently violate a pol…" at bounding box center [467, 90] width 647 height 53
drag, startPoint x: 585, startPoint y: 149, endPoint x: 565, endPoint y: 151, distance: 19.3
click at [584, 149] on label "False" at bounding box center [568, 139] width 70 height 23
click at [546, 143] on input "False" at bounding box center [542, 140] width 8 height 6
radio input "true"
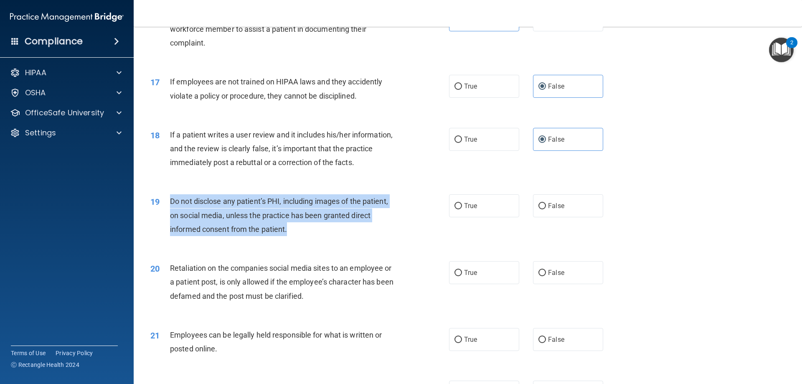
drag, startPoint x: 171, startPoint y: 217, endPoint x: 292, endPoint y: 244, distance: 124.1
click at [292, 236] on div "Do not disclose any patient’s PHI, including images of the patient, on social m…" at bounding box center [286, 215] width 233 height 42
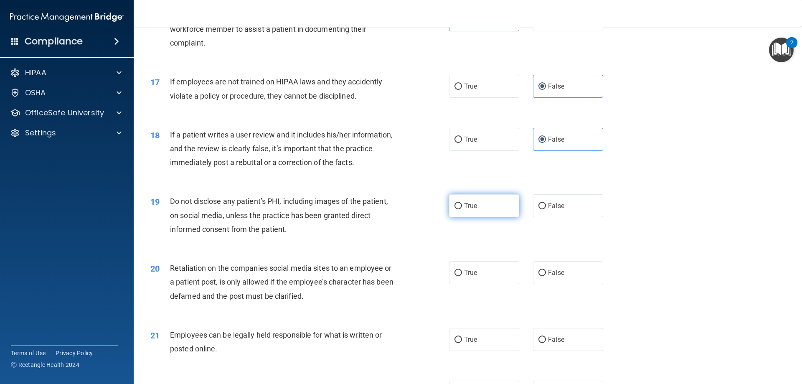
click at [494, 210] on label "True" at bounding box center [484, 205] width 70 height 23
click at [462, 209] on input "True" at bounding box center [458, 206] width 8 height 6
radio input "true"
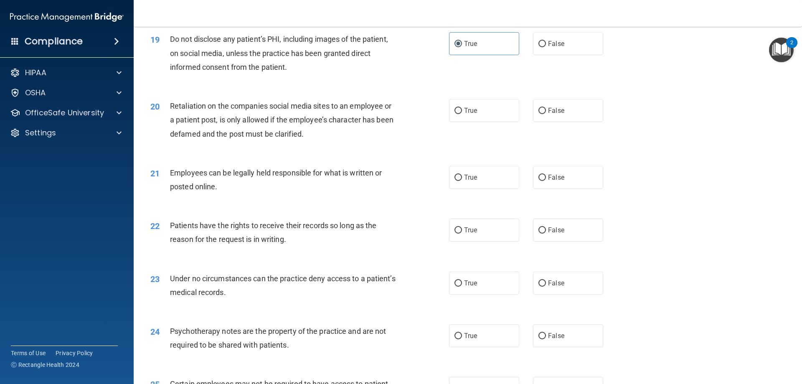
scroll to position [1253, 0]
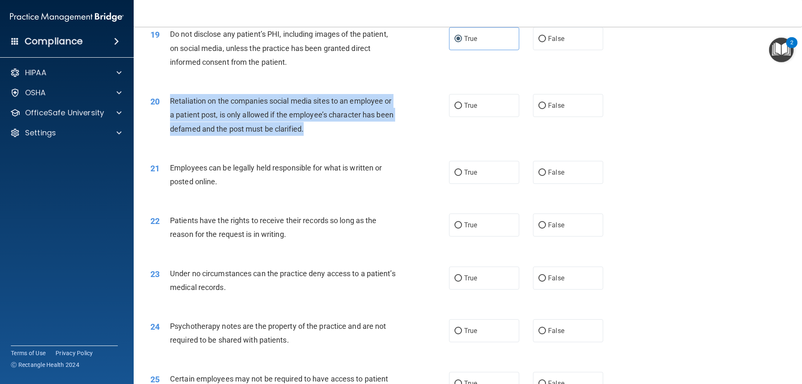
drag, startPoint x: 170, startPoint y: 116, endPoint x: 313, endPoint y: 140, distance: 145.3
click at [313, 136] on div "Retaliation on the companies social media sites to an employee or a patient pos…" at bounding box center [286, 115] width 233 height 42
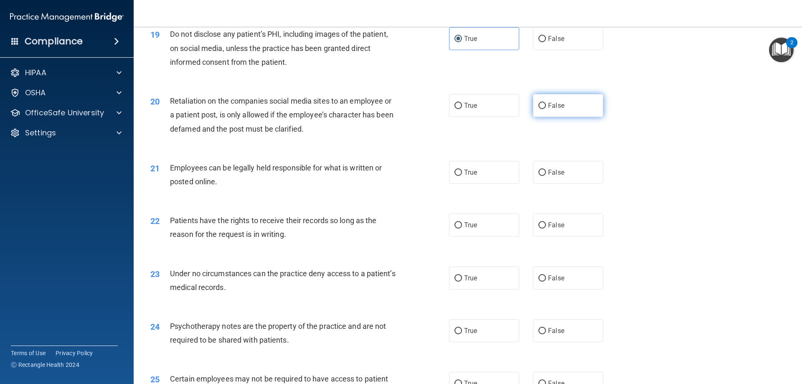
drag, startPoint x: 568, startPoint y: 120, endPoint x: 560, endPoint y: 124, distance: 9.0
click at [568, 117] on label "False" at bounding box center [568, 105] width 70 height 23
click at [546, 109] on input "False" at bounding box center [542, 106] width 8 height 6
radio input "true"
click at [490, 184] on label "True" at bounding box center [484, 172] width 70 height 23
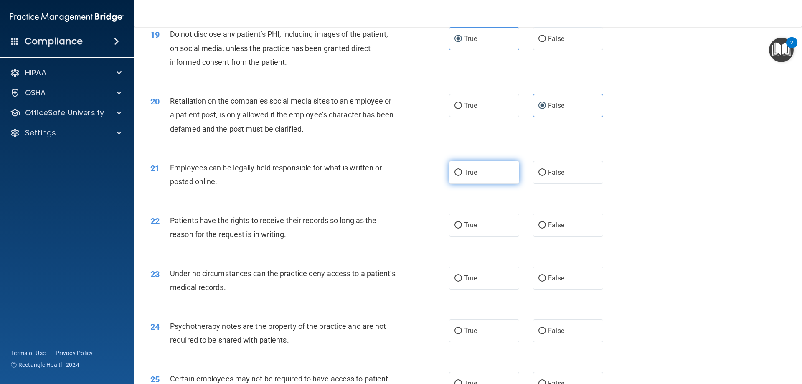
click at [462, 176] on input "True" at bounding box center [458, 173] width 8 height 6
radio input "true"
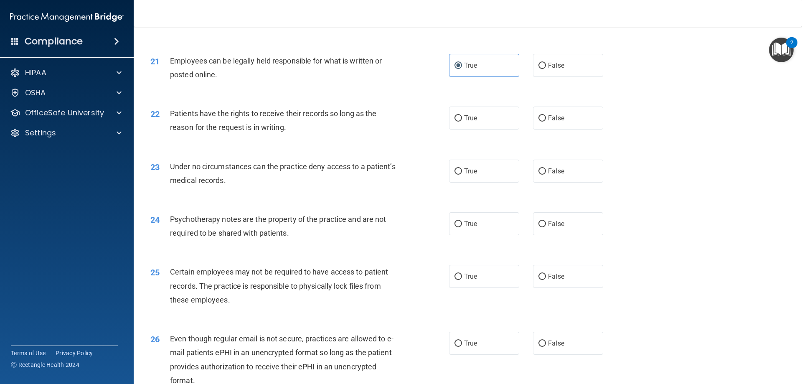
scroll to position [1378, 0]
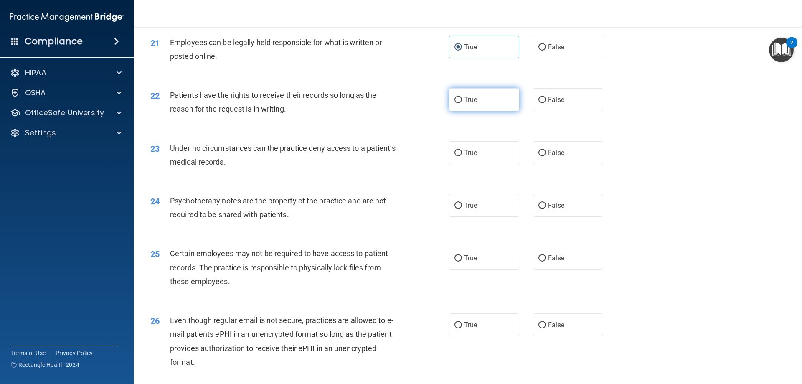
click at [504, 111] on label "True" at bounding box center [484, 99] width 70 height 23
click at [462, 103] on input "True" at bounding box center [458, 100] width 8 height 6
radio input "true"
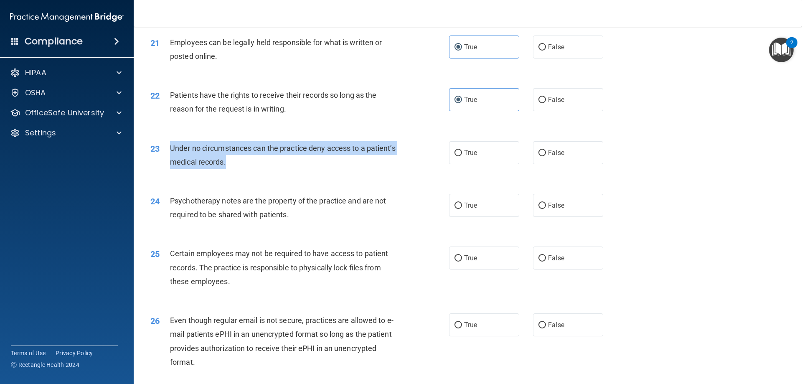
drag, startPoint x: 170, startPoint y: 161, endPoint x: 258, endPoint y: 177, distance: 89.5
click at [258, 169] on div "Under no circumstances can the practice deny access to a patient’s medical reco…" at bounding box center [286, 155] width 233 height 28
click at [352, 169] on div "Under no circumstances can the practice deny access to a patient’s medical reco…" at bounding box center [286, 155] width 233 height 28
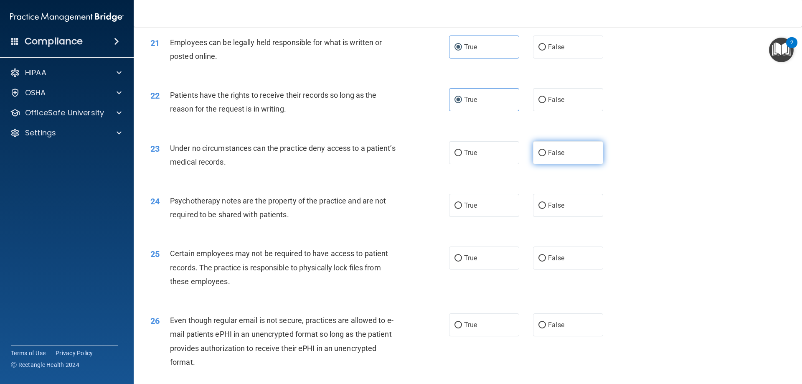
click at [598, 164] on label "False" at bounding box center [568, 152] width 70 height 23
click at [546, 156] on input "False" at bounding box center [542, 153] width 8 height 6
radio input "true"
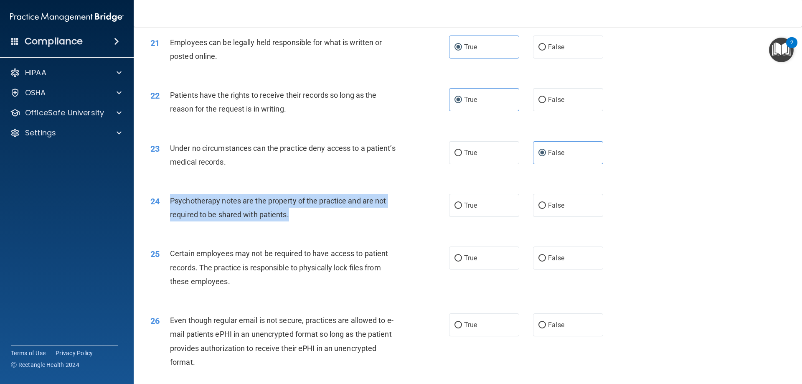
drag, startPoint x: 170, startPoint y: 215, endPoint x: 314, endPoint y: 227, distance: 144.6
click at [314, 221] on div "Psychotherapy notes are the property of the practice and are not required to be…" at bounding box center [286, 208] width 233 height 28
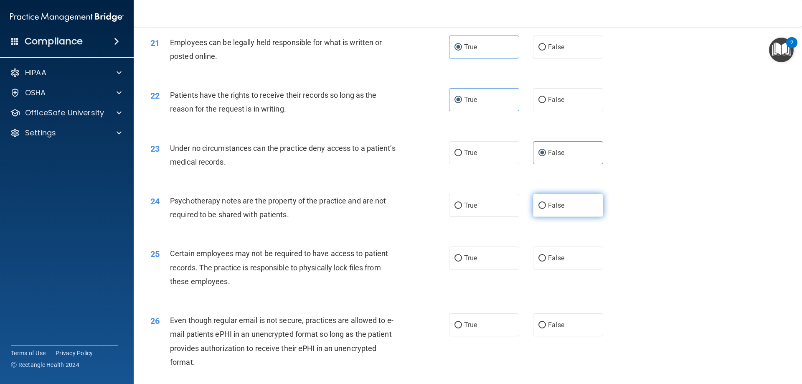
click at [557, 209] on span "False" at bounding box center [556, 205] width 16 height 8
click at [546, 209] on input "False" at bounding box center [542, 206] width 8 height 6
radio input "true"
click at [371, 130] on div "22 Patients have the rights to receive their records so long as the reason for …" at bounding box center [467, 104] width 647 height 53
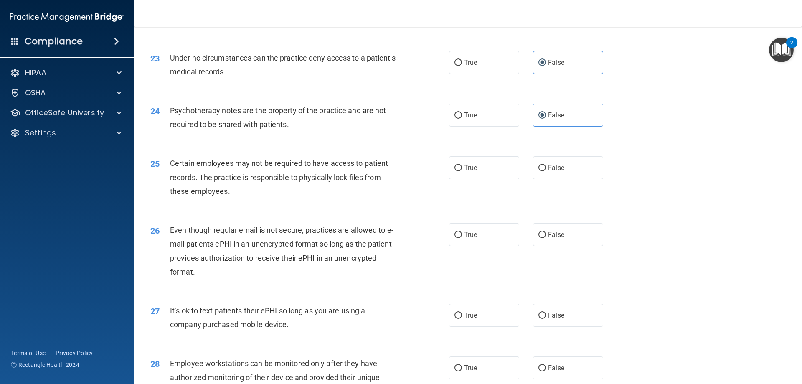
scroll to position [1503, 0]
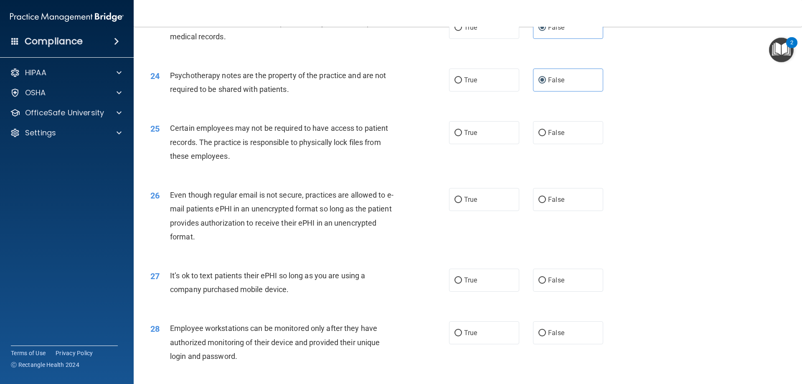
drag, startPoint x: 495, startPoint y: 143, endPoint x: 314, endPoint y: 207, distance: 192.2
click at [494, 143] on label "True" at bounding box center [484, 132] width 70 height 23
click at [462, 136] on input "True" at bounding box center [458, 133] width 8 height 6
radio input "true"
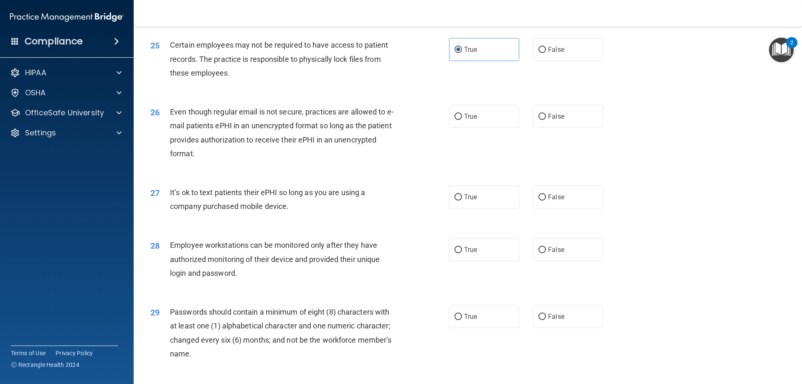
scroll to position [1587, 0]
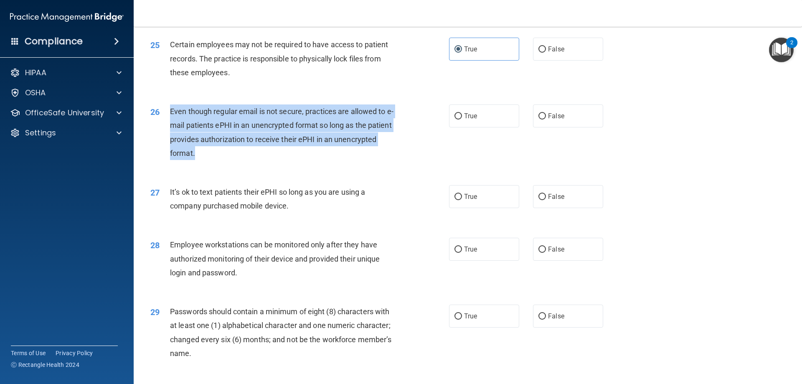
drag, startPoint x: 171, startPoint y: 124, endPoint x: 213, endPoint y: 163, distance: 57.9
click at [213, 160] on div "Even though regular email is not secure, practices are allowed to e-mail patien…" at bounding box center [286, 132] width 233 height 56
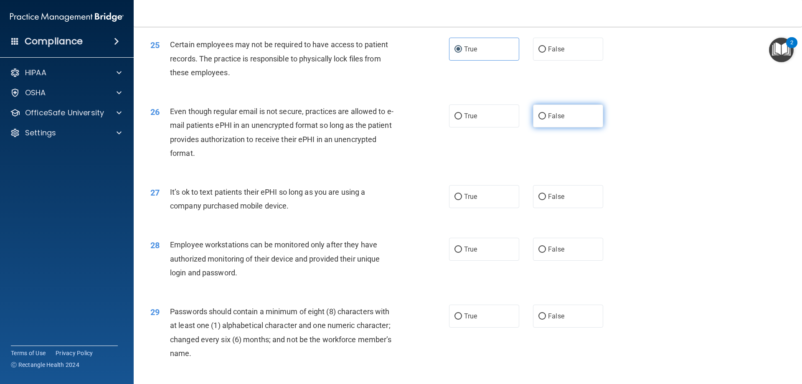
click at [583, 127] on label "False" at bounding box center [568, 115] width 70 height 23
click at [546, 119] on input "False" at bounding box center [542, 116] width 8 height 6
radio input "true"
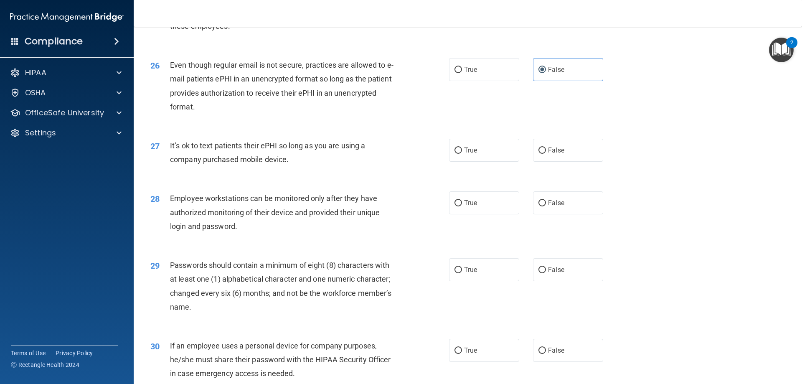
scroll to position [1712, 0]
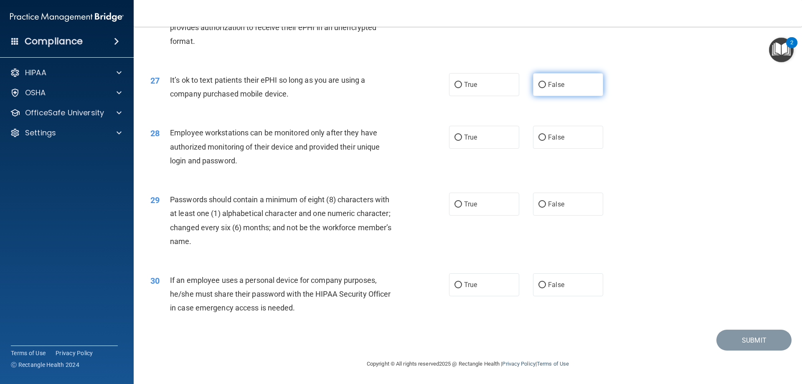
click at [562, 87] on label "False" at bounding box center [568, 84] width 70 height 23
click at [546, 87] on input "False" at bounding box center [542, 85] width 8 height 6
radio input "true"
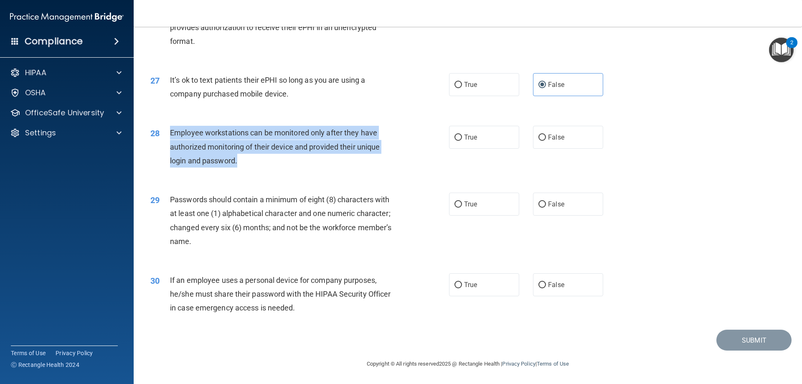
drag, startPoint x: 171, startPoint y: 132, endPoint x: 242, endPoint y: 164, distance: 77.8
click at [242, 164] on div "Employee workstations can be monitored only after they have authorized monitori…" at bounding box center [286, 147] width 233 height 42
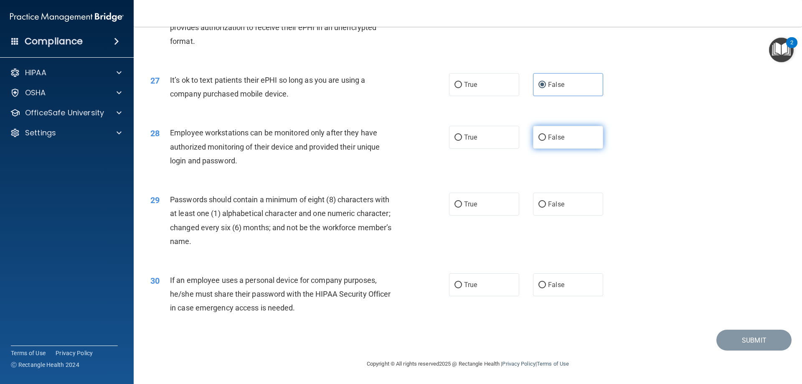
drag, startPoint x: 550, startPoint y: 138, endPoint x: 534, endPoint y: 145, distance: 17.4
click at [549, 138] on span "False" at bounding box center [556, 137] width 16 height 8
click at [549, 137] on span "False" at bounding box center [556, 137] width 16 height 8
click at [546, 137] on input "False" at bounding box center [542, 137] width 8 height 6
radio input "true"
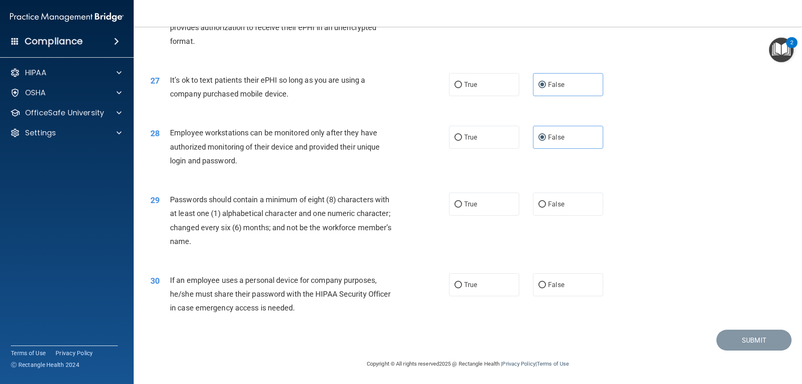
scroll to position [1712, 0]
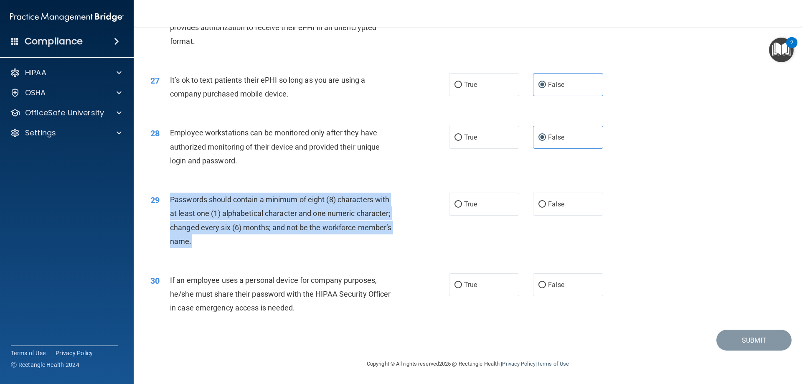
drag, startPoint x: 171, startPoint y: 200, endPoint x: 204, endPoint y: 241, distance: 52.8
click at [204, 241] on div "Passwords should contain a minimum of eight (8) characters with at least one (1…" at bounding box center [286, 221] width 233 height 56
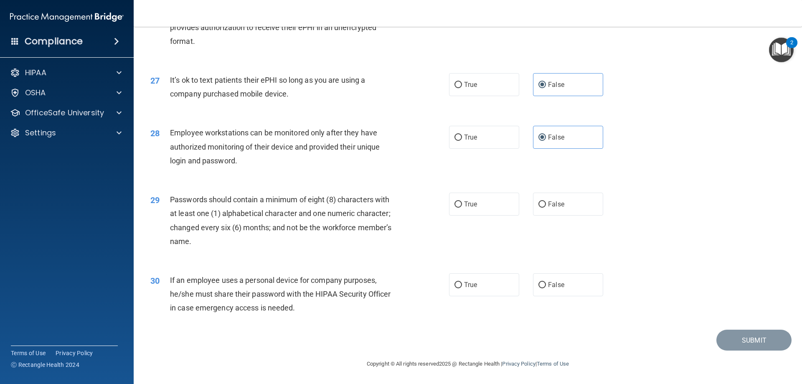
click at [273, 177] on div "28 Employee workstations can be monitored only after they have authorized monit…" at bounding box center [467, 148] width 647 height 67
click at [455, 210] on label "True" at bounding box center [484, 204] width 70 height 23
click at [455, 208] on input "True" at bounding box center [458, 204] width 8 height 6
radio input "true"
drag, startPoint x: 353, startPoint y: 284, endPoint x: 268, endPoint y: 286, distance: 85.2
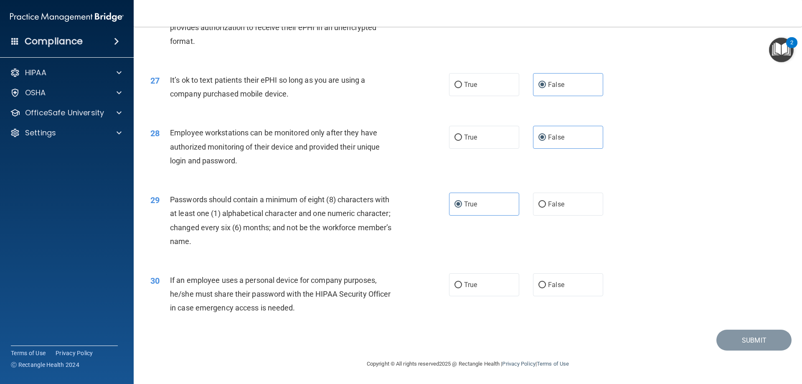
click at [268, 286] on div "If an employee uses a personal device for company purposes, he/she must share t…" at bounding box center [286, 294] width 233 height 42
drag, startPoint x: 567, startPoint y: 284, endPoint x: 484, endPoint y: 300, distance: 84.2
click at [566, 284] on label "False" at bounding box center [568, 284] width 70 height 23
click at [546, 284] on input "False" at bounding box center [542, 285] width 8 height 6
radio input "true"
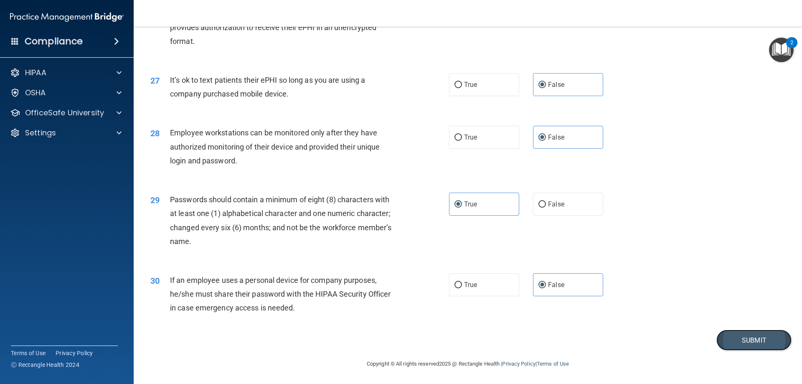
click at [744, 334] on button "Submit" at bounding box center [753, 339] width 75 height 21
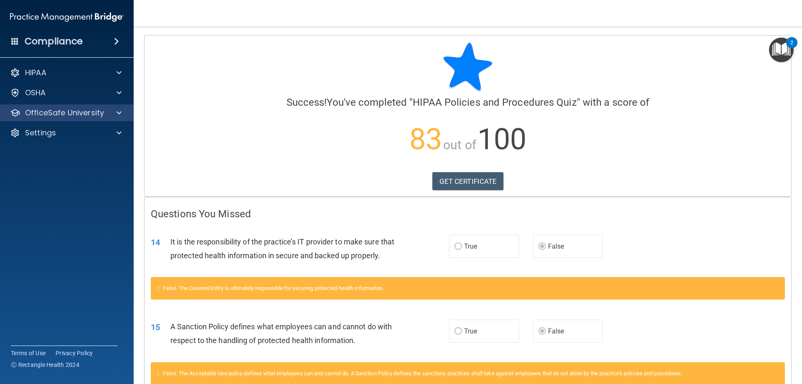
click at [107, 118] on div "OfficeSafe University" at bounding box center [67, 112] width 134 height 17
click at [119, 111] on span at bounding box center [119, 113] width 5 height 10
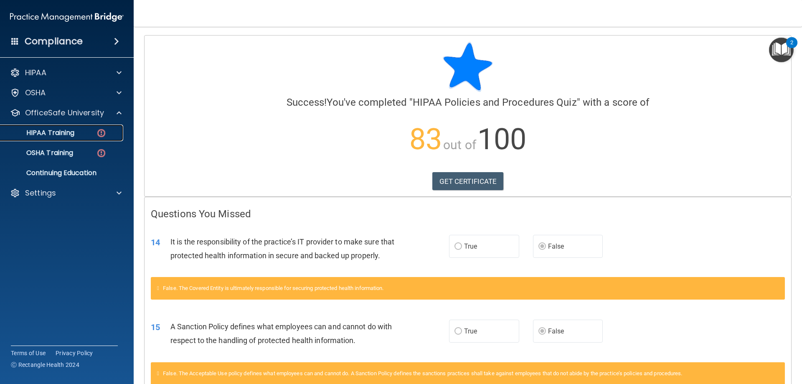
click at [29, 132] on p "HIPAA Training" at bounding box center [39, 133] width 69 height 8
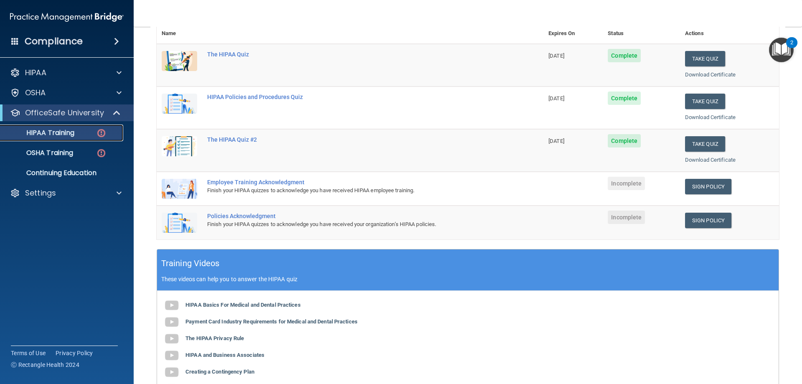
scroll to position [84, 0]
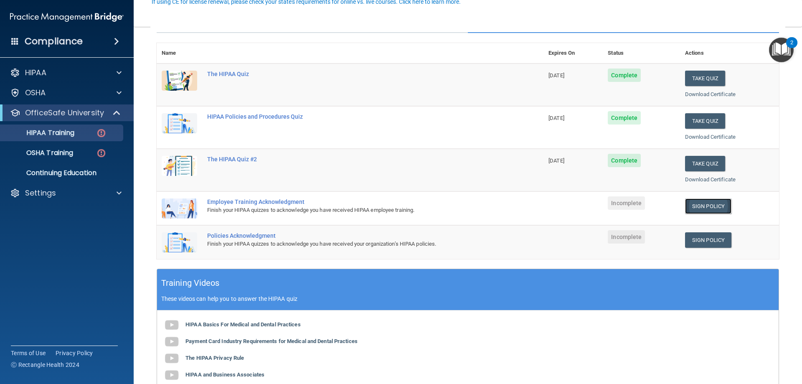
click at [702, 205] on link "Sign Policy" at bounding box center [708, 205] width 46 height 15
click at [708, 205] on link "Sign Policy" at bounding box center [708, 205] width 46 height 15
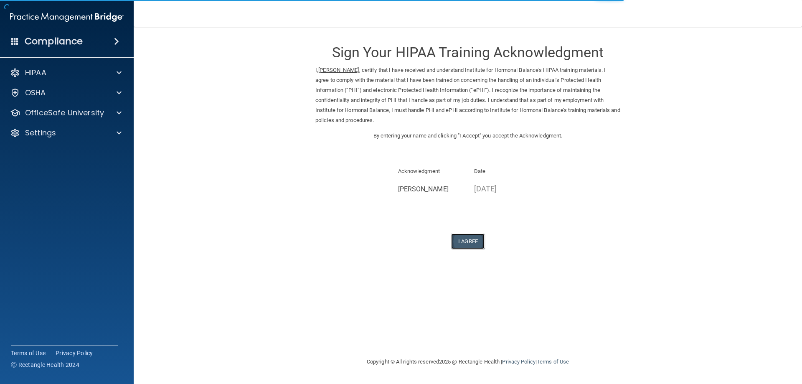
click at [466, 243] on button "I Agree" at bounding box center [467, 240] width 33 height 15
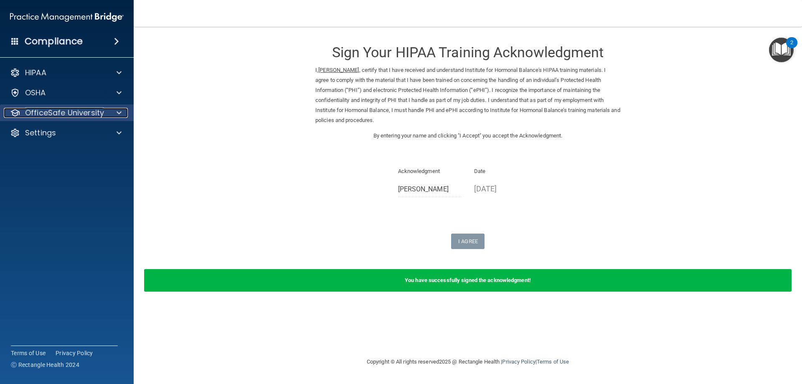
click at [115, 114] on div at bounding box center [117, 113] width 21 height 10
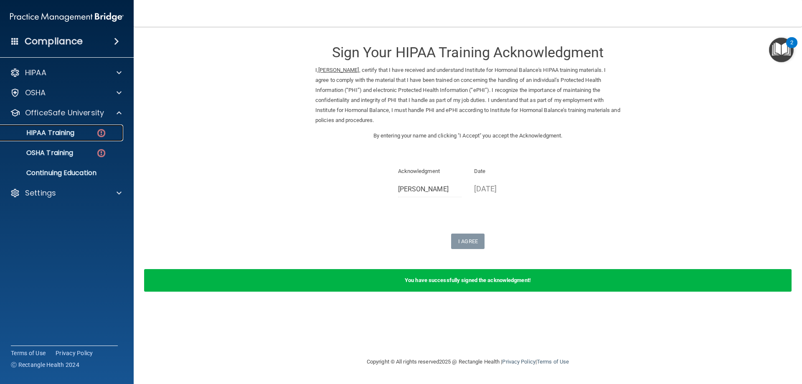
click at [76, 135] on div "HIPAA Training" at bounding box center [62, 133] width 114 height 8
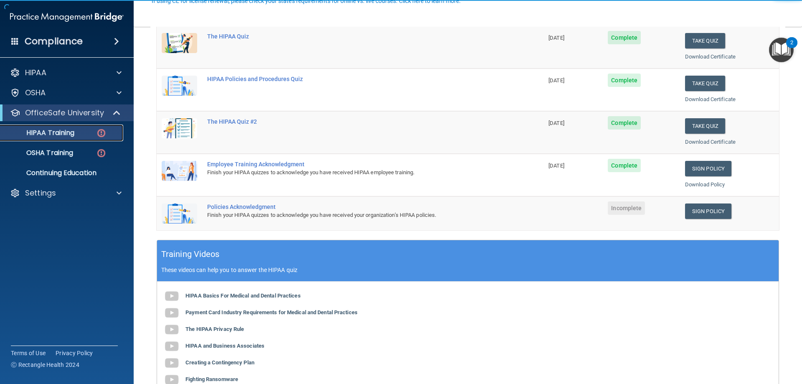
scroll to position [125, 0]
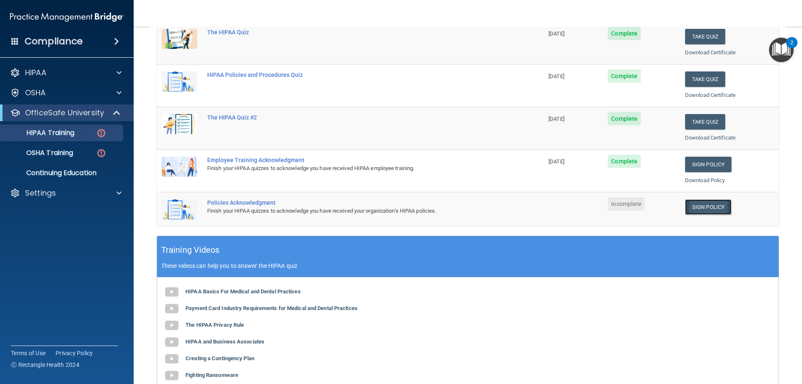
click at [705, 210] on link "Sign Policy" at bounding box center [708, 206] width 46 height 15
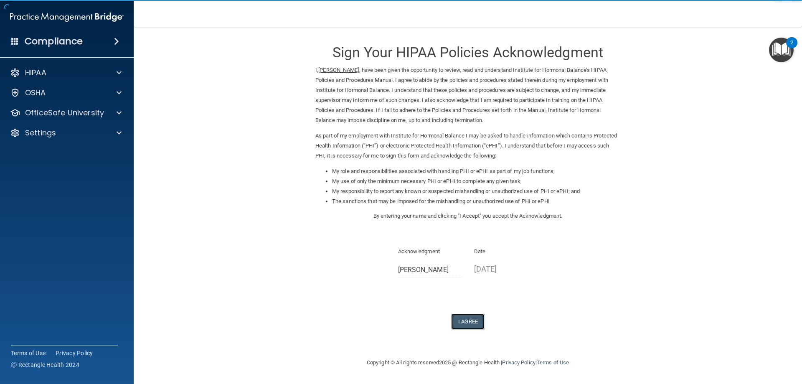
click at [464, 326] on button "I Agree" at bounding box center [467, 321] width 33 height 15
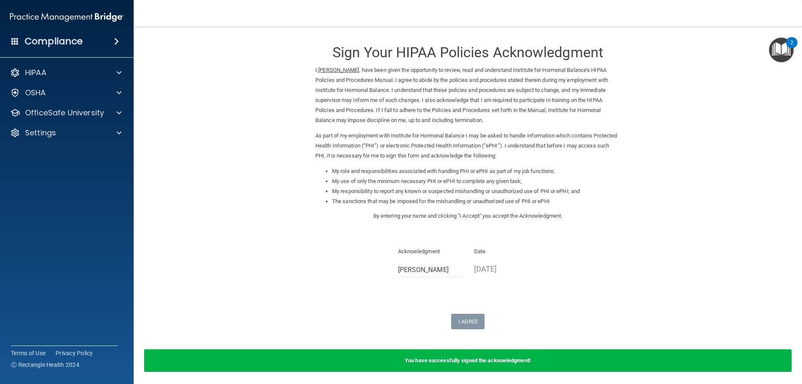
drag, startPoint x: 298, startPoint y: 210, endPoint x: 320, endPoint y: 223, distance: 26.4
click at [297, 210] on form "Sign Your HIPAA Policies Acknowledgment I, Courtney Pilch , have been given the…" at bounding box center [467, 208] width 635 height 347
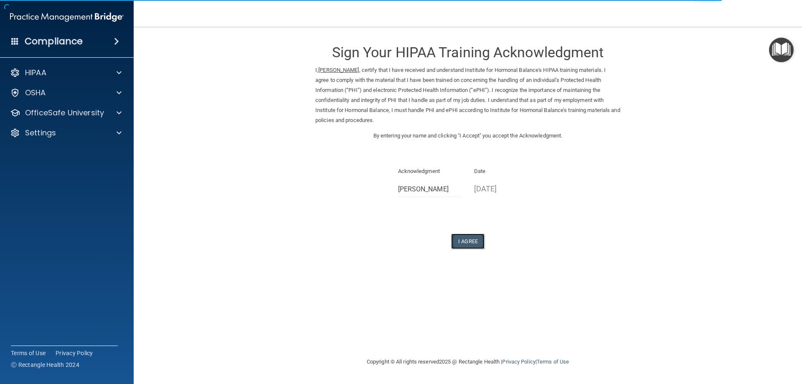
click at [467, 243] on button "I Agree" at bounding box center [467, 240] width 33 height 15
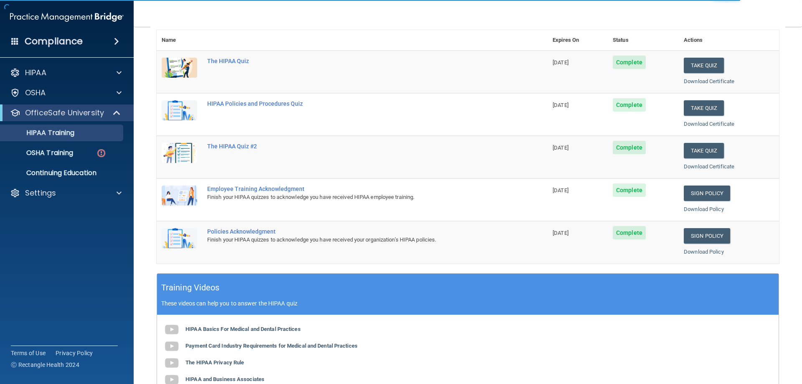
scroll to position [167, 0]
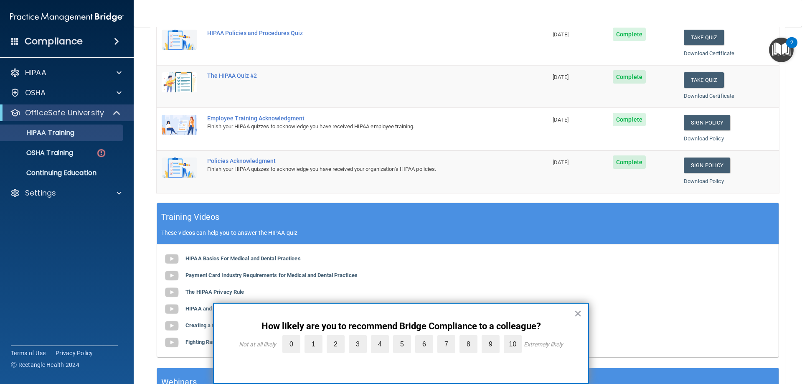
drag, startPoint x: 577, startPoint y: 314, endPoint x: 567, endPoint y: 309, distance: 11.8
click at [576, 314] on button "×" at bounding box center [578, 312] width 8 height 13
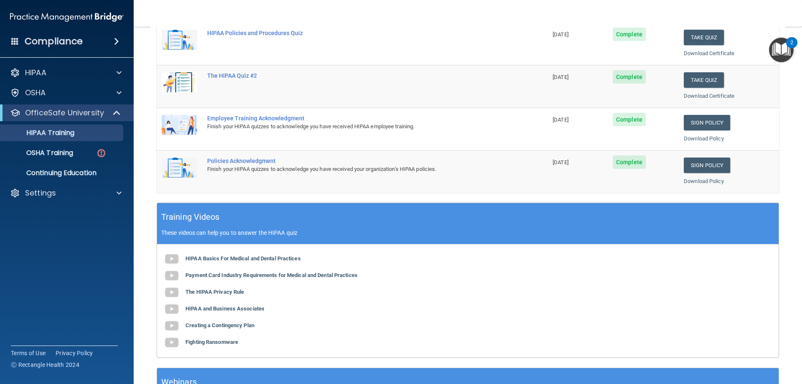
scroll to position [84, 0]
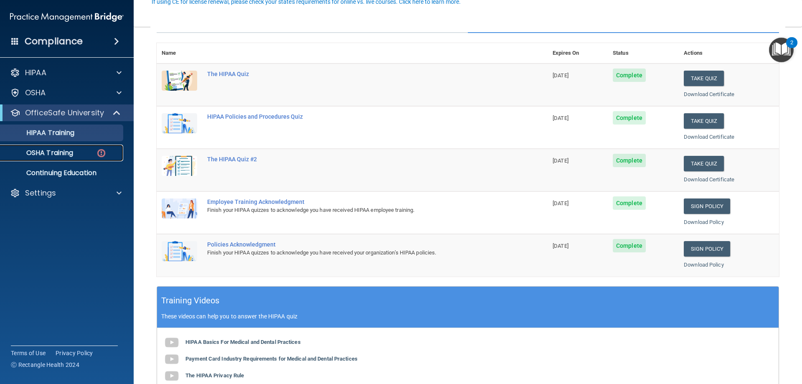
click at [25, 149] on p "OSHA Training" at bounding box center [39, 153] width 68 height 8
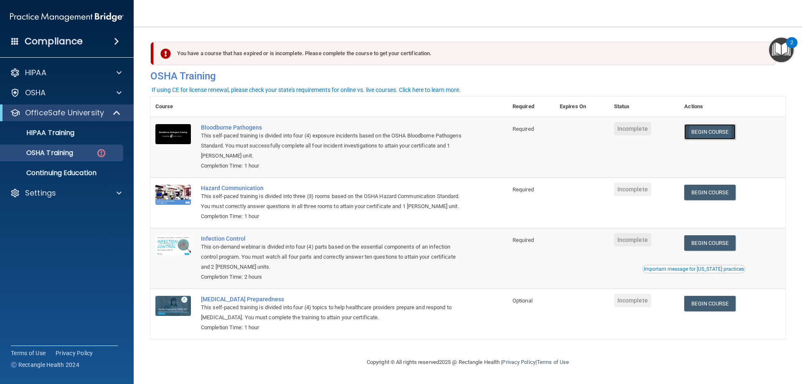
click at [719, 132] on link "Begin Course" at bounding box center [709, 131] width 51 height 15
